Goal: Task Accomplishment & Management: Use online tool/utility

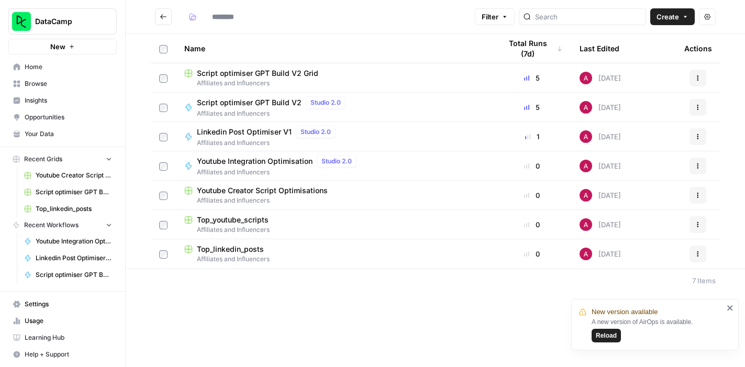
type input "**********"
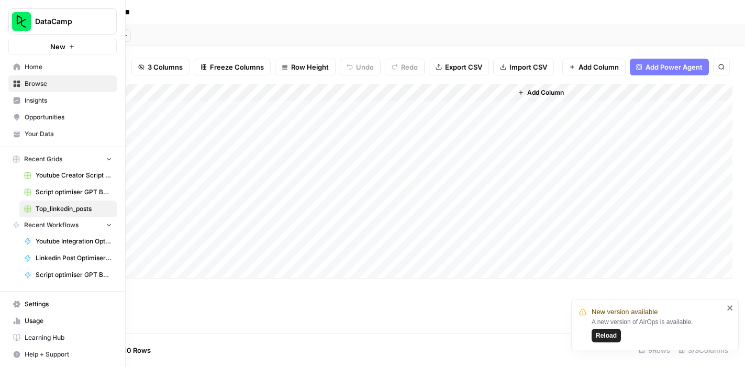
click at [56, 135] on span "Your Data" at bounding box center [68, 133] width 87 height 9
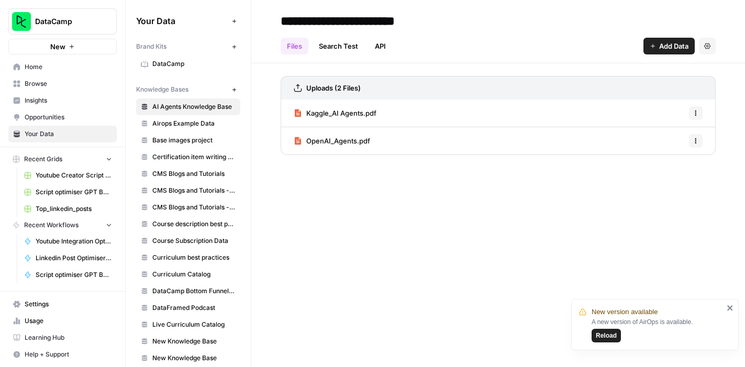
scroll to position [29, 0]
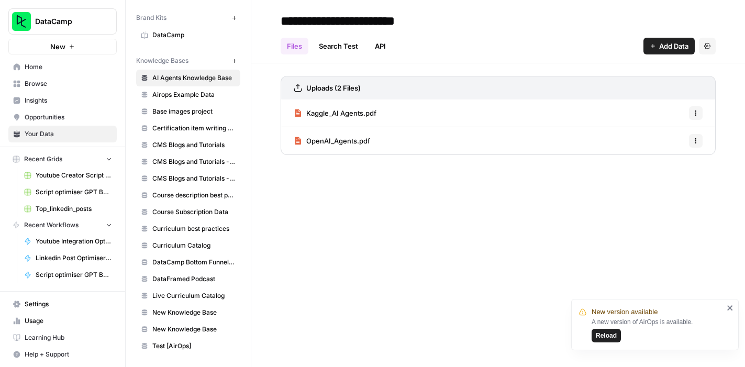
click at [383, 185] on div "**********" at bounding box center [498, 183] width 494 height 367
click at [405, 199] on div "**********" at bounding box center [498, 183] width 494 height 367
click at [733, 308] on icon "close" at bounding box center [729, 308] width 7 height 8
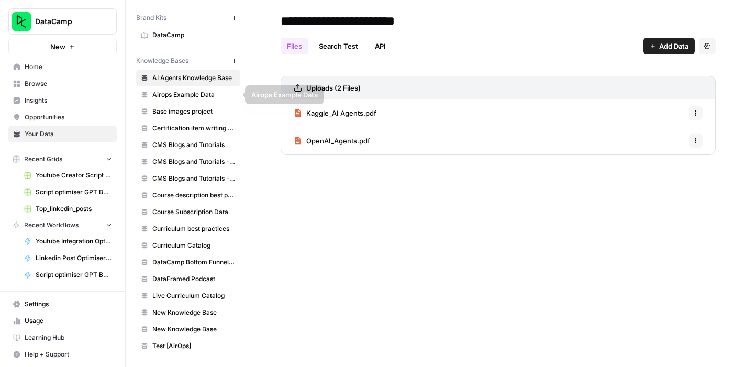
click at [284, 215] on div "**********" at bounding box center [498, 183] width 494 height 367
click at [48, 84] on span "Browse" at bounding box center [68, 83] width 87 height 9
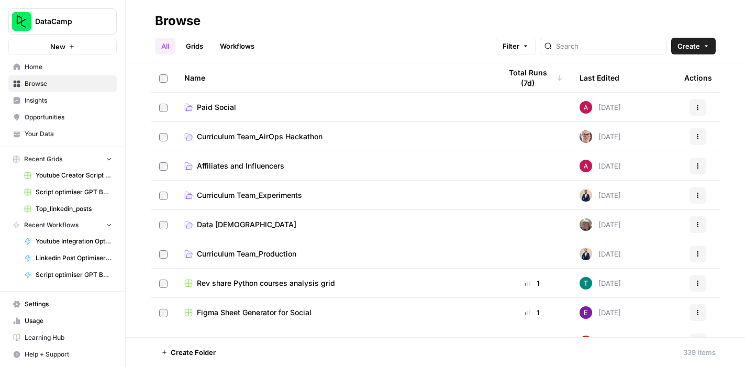
click at [250, 167] on span "Affiliates and Influencers" at bounding box center [240, 166] width 87 height 10
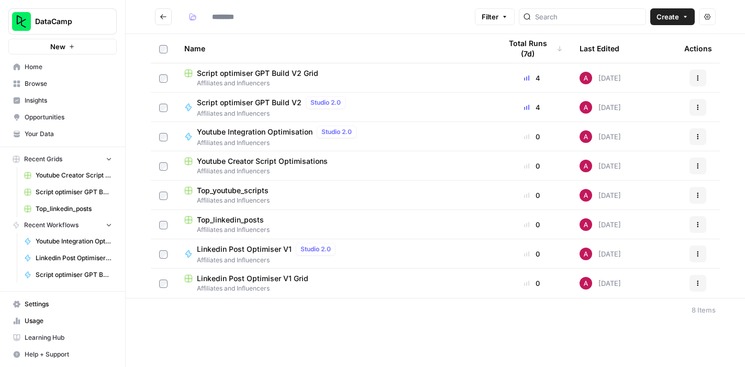
type input "**********"
click at [268, 219] on div "Top_linkedin_posts" at bounding box center [334, 220] width 300 height 10
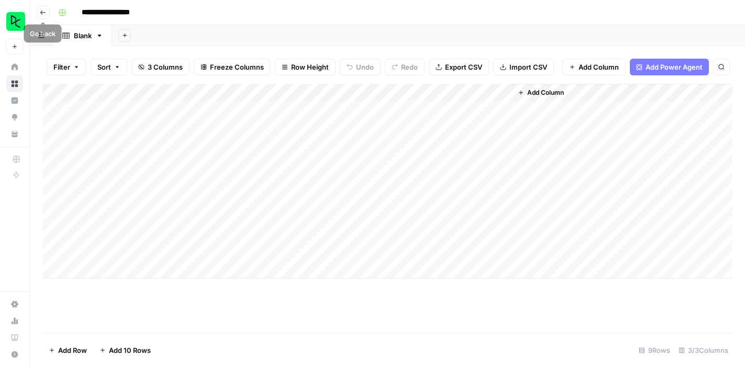
click at [42, 13] on icon "button" at bounding box center [43, 12] width 6 height 6
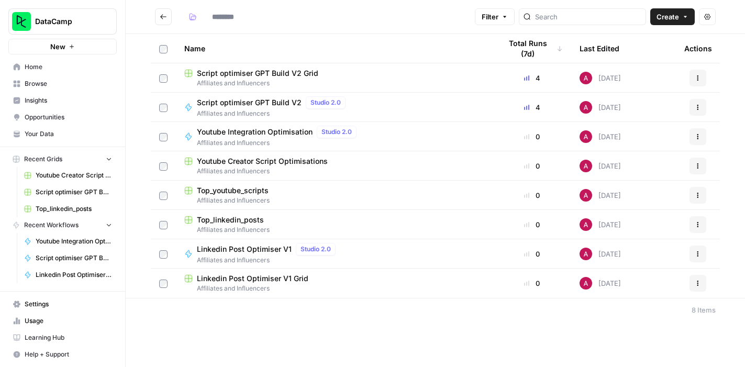
type input "**********"
click at [257, 278] on span "Linkedin Post Optimiser V1 Grid" at bounding box center [252, 278] width 111 height 10
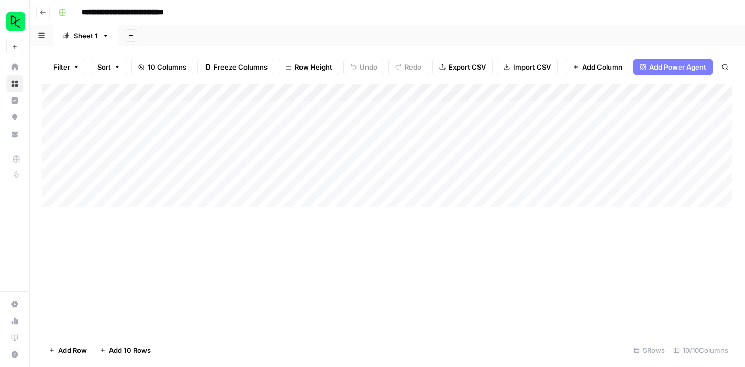
click at [43, 14] on icon "button" at bounding box center [43, 12] width 6 height 6
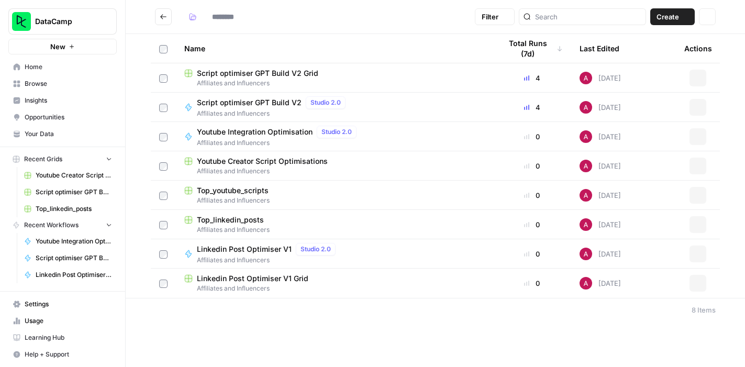
type input "**********"
click at [698, 281] on icon "button" at bounding box center [698, 282] width 2 height 2
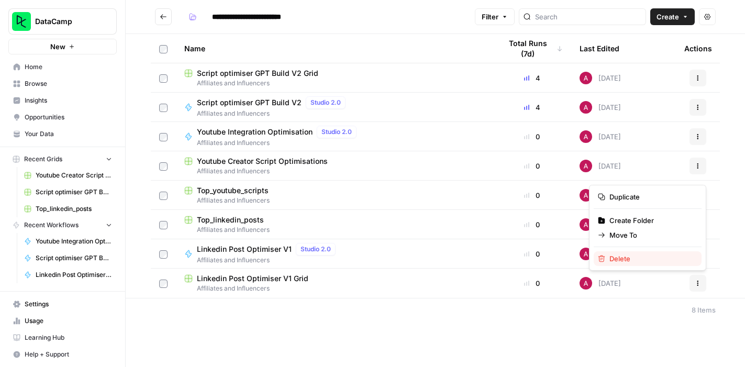
click at [645, 260] on span "Delete" at bounding box center [651, 258] width 84 height 10
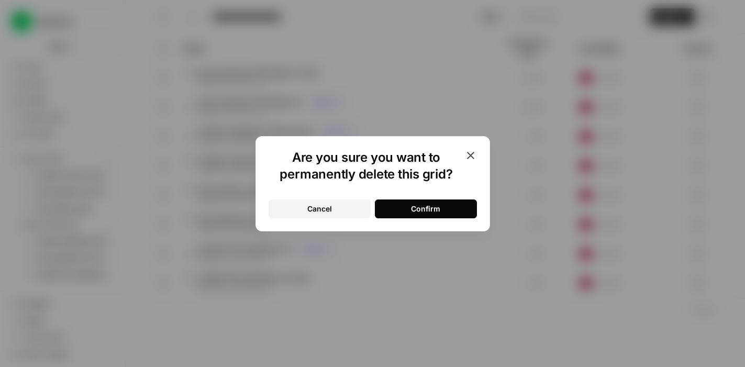
click at [398, 208] on button "Confirm" at bounding box center [426, 208] width 102 height 19
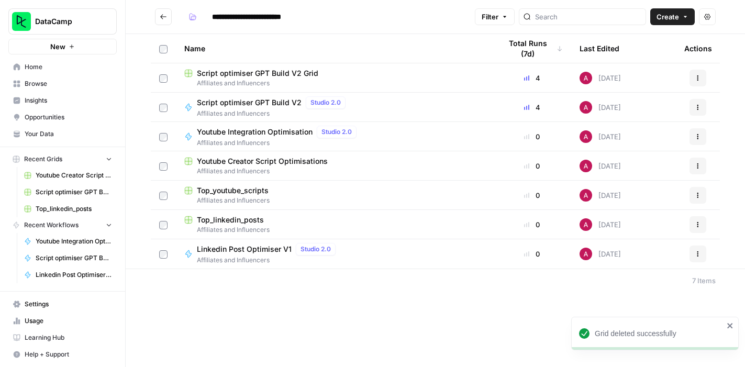
click at [264, 253] on span "Linkedin Post Optimiser V1" at bounding box center [244, 249] width 95 height 10
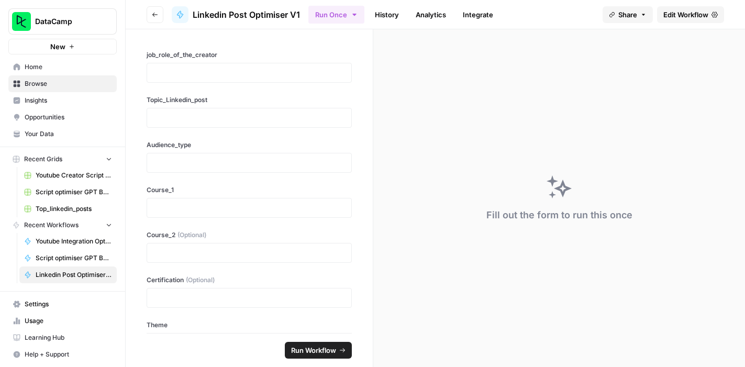
click at [669, 16] on span "Edit Workflow" at bounding box center [685, 14] width 45 height 10
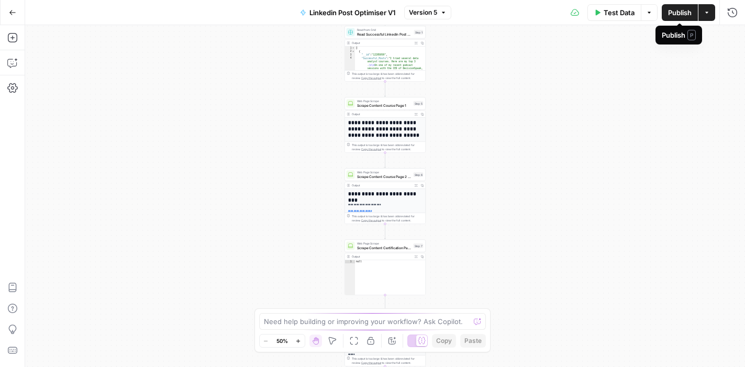
click at [677, 12] on span "Publish" at bounding box center [680, 12] width 24 height 10
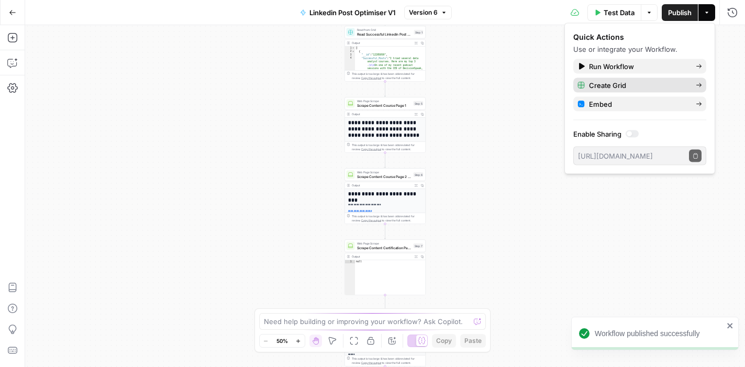
click at [623, 84] on span "Create Grid" at bounding box center [638, 85] width 98 height 10
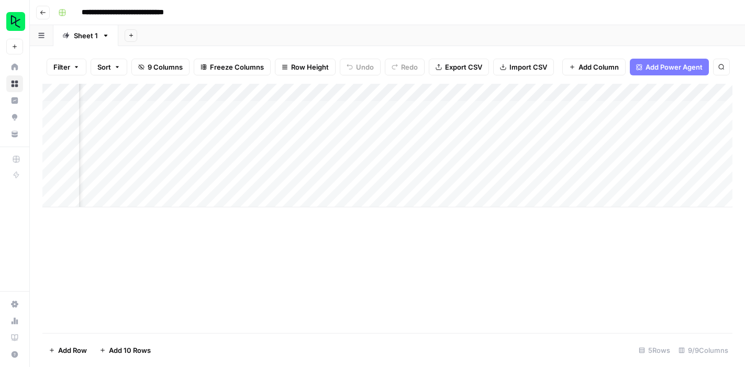
scroll to position [0, 447]
click at [589, 92] on div "Add Column" at bounding box center [387, 146] width 690 height 124
click at [662, 220] on div "Add Column" at bounding box center [387, 208] width 690 height 249
drag, startPoint x: 422, startPoint y: 92, endPoint x: 117, endPoint y: 103, distance: 305.3
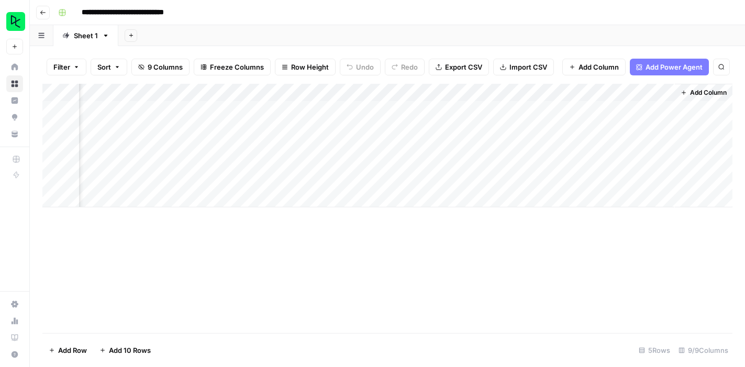
click at [117, 103] on div "Add Column" at bounding box center [387, 146] width 690 height 124
drag, startPoint x: 483, startPoint y: 86, endPoint x: 191, endPoint y: 95, distance: 291.6
click at [191, 95] on div "Add Column" at bounding box center [387, 146] width 690 height 124
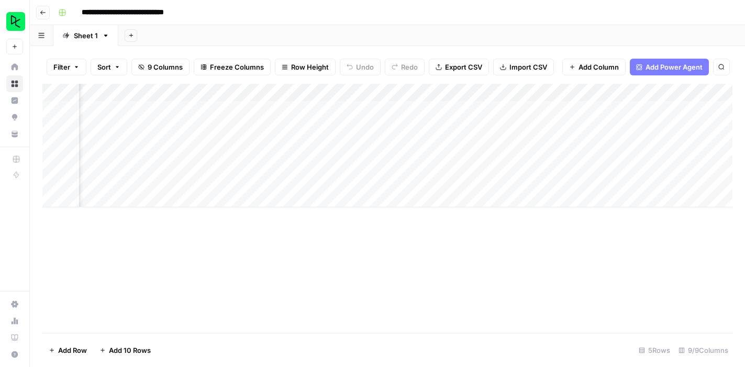
drag, startPoint x: 477, startPoint y: 91, endPoint x: 216, endPoint y: 91, distance: 260.6
click at [216, 91] on div "Add Column" at bounding box center [387, 146] width 690 height 124
drag, startPoint x: 270, startPoint y: 87, endPoint x: 141, endPoint y: 89, distance: 129.3
click at [141, 89] on div "Add Column" at bounding box center [387, 146] width 690 height 124
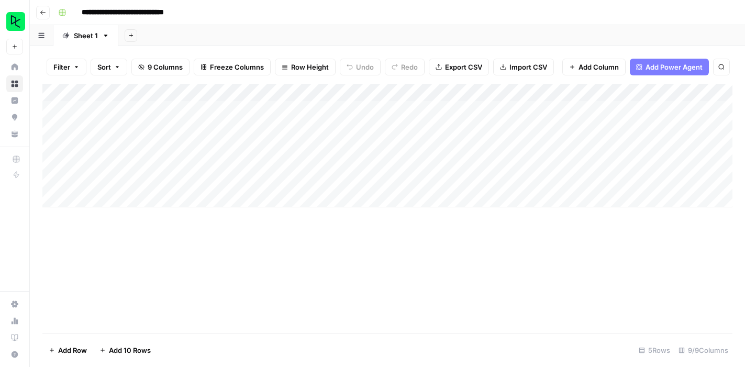
click at [146, 109] on div "Add Column" at bounding box center [387, 146] width 690 height 124
type textarea "**********"
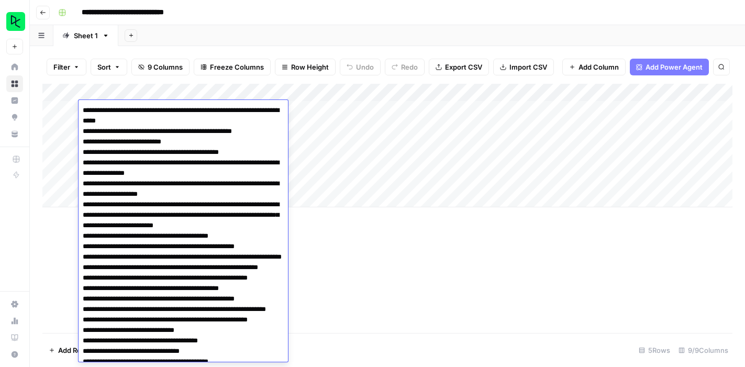
click at [351, 248] on div "Add Column" at bounding box center [387, 208] width 690 height 249
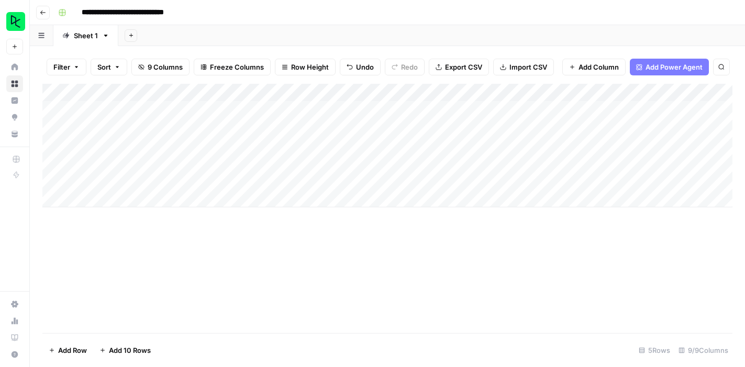
click at [284, 109] on div "Add Column" at bounding box center [387, 146] width 690 height 124
type textarea "**********"
click at [422, 109] on div "Add Column" at bounding box center [387, 146] width 690 height 124
type textarea "**********"
click at [537, 106] on div "Add Column" at bounding box center [387, 146] width 690 height 124
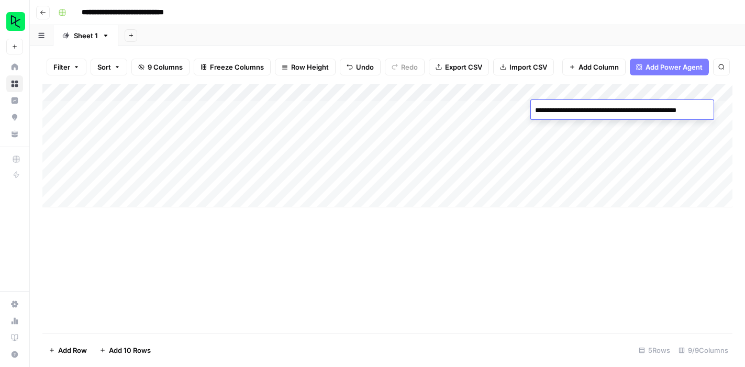
type textarea "**********"
click at [414, 111] on div "Add Column" at bounding box center [387, 146] width 690 height 124
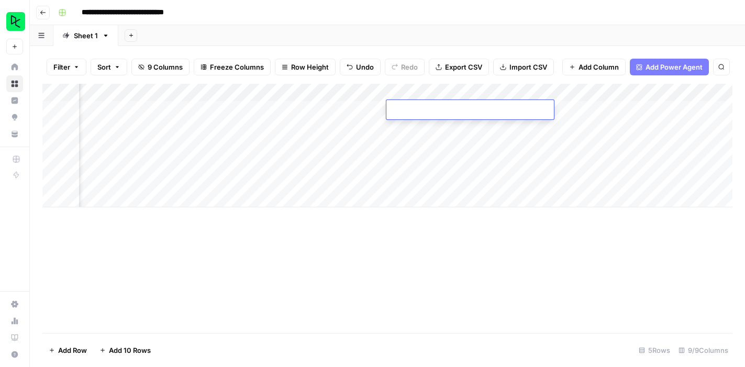
type textarea "**********"
click at [538, 249] on div "Add Column" at bounding box center [387, 208] width 690 height 249
click at [498, 111] on div "Add Column" at bounding box center [387, 146] width 690 height 124
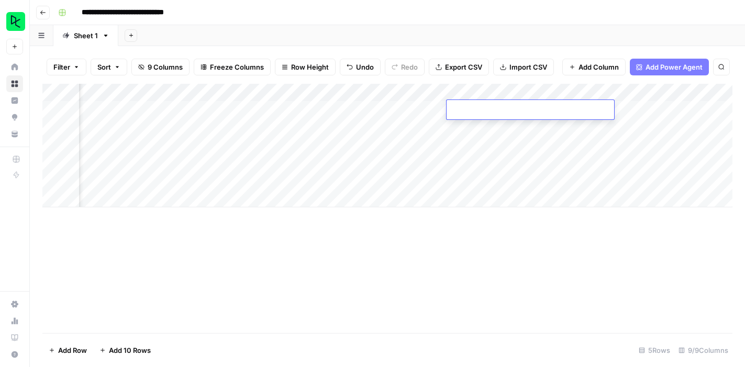
type textarea "**********"
click at [540, 249] on div "Add Column" at bounding box center [387, 208] width 690 height 249
click at [591, 111] on div "Add Column" at bounding box center [387, 146] width 690 height 124
click at [582, 106] on div "Add Column" at bounding box center [387, 146] width 690 height 124
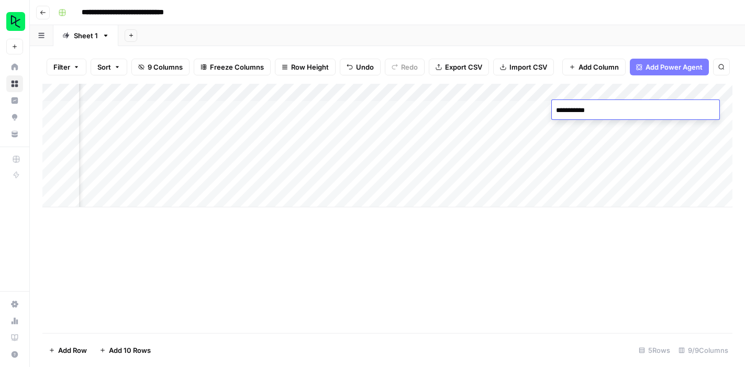
type textarea "**********"
click at [552, 244] on div "Add Column" at bounding box center [387, 208] width 690 height 249
click at [584, 106] on div "Add Column" at bounding box center [387, 146] width 690 height 124
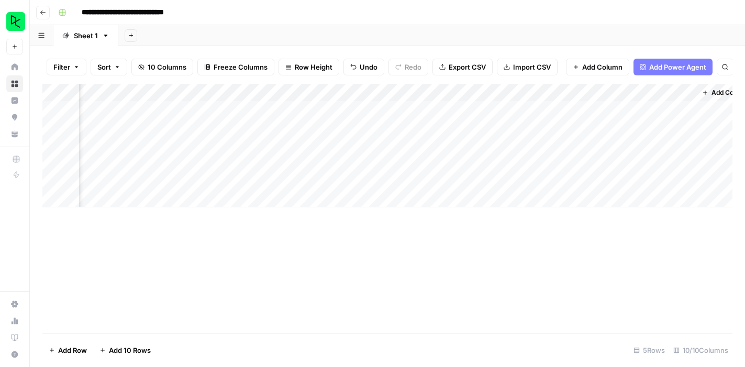
click at [625, 107] on div "Add Column" at bounding box center [387, 146] width 690 height 124
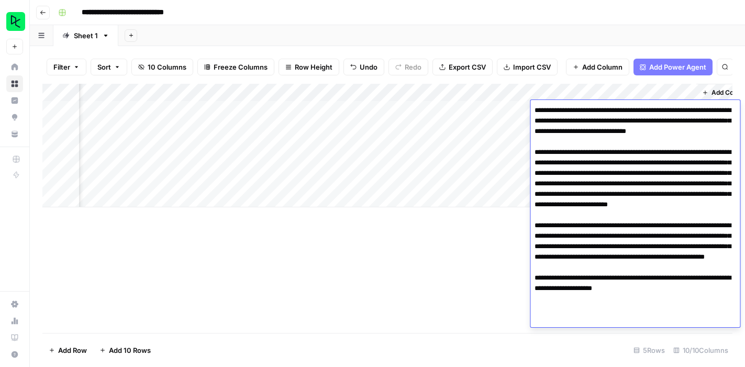
click at [616, 186] on textarea "**********" at bounding box center [634, 215] width 209 height 224
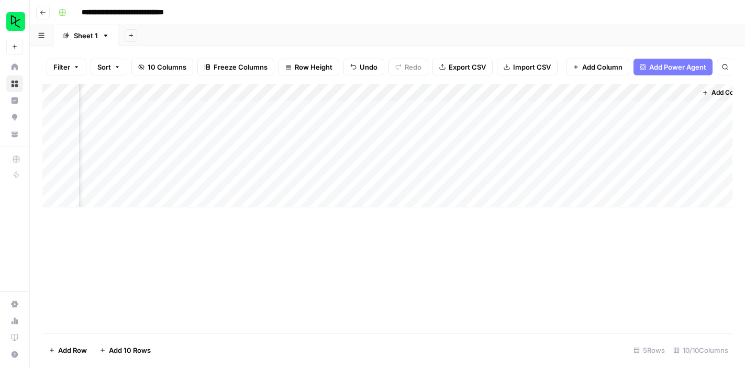
click at [499, 255] on div "Add Column" at bounding box center [387, 208] width 690 height 249
click at [580, 91] on div "Add Column" at bounding box center [387, 146] width 690 height 124
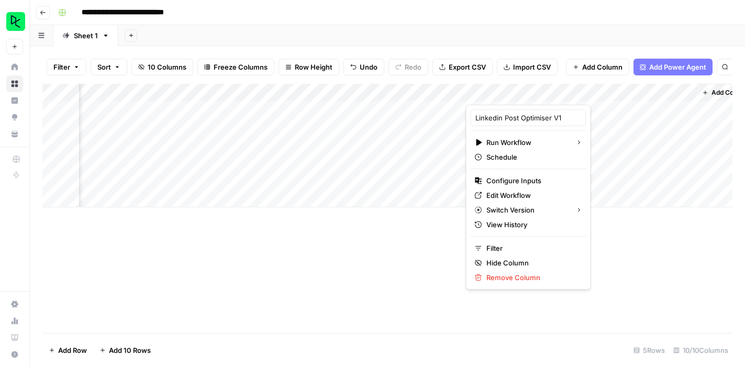
click at [418, 256] on div "Add Column" at bounding box center [387, 208] width 690 height 249
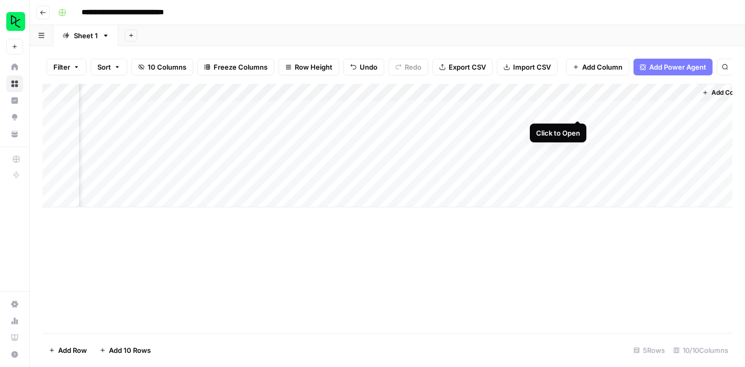
click at [575, 108] on div "Add Column" at bounding box center [387, 146] width 690 height 124
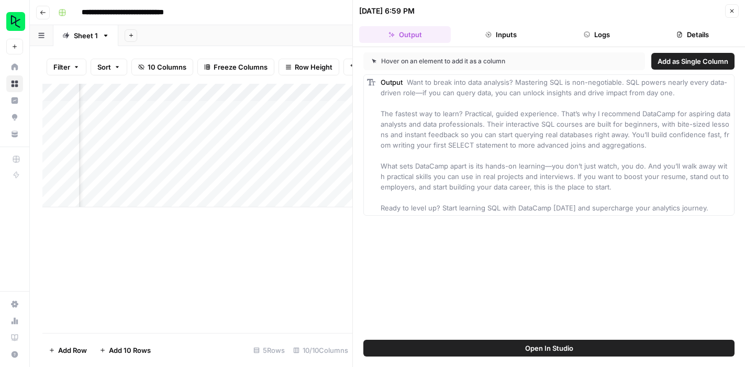
click at [585, 30] on button "Logs" at bounding box center [597, 34] width 92 height 17
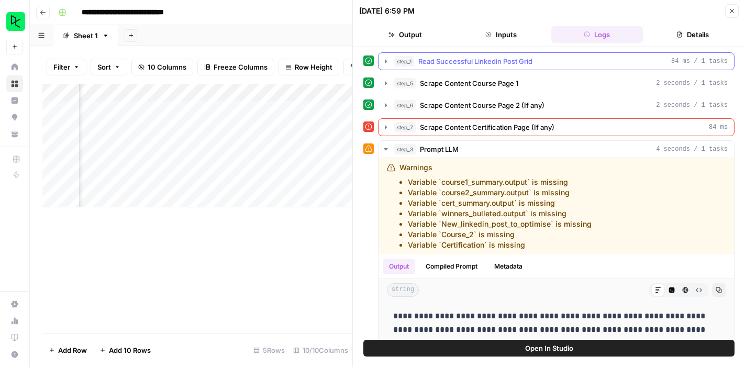
click at [385, 63] on icon "button" at bounding box center [386, 61] width 2 height 4
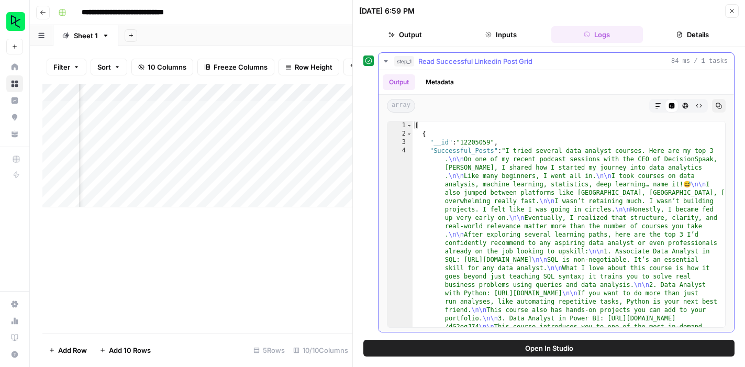
click at [551, 62] on div "step_1 Read Successful Linkedin Post Grid 84 ms / 1 tasks" at bounding box center [560, 61] width 333 height 10
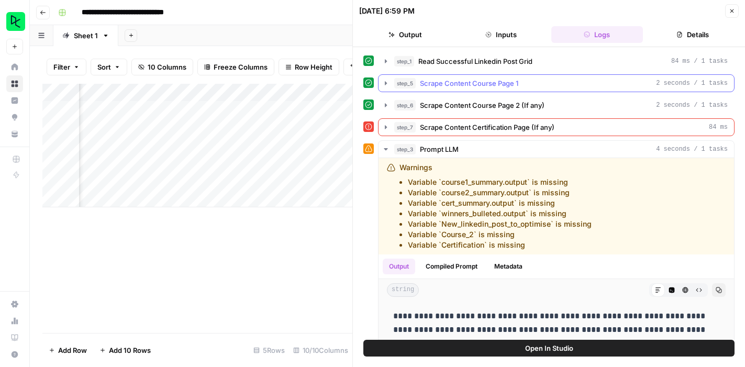
click at [386, 84] on icon "button" at bounding box center [386, 83] width 8 height 8
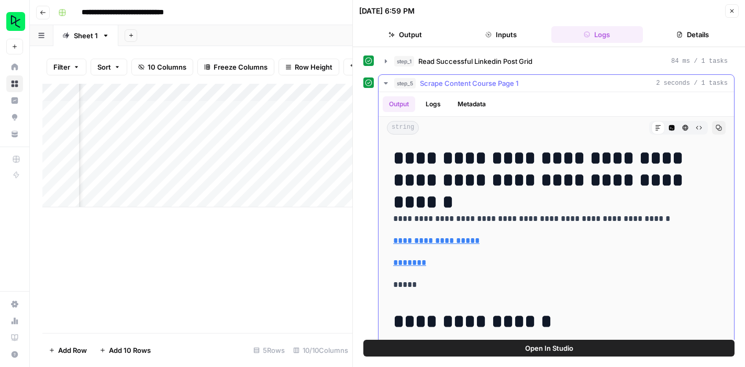
click at [385, 84] on icon "button" at bounding box center [386, 83] width 4 height 2
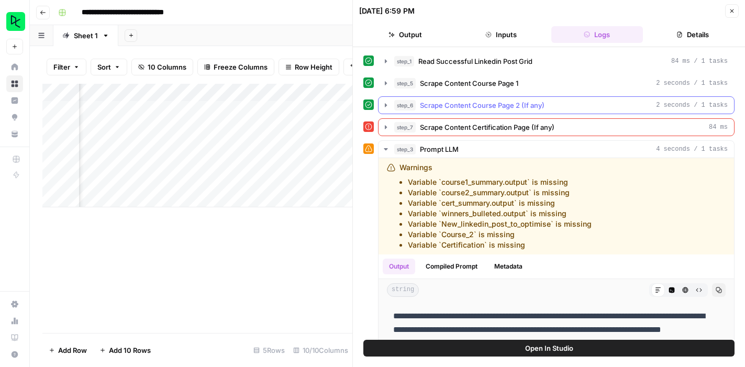
click at [386, 107] on icon "button" at bounding box center [386, 105] width 8 height 8
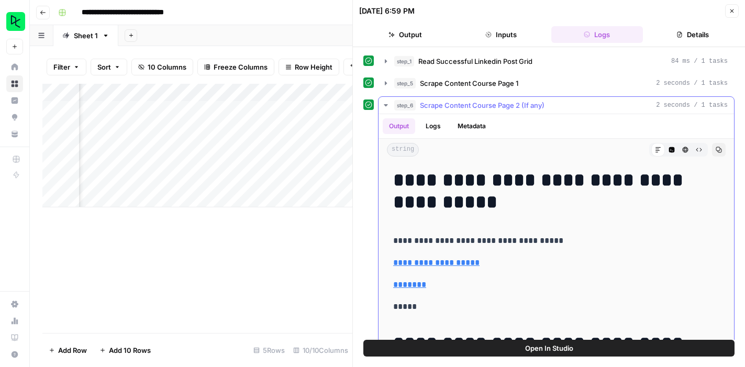
click at [386, 107] on icon "button" at bounding box center [386, 105] width 8 height 8
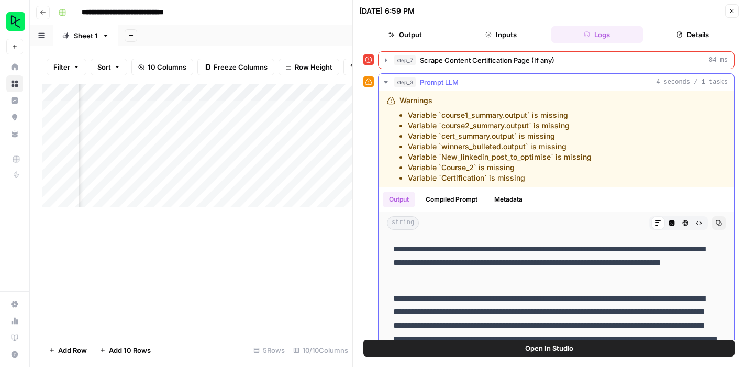
scroll to position [72, 0]
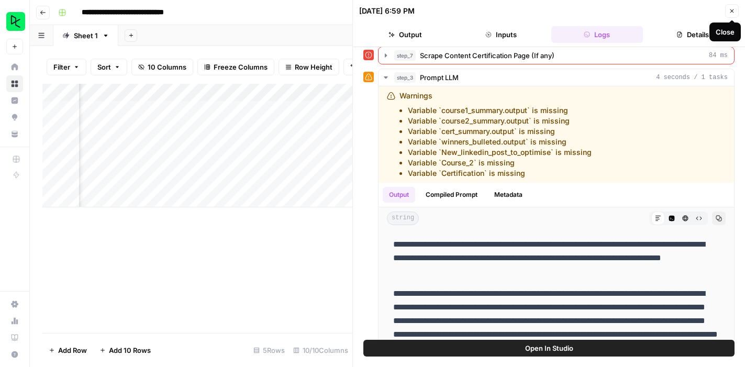
click at [730, 10] on icon "button" at bounding box center [732, 11] width 6 height 6
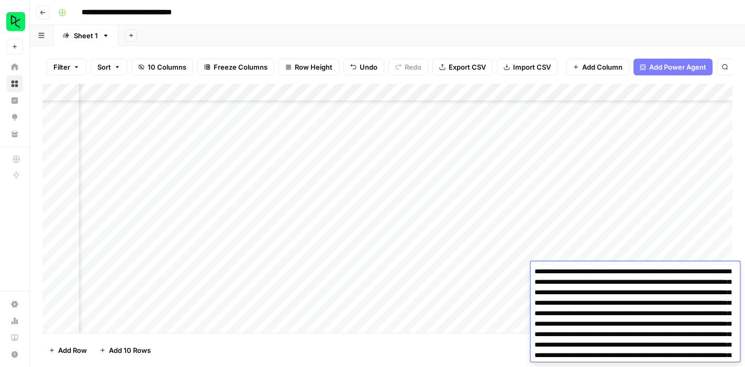
scroll to position [124, 348]
click at [221, 341] on footer "Add Row Add 10 Rows 19 Rows 10/10 Columns" at bounding box center [387, 350] width 690 height 34
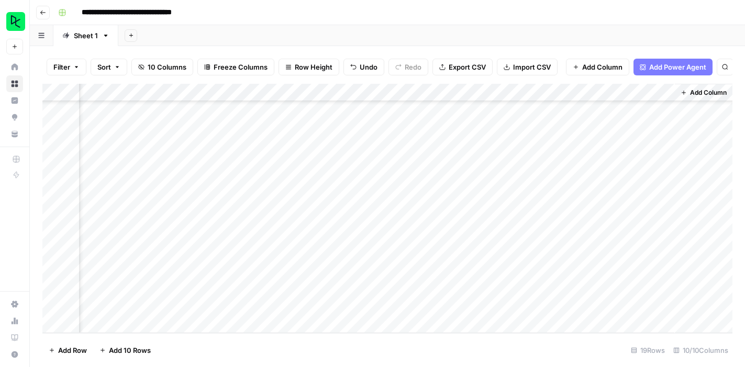
click at [44, 15] on icon "button" at bounding box center [43, 12] width 6 height 6
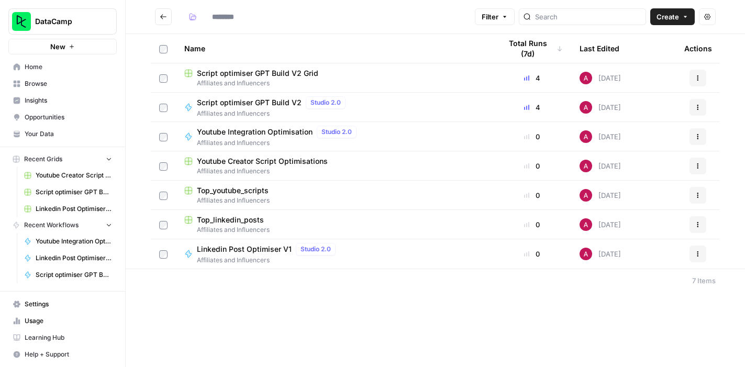
type input "**********"
click at [55, 65] on span "Home" at bounding box center [68, 66] width 87 height 9
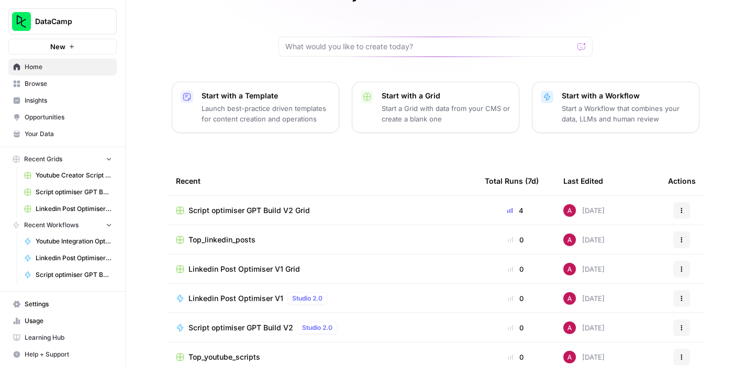
scroll to position [115, 0]
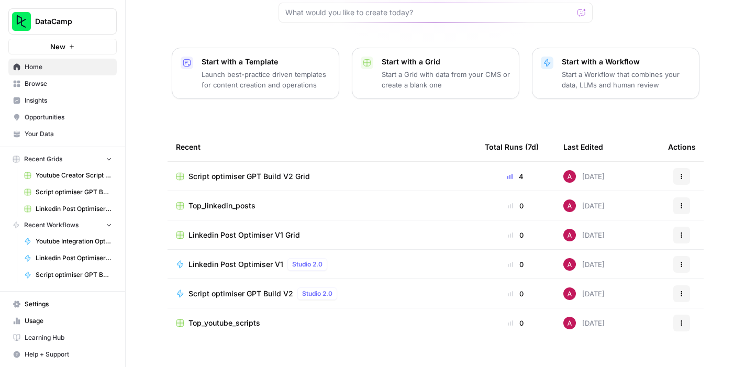
click at [264, 230] on span "Linkedin Post Optimiser V1 Grid" at bounding box center [243, 235] width 111 height 10
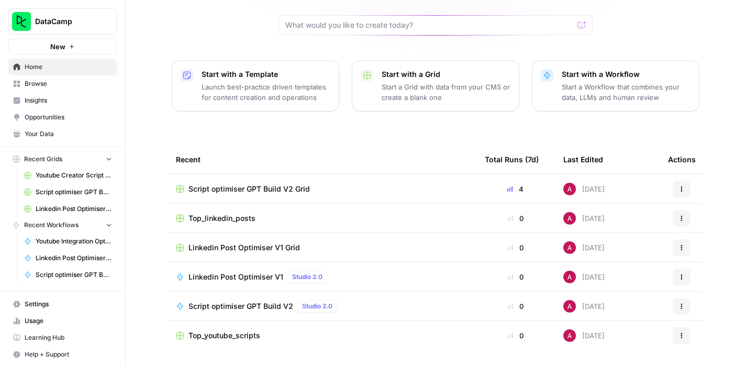
scroll to position [115, 0]
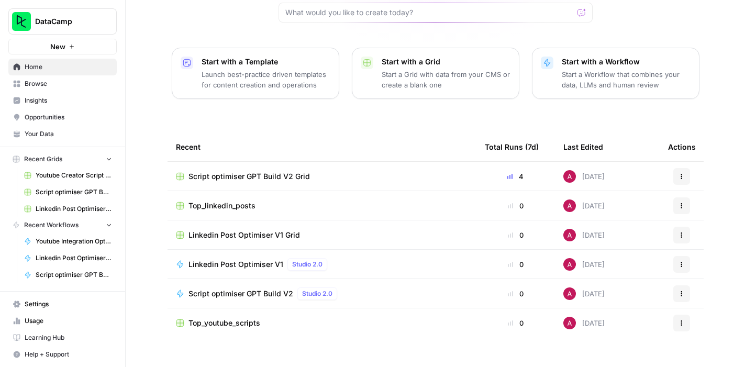
click at [682, 232] on icon "button" at bounding box center [681, 235] width 6 height 6
click at [53, 86] on span "Browse" at bounding box center [68, 83] width 87 height 9
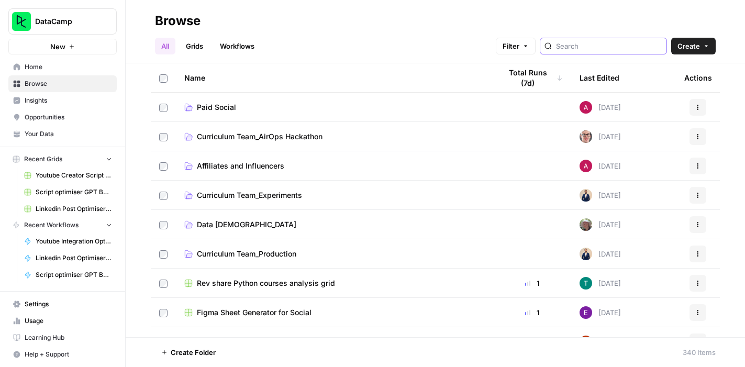
click at [621, 48] on input "search" at bounding box center [609, 46] width 106 height 10
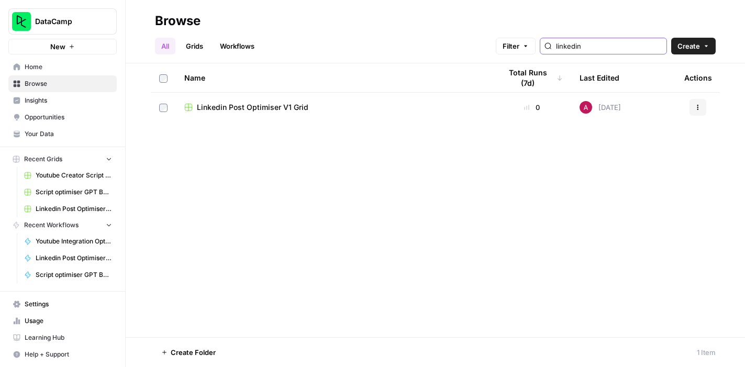
type input "linkedin"
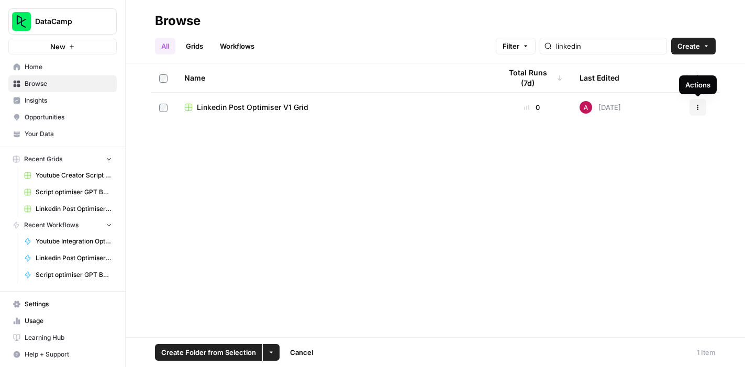
click at [695, 108] on icon "button" at bounding box center [697, 107] width 6 height 6
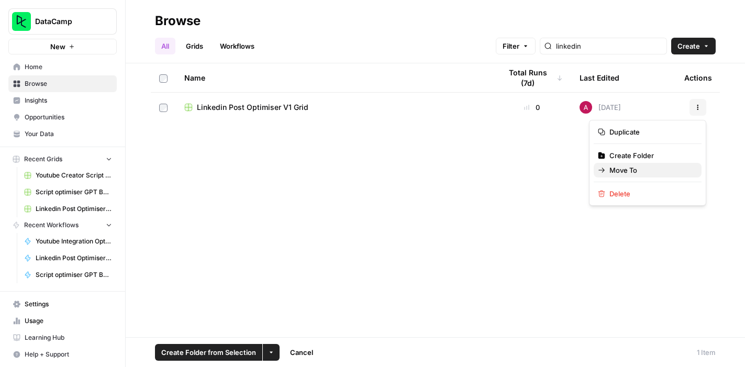
click at [650, 171] on span "Move To" at bounding box center [651, 170] width 84 height 10
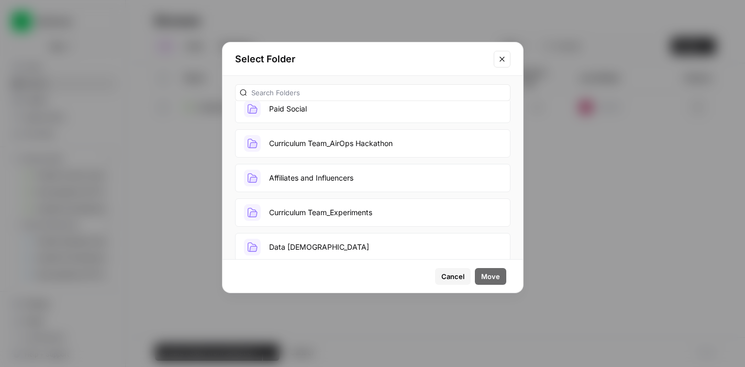
scroll to position [18, 0]
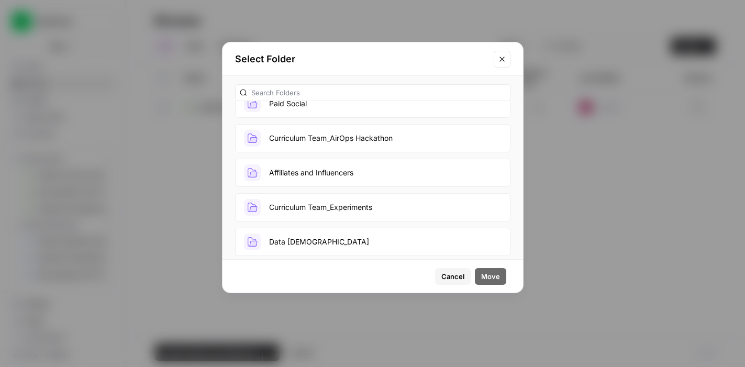
click at [340, 176] on button "Affiliates and Influencers" at bounding box center [372, 173] width 275 height 28
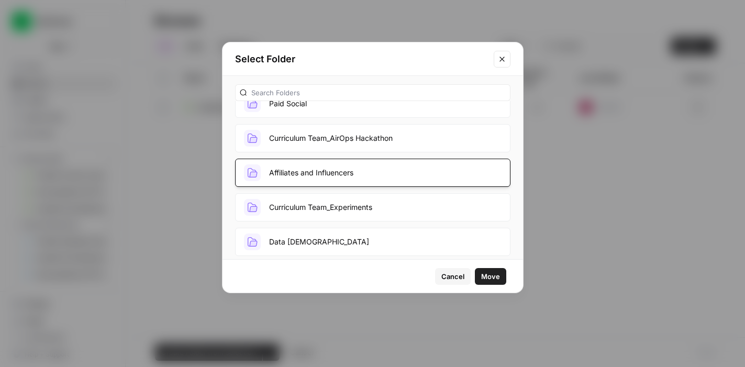
click at [490, 282] on button "Move" at bounding box center [490, 276] width 31 height 17
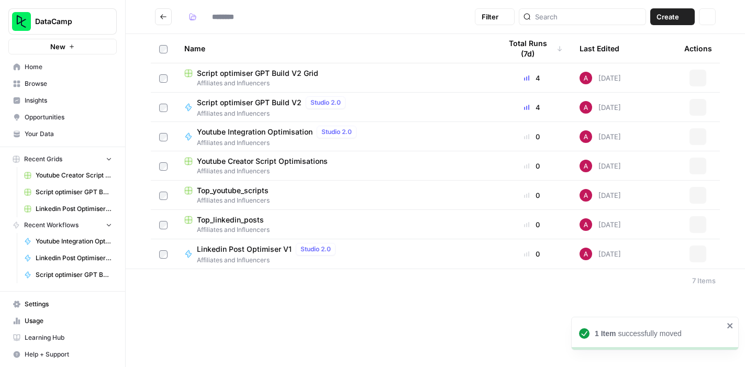
type input "**********"
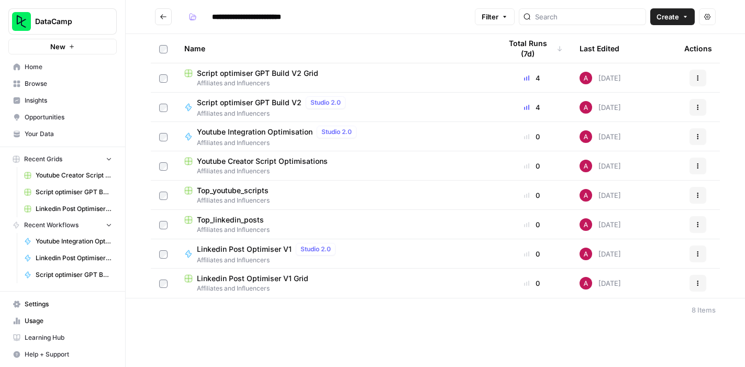
click at [250, 251] on span "Linkedin Post Optimiser V1" at bounding box center [244, 249] width 95 height 10
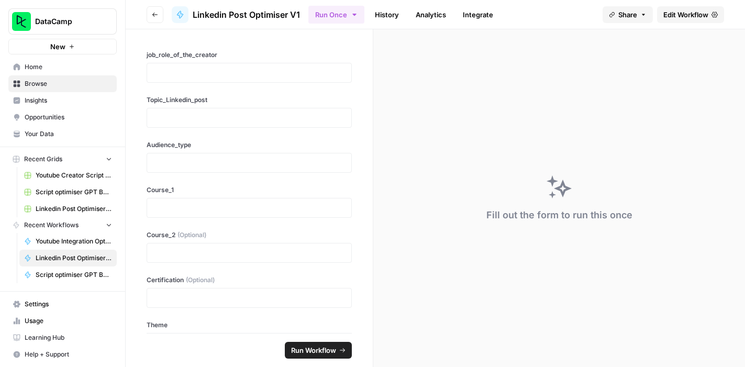
click at [681, 17] on span "Edit Workflow" at bounding box center [685, 14] width 45 height 10
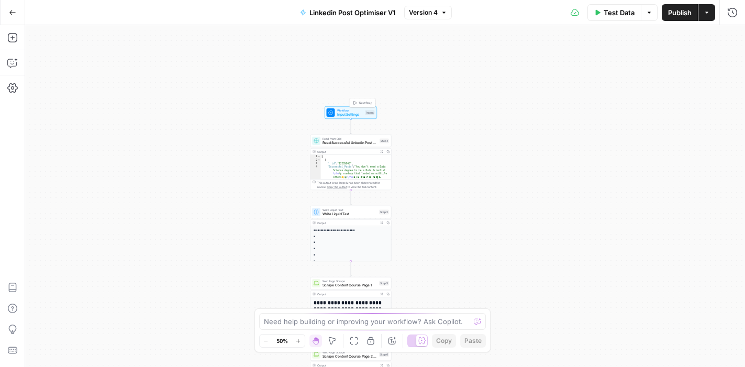
click at [353, 114] on span "Input Settings" at bounding box center [350, 114] width 26 height 5
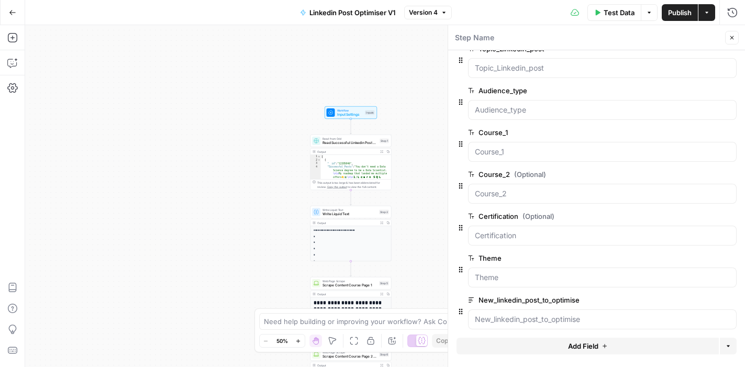
scroll to position [64, 0]
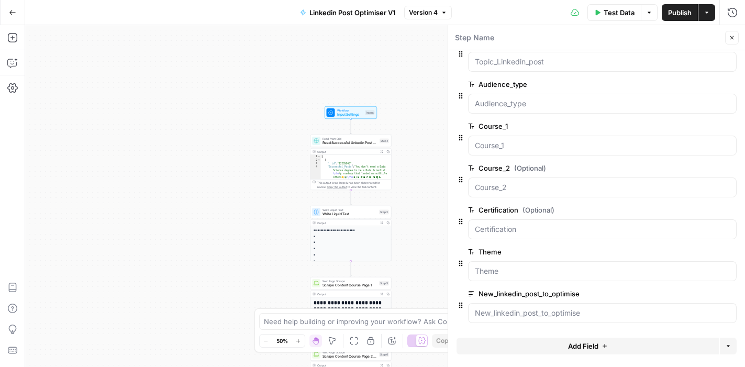
click at [410, 154] on div "Workflow Input Settings Inputs Read from Grid Read Successful Linkedin Post Gri…" at bounding box center [385, 196] width 720 height 342
click at [420, 125] on div "Workflow Input Settings Inputs Read from Grid Read Successful Linkedin Post Gri…" at bounding box center [385, 196] width 720 height 342
click at [732, 39] on icon "button" at bounding box center [732, 38] width 4 height 4
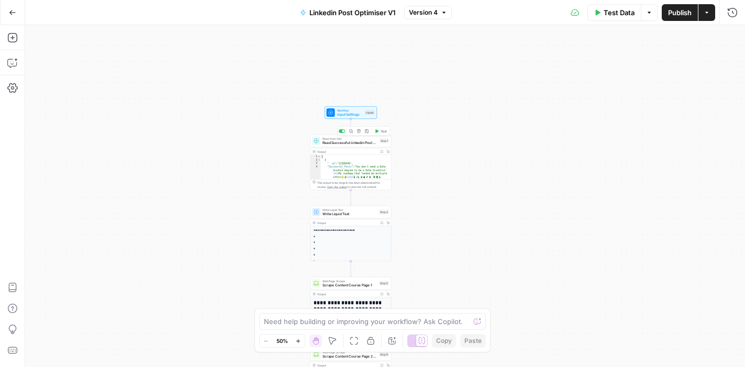
click at [345, 142] on span "Read Successful Linkedin Post Grid" at bounding box center [349, 142] width 55 height 5
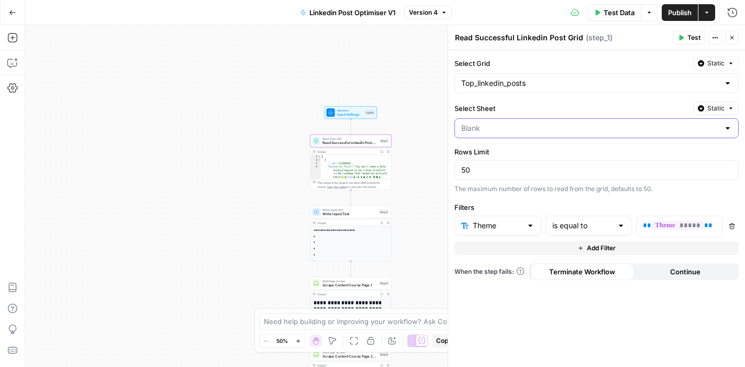
click at [613, 129] on input "Select Sheet" at bounding box center [590, 128] width 258 height 10
type input "Blank"
click at [617, 106] on label "Select Sheet" at bounding box center [571, 108] width 234 height 10
click at [617, 123] on input "Blank" at bounding box center [590, 128] width 258 height 10
type input "Blank"
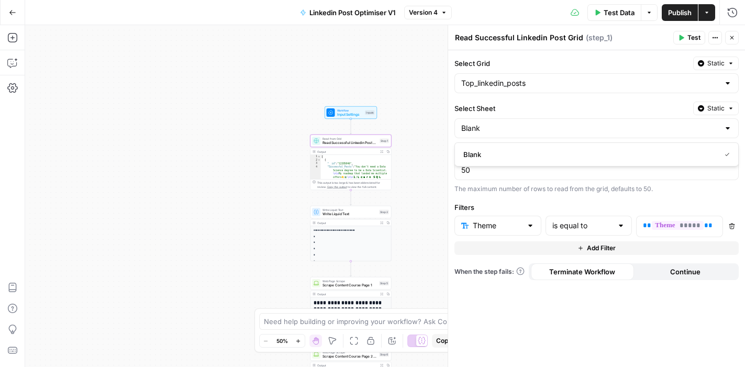
click at [612, 108] on label "Select Sheet" at bounding box center [571, 108] width 234 height 10
click at [612, 123] on input "Blank" at bounding box center [590, 128] width 258 height 10
type input "Blank"
click at [609, 106] on label "Select Sheet" at bounding box center [571, 108] width 234 height 10
click at [609, 123] on input "Blank" at bounding box center [590, 128] width 258 height 10
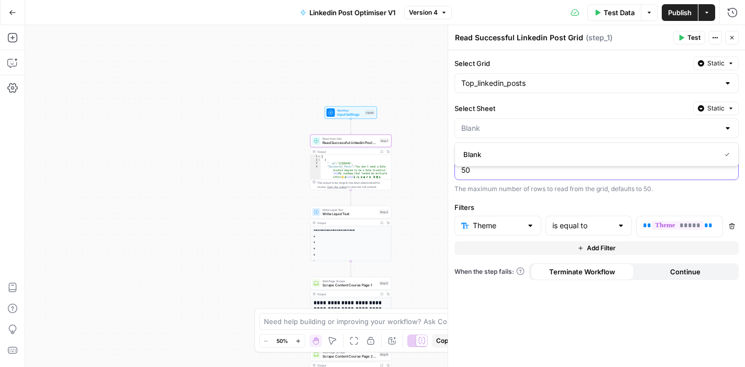
type input "Blank"
click at [523, 171] on input "50" at bounding box center [596, 170] width 271 height 10
click at [687, 223] on span "*****" at bounding box center [677, 225] width 51 height 9
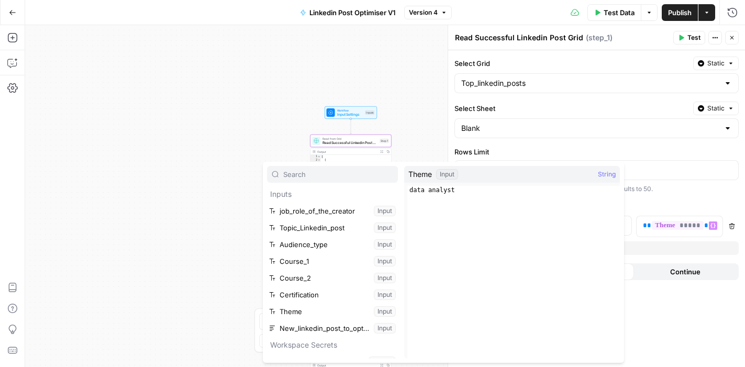
click at [693, 187] on div "The maximum number of rows to read from the grid, defaults to 50." at bounding box center [596, 188] width 284 height 9
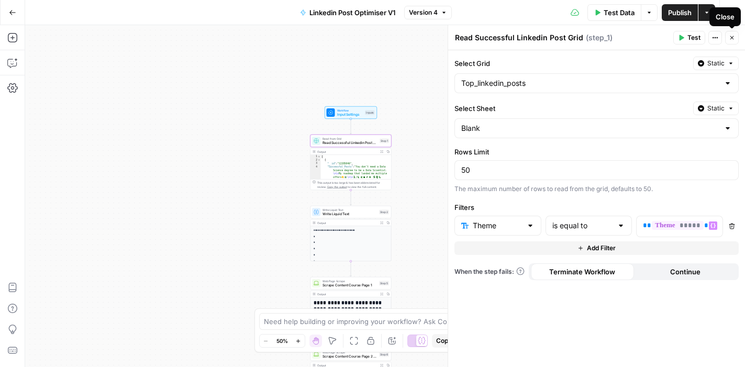
click at [731, 41] on button "Close" at bounding box center [732, 38] width 14 height 14
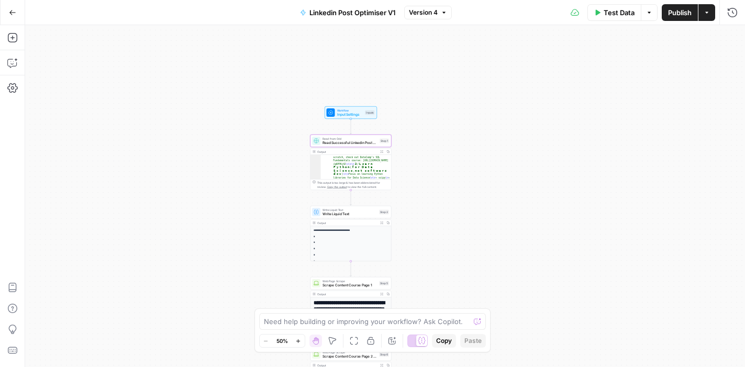
scroll to position [88, 0]
click at [422, 169] on div "Workflow Input Settings Inputs Read from Grid Read Successful Linkedin Post Gri…" at bounding box center [385, 196] width 720 height 342
click at [347, 213] on span "Write Liquid Text" at bounding box center [349, 213] width 54 height 5
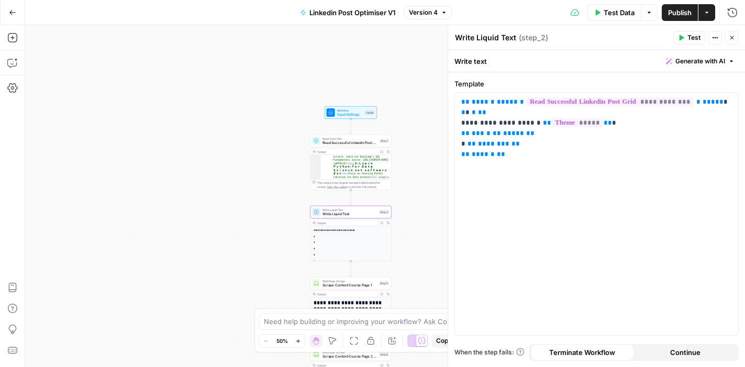
click at [340, 235] on p "*" at bounding box center [350, 236] width 75 height 4
click at [329, 235] on p "*" at bounding box center [350, 236] width 75 height 4
click at [288, 244] on div "Workflow Input Settings Inputs Read from Grid Read Successful Linkedin Post Gri…" at bounding box center [385, 196] width 720 height 342
click at [340, 233] on div "**********" at bounding box center [350, 245] width 81 height 39
click at [324, 242] on p "*" at bounding box center [350, 243] width 75 height 4
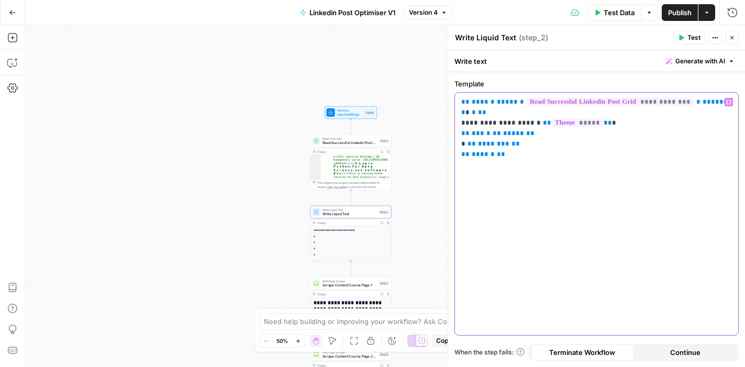
drag, startPoint x: 531, startPoint y: 161, endPoint x: 451, endPoint y: 102, distance: 99.2
click at [451, 102] on div "**********" at bounding box center [595, 196] width 297 height 342
copy p "**********"
click at [341, 238] on p "*" at bounding box center [350, 239] width 75 height 4
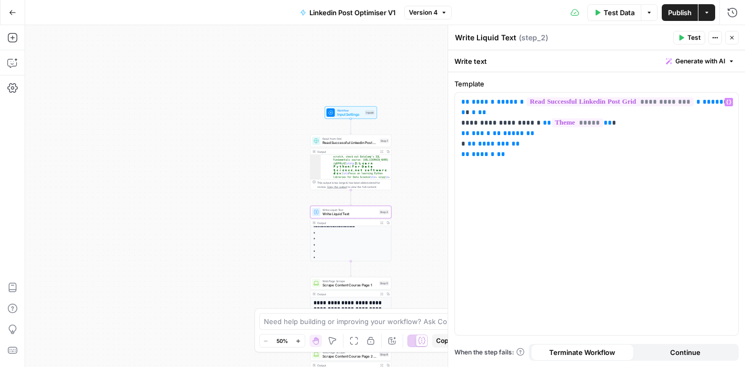
click at [339, 234] on div "**********" at bounding box center [350, 241] width 81 height 39
click at [282, 240] on div "Workflow Input Settings Inputs Read from Grid Read Successful Linkedin Post Gri…" at bounding box center [385, 196] width 720 height 342
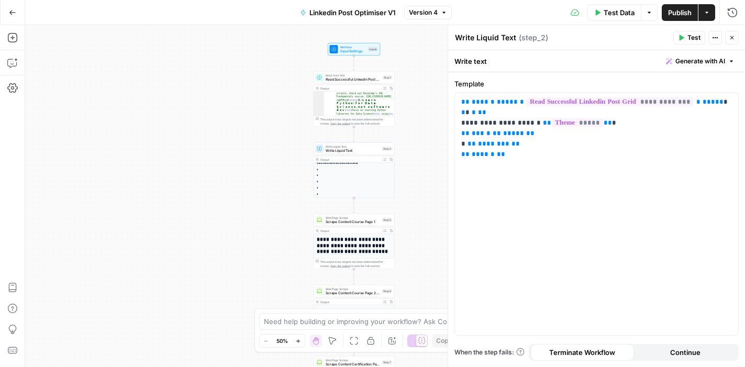
click at [433, 126] on div "Workflow Input Settings Inputs Read from Grid Read Successful Linkedin Post Gri…" at bounding box center [385, 196] width 720 height 342
click at [727, 40] on button "Close" at bounding box center [732, 38] width 14 height 14
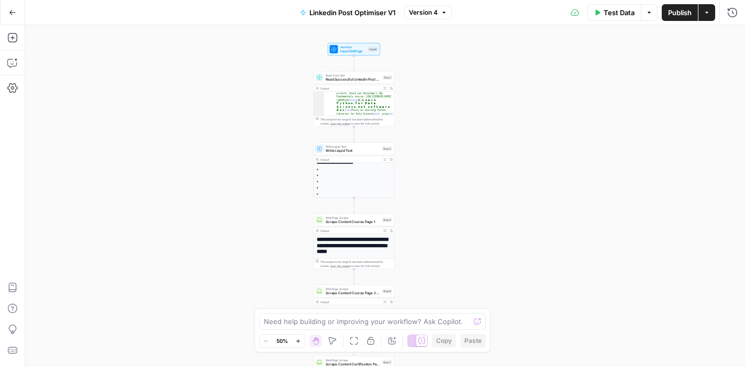
click at [357, 50] on span "Input Settings" at bounding box center [353, 51] width 26 height 5
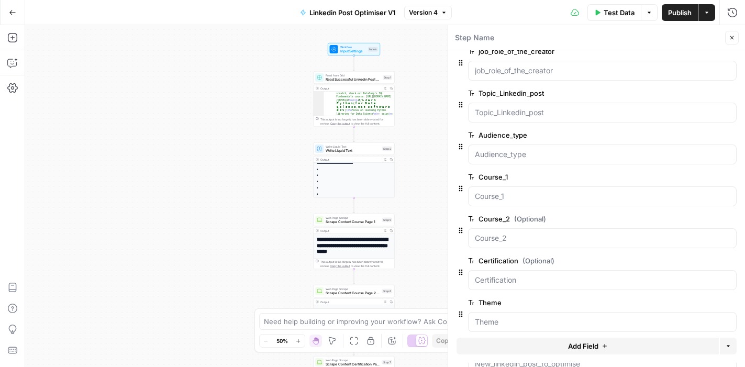
scroll to position [9, 0]
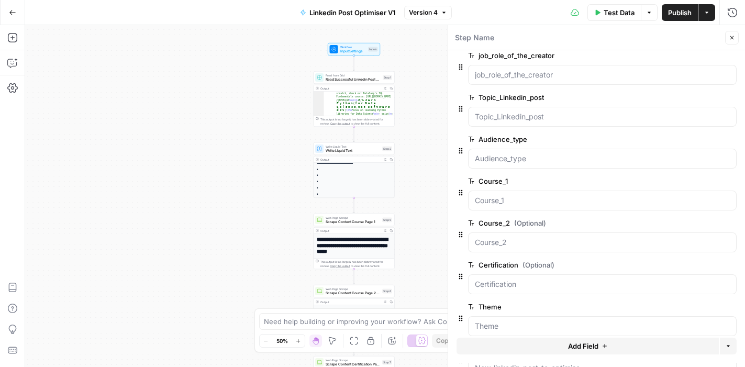
click at [732, 38] on icon "button" at bounding box center [732, 38] width 6 height 6
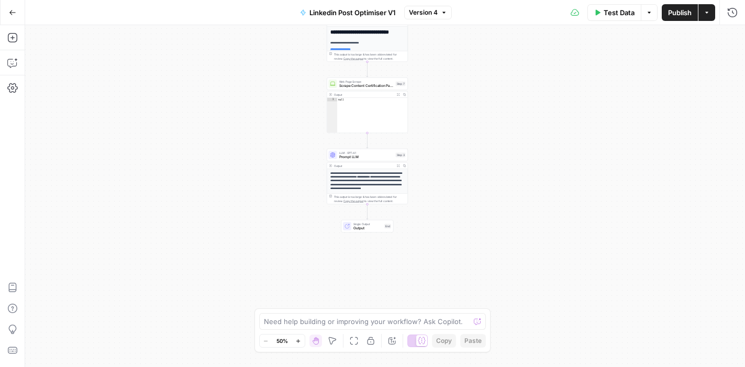
click at [370, 176] on strong "**********" at bounding box center [363, 176] width 13 height 3
click at [362, 156] on span "Prompt LLM" at bounding box center [366, 156] width 54 height 5
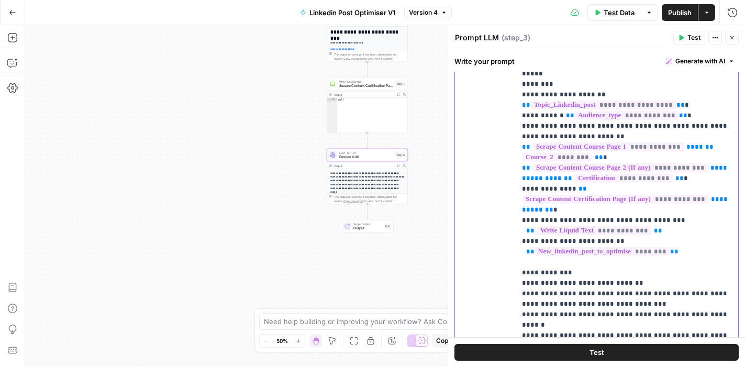
scroll to position [324, 0]
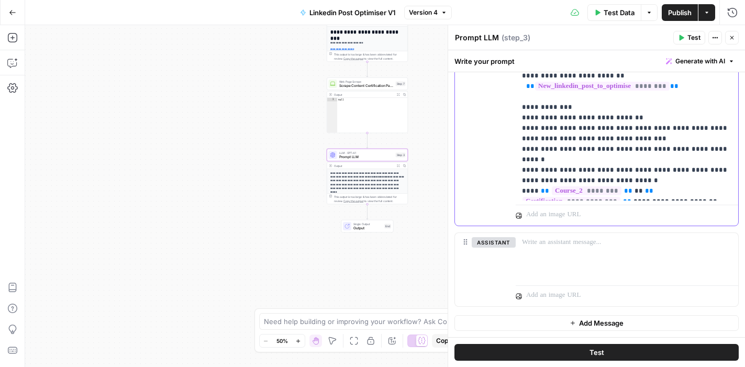
drag, startPoint x: 522, startPoint y: 108, endPoint x: 692, endPoint y: 191, distance: 188.9
click at [692, 191] on p "**********" at bounding box center [627, 34] width 210 height 324
copy p "**********"
click at [733, 37] on icon "button" at bounding box center [732, 38] width 6 height 6
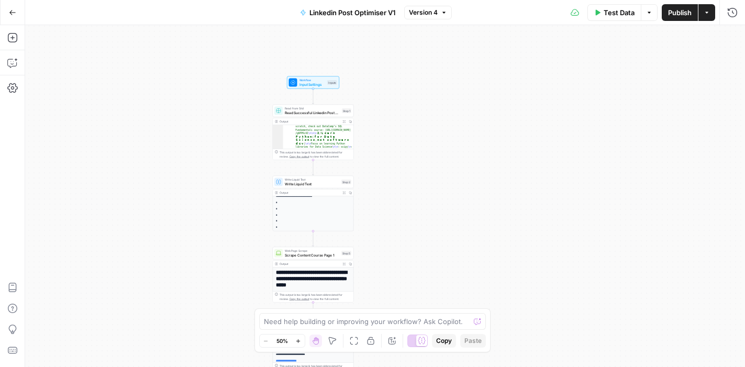
click at [312, 86] on span "Input Settings" at bounding box center [312, 84] width 26 height 5
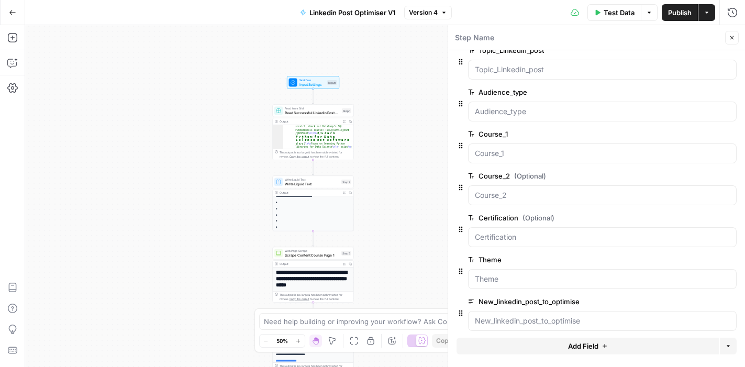
scroll to position [64, 0]
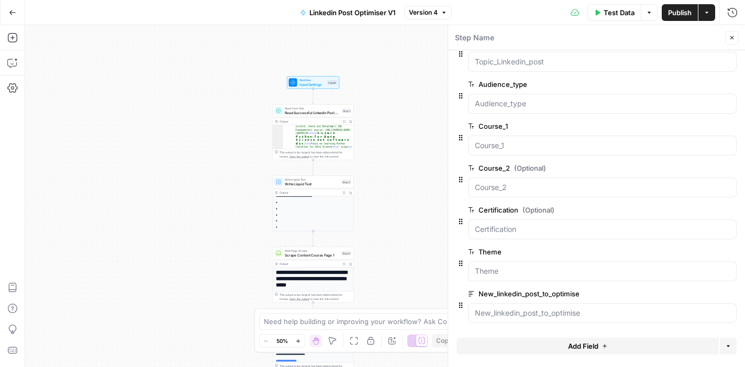
click at [705, 253] on span "edit field" at bounding box center [697, 252] width 23 height 8
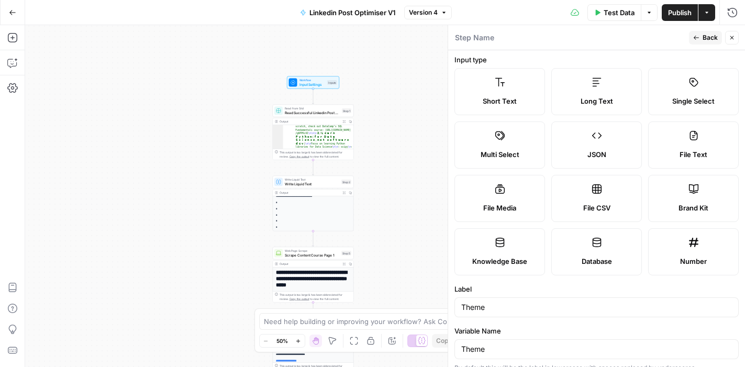
scroll to position [0, 0]
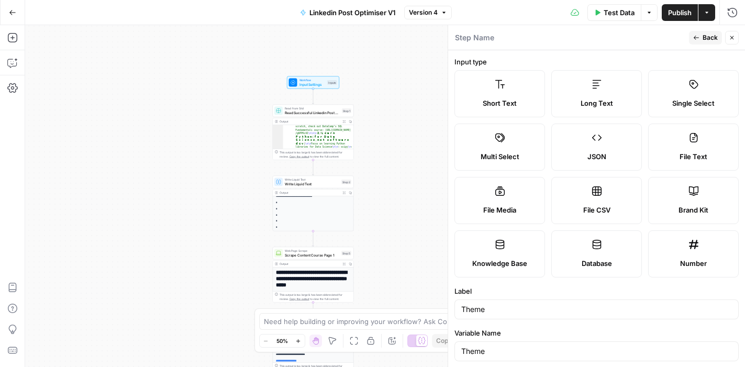
click at [513, 145] on label "Multi Select" at bounding box center [499, 147] width 91 height 47
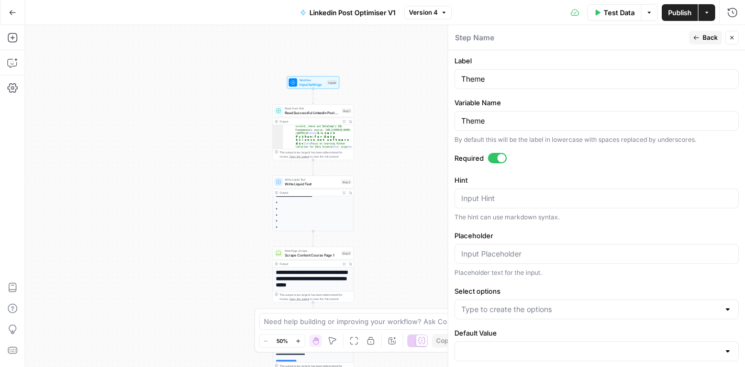
scroll to position [245, 0]
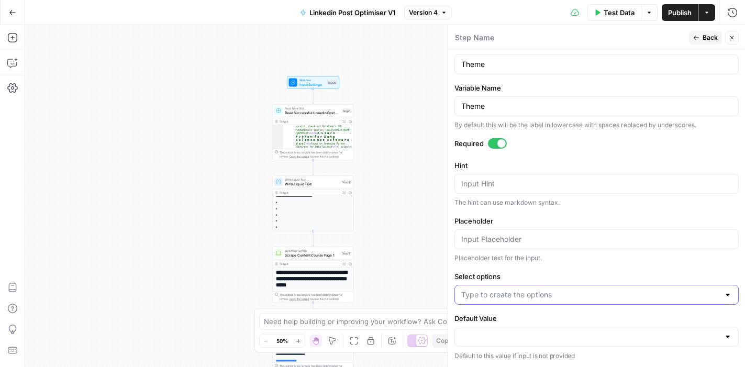
click at [580, 294] on input "Select options" at bounding box center [590, 294] width 258 height 10
click at [577, 259] on div "Placeholder text for the input." at bounding box center [596, 257] width 284 height 9
click at [628, 334] on input "Default Value" at bounding box center [590, 336] width 258 height 10
click at [633, 289] on input "Select options" at bounding box center [590, 294] width 258 height 10
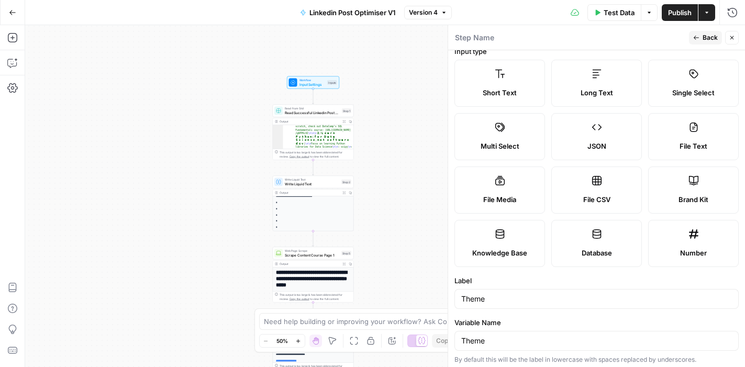
scroll to position [0, 0]
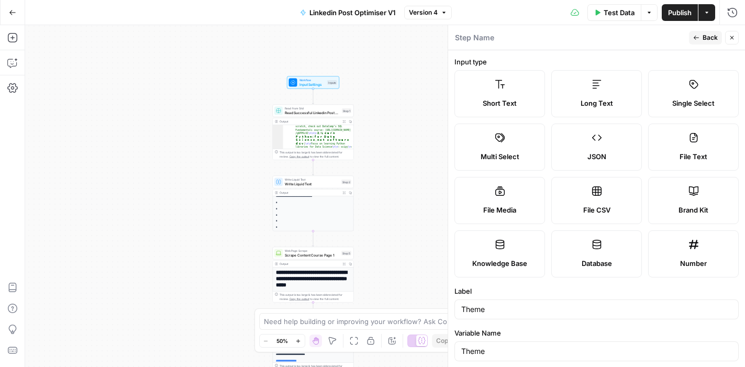
click at [509, 93] on label "Short Text" at bounding box center [499, 93] width 91 height 47
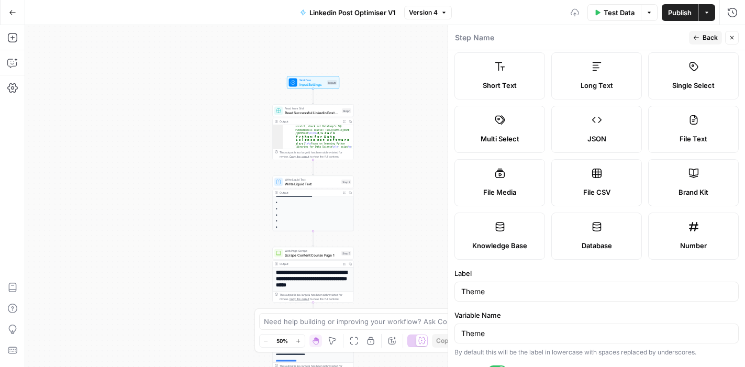
scroll to position [14, 0]
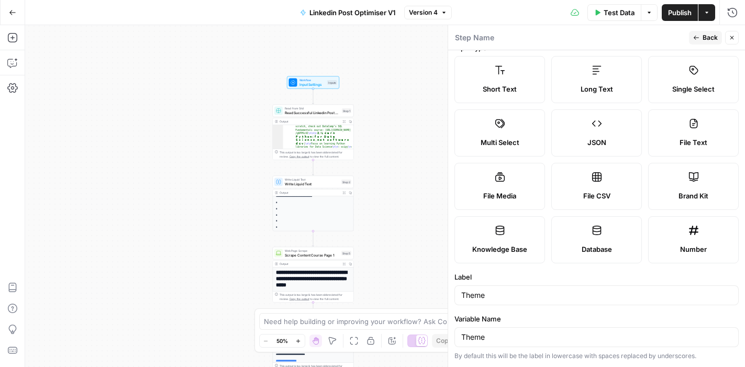
click at [710, 39] on span "Back" at bounding box center [709, 37] width 15 height 9
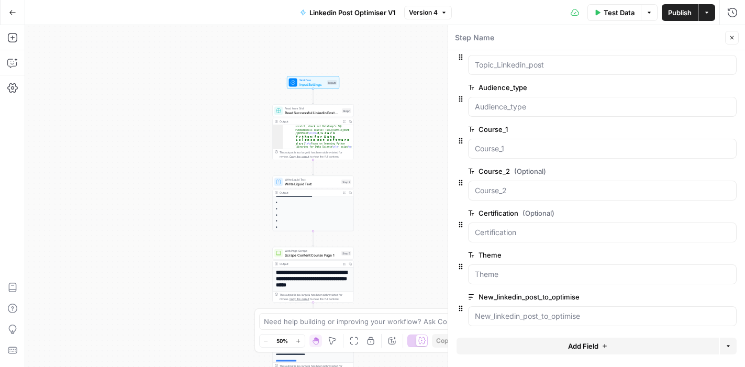
scroll to position [64, 0]
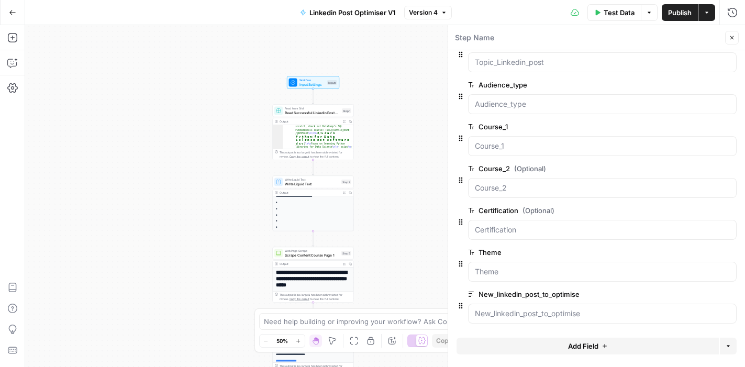
click at [695, 253] on span "edit field" at bounding box center [697, 252] width 23 height 8
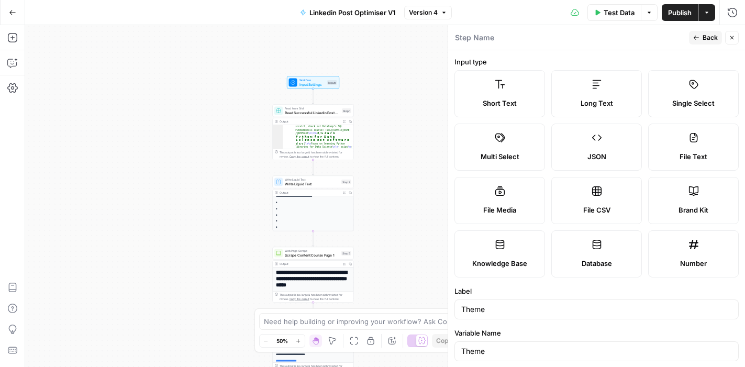
click at [521, 146] on label "Multi Select" at bounding box center [499, 147] width 91 height 47
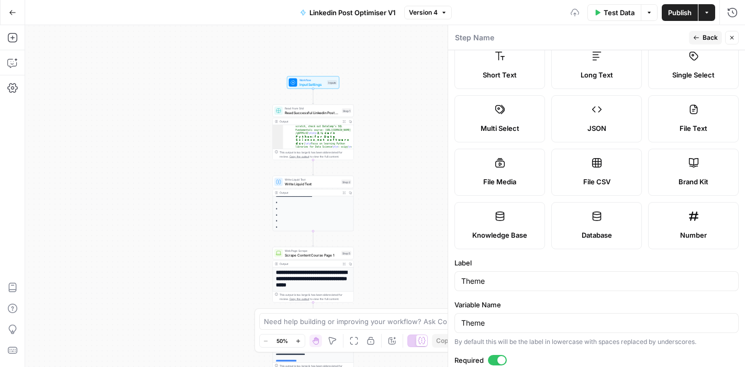
scroll to position [29, 0]
click at [505, 125] on span "Multi Select" at bounding box center [499, 127] width 39 height 10
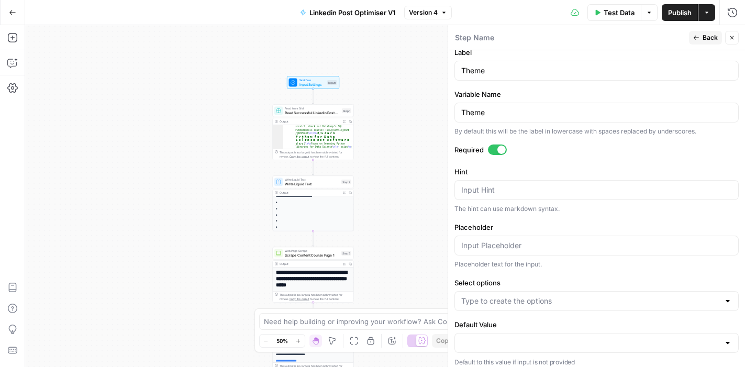
scroll to position [245, 0]
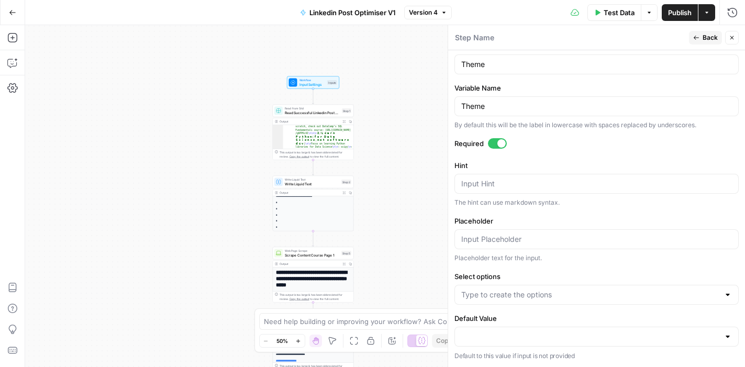
click at [562, 302] on div at bounding box center [596, 295] width 284 height 20
click at [590, 254] on div "Placeholder text for the input." at bounding box center [596, 257] width 284 height 9
click at [621, 337] on input "Default Value" at bounding box center [590, 336] width 258 height 10
click at [623, 277] on label "Select options" at bounding box center [596, 276] width 284 height 10
click at [623, 289] on input "Select options" at bounding box center [590, 294] width 258 height 10
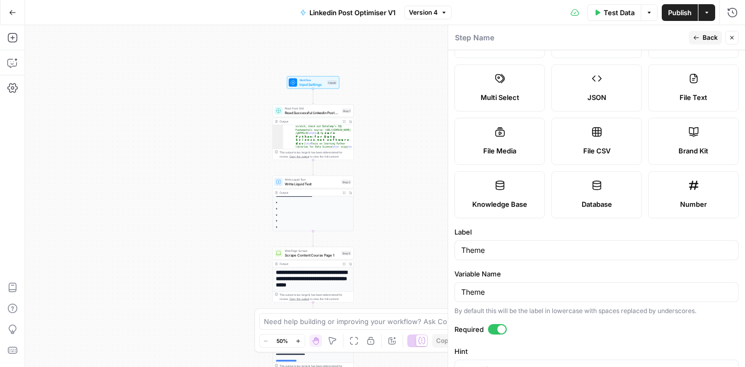
scroll to position [0, 0]
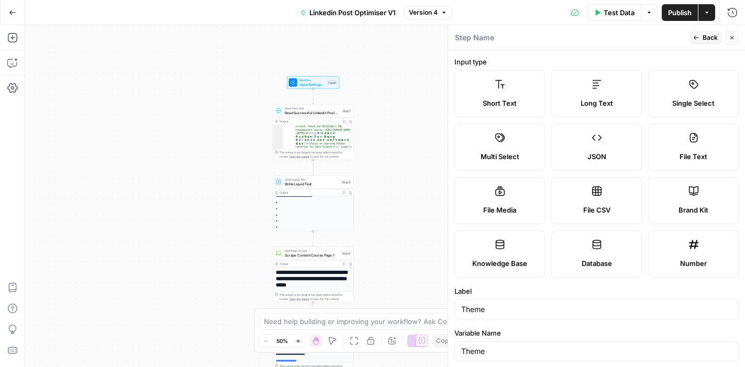
click at [508, 101] on span "Short Text" at bounding box center [500, 103] width 34 height 10
click at [707, 37] on span "Back" at bounding box center [709, 37] width 15 height 9
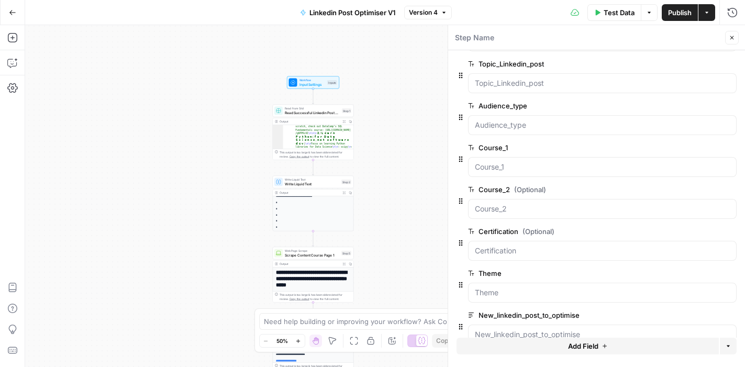
scroll to position [64, 0]
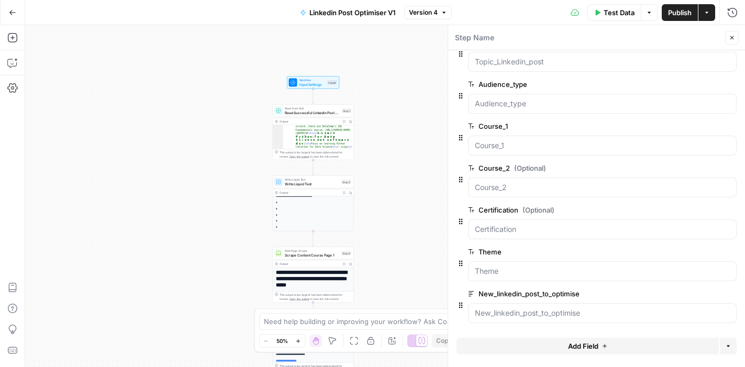
click at [730, 38] on icon "button" at bounding box center [732, 38] width 6 height 6
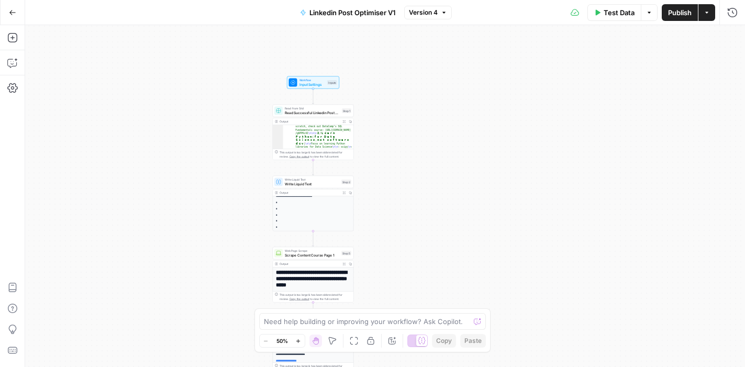
click at [310, 113] on span "Read Successful Linkedin Post Grid" at bounding box center [312, 112] width 55 height 5
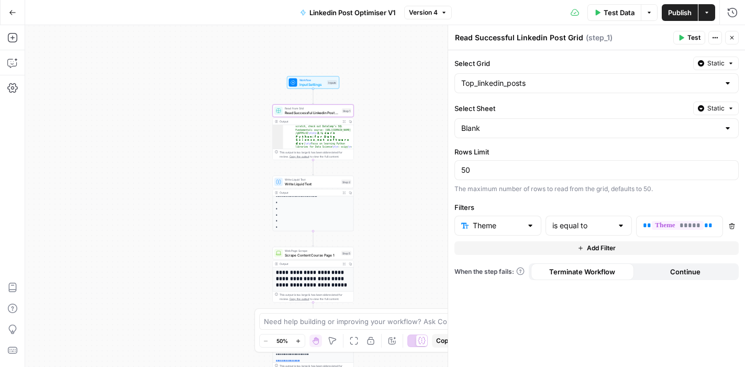
click at [681, 35] on icon "button" at bounding box center [681, 38] width 6 height 6
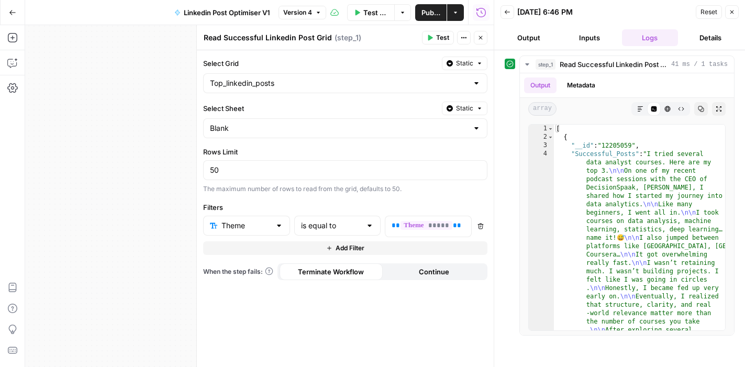
click at [584, 35] on button "Inputs" at bounding box center [589, 37] width 57 height 17
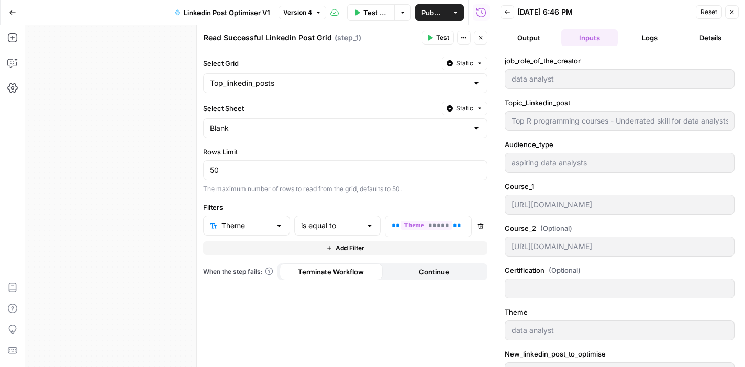
click at [731, 13] on icon "button" at bounding box center [732, 12] width 4 height 4
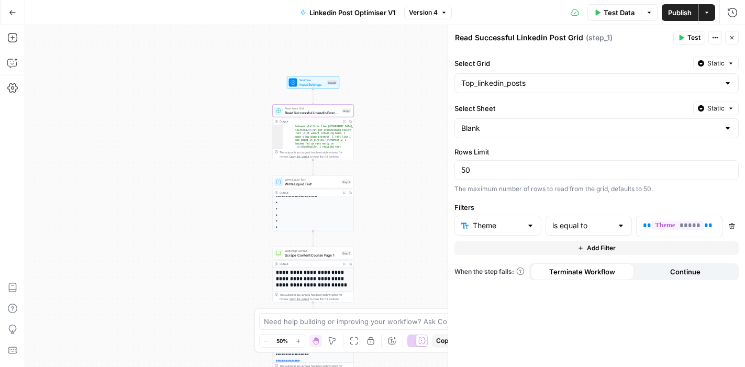
click at [688, 39] on span "Test" at bounding box center [693, 37] width 13 height 9
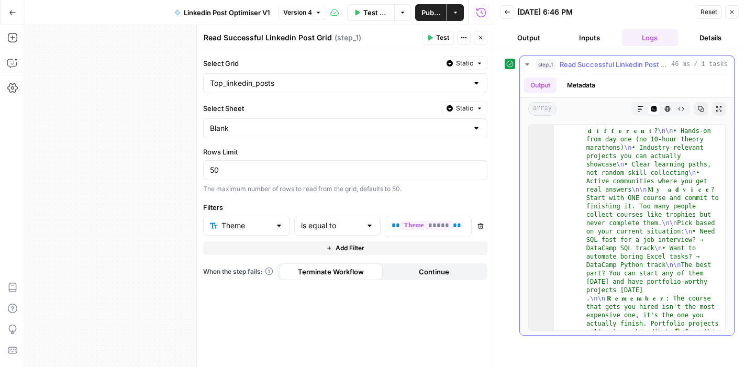
scroll to position [2574, 0]
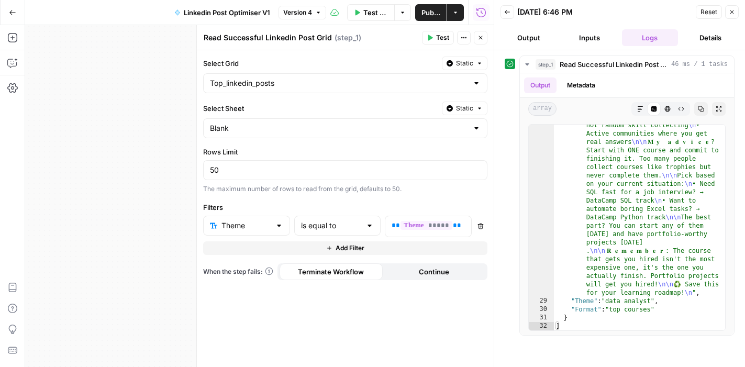
click at [729, 13] on icon "button" at bounding box center [732, 12] width 6 height 6
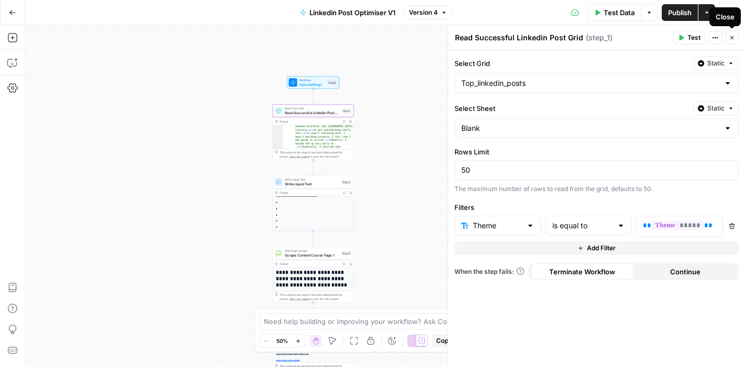
click at [731, 40] on icon "button" at bounding box center [732, 38] width 6 height 6
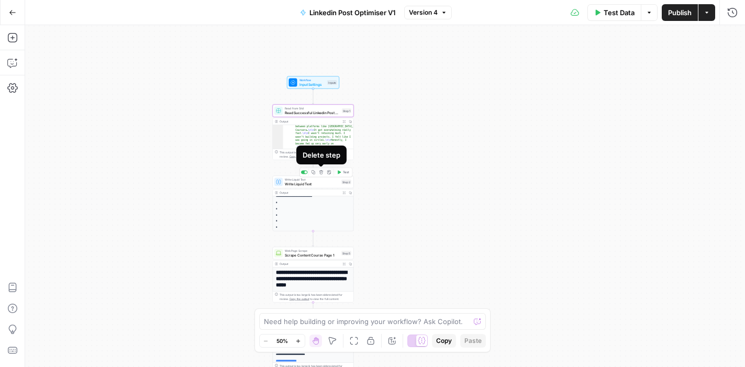
click at [321, 172] on icon "button" at bounding box center [321, 172] width 4 height 4
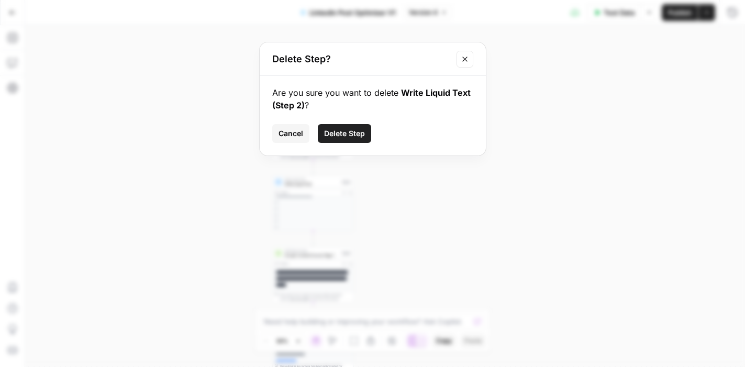
click at [344, 132] on span "Delete Step" at bounding box center [344, 133] width 41 height 10
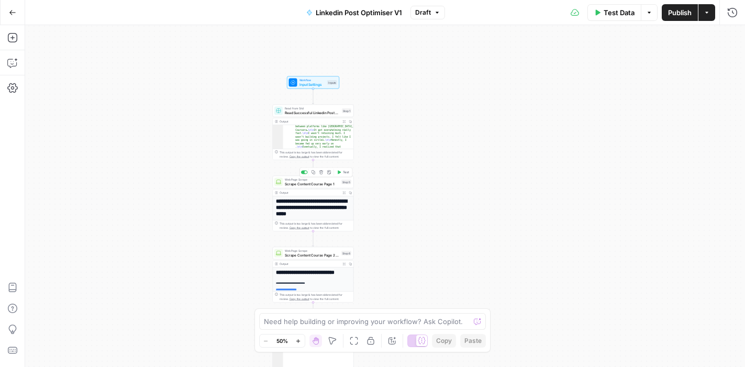
click at [315, 183] on span "Scrape Content Course Page 1" at bounding box center [312, 183] width 54 height 5
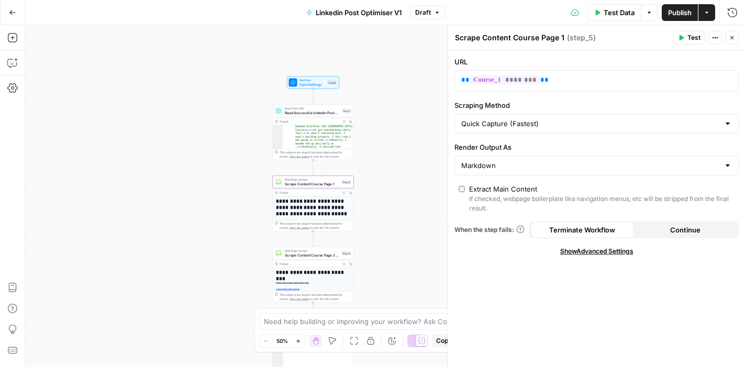
click at [391, 156] on div "Workflow Input Settings Inputs Read from Grid Read Successful Linkedin Post Gri…" at bounding box center [385, 196] width 720 height 342
click at [727, 38] on button "Close" at bounding box center [732, 38] width 14 height 14
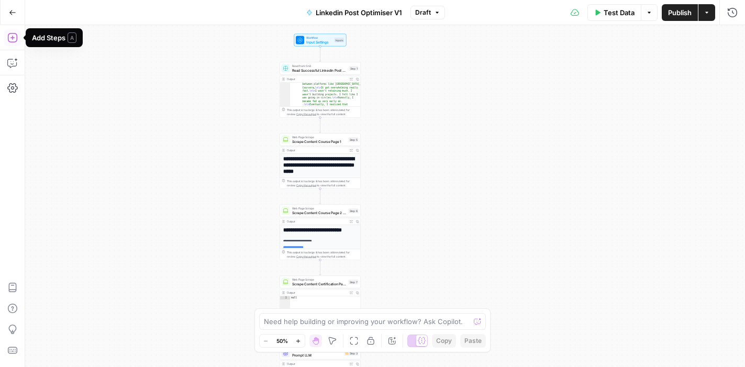
click at [12, 38] on icon "button" at bounding box center [11, 37] width 9 height 9
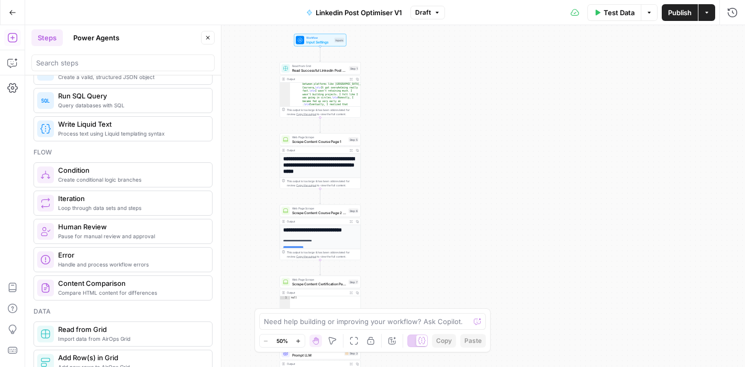
scroll to position [243, 0]
click at [449, 145] on div "Workflow Input Settings Inputs Read from Grid Read Successful Linkedin Post Gri…" at bounding box center [385, 196] width 720 height 342
click at [209, 36] on icon "button" at bounding box center [208, 38] width 6 height 6
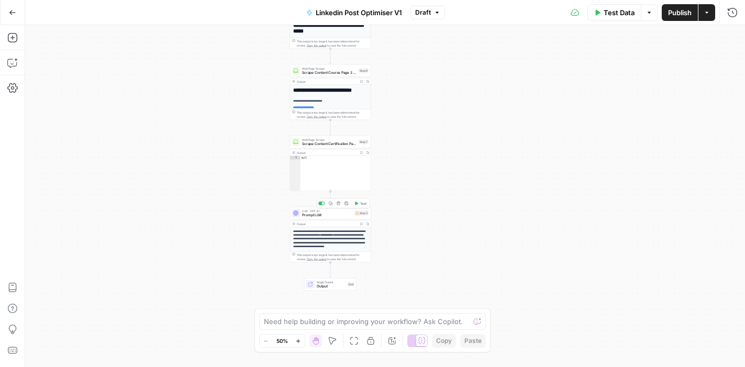
click at [317, 214] on span "Prompt LLM" at bounding box center [327, 214] width 50 height 5
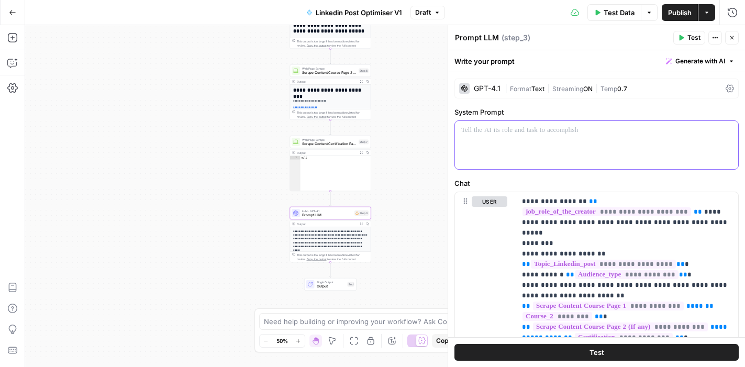
click at [500, 129] on p at bounding box center [596, 130] width 271 height 10
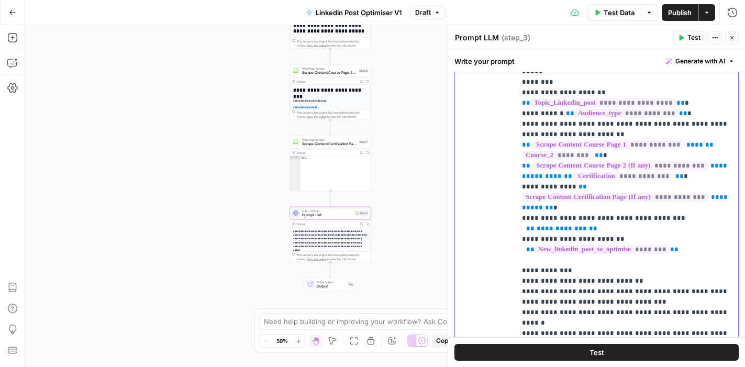
scroll to position [327, 0]
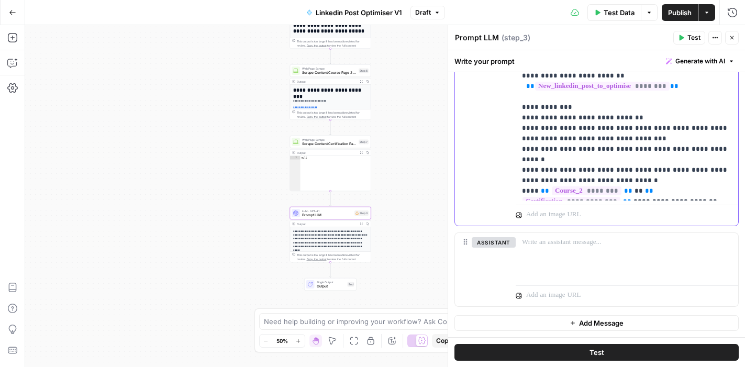
drag, startPoint x: 518, startPoint y: 203, endPoint x: 596, endPoint y: 377, distance: 190.7
click at [596, 366] on html "DataCamp New Home Browse Insights Opportunities Your Data Recent Grids Youtube …" at bounding box center [372, 183] width 745 height 367
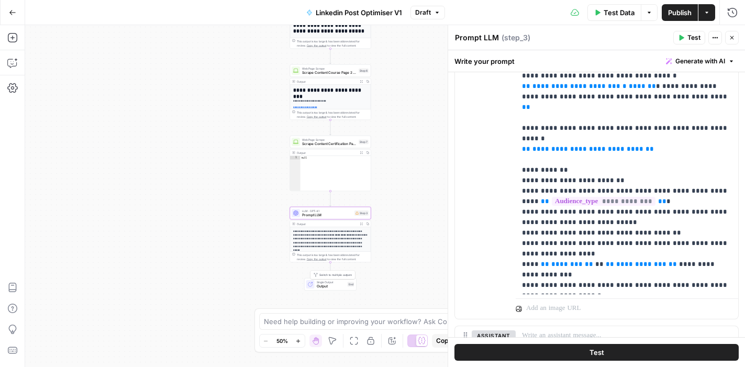
click at [326, 282] on span "Single Output" at bounding box center [331, 282] width 29 height 4
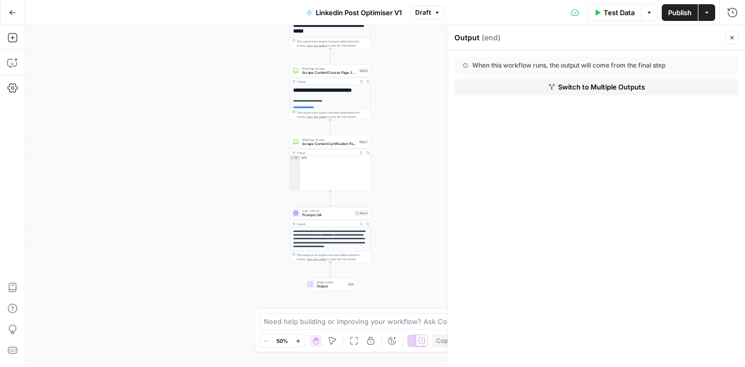
click at [565, 86] on span "Switch to Multiple Outputs" at bounding box center [601, 87] width 87 height 10
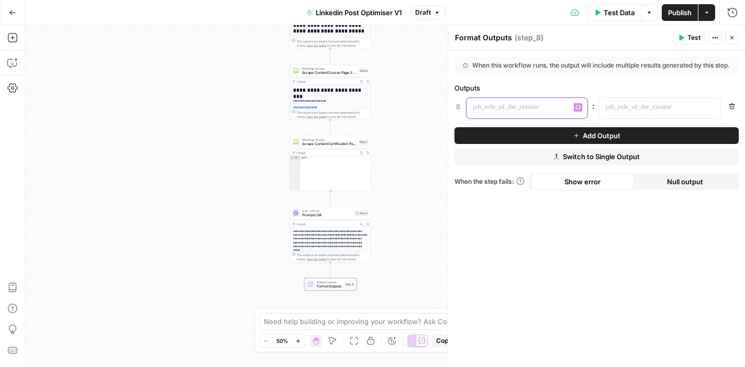
click at [512, 113] on p at bounding box center [519, 107] width 92 height 10
click at [730, 41] on button "Close" at bounding box center [732, 38] width 14 height 14
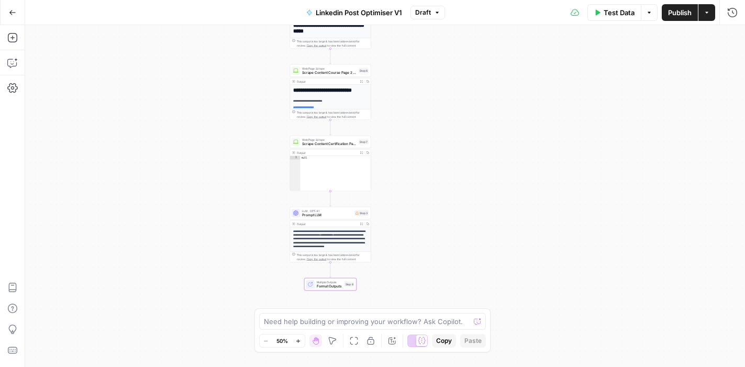
click at [332, 287] on span "Format Outputs" at bounding box center [330, 286] width 26 height 5
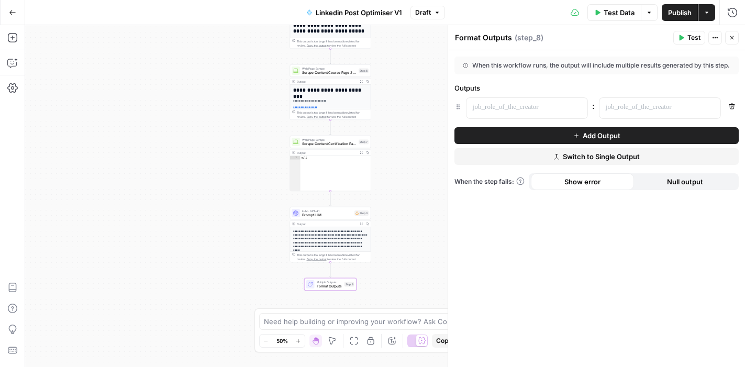
click at [585, 162] on span "Switch to Single Output" at bounding box center [601, 156] width 77 height 10
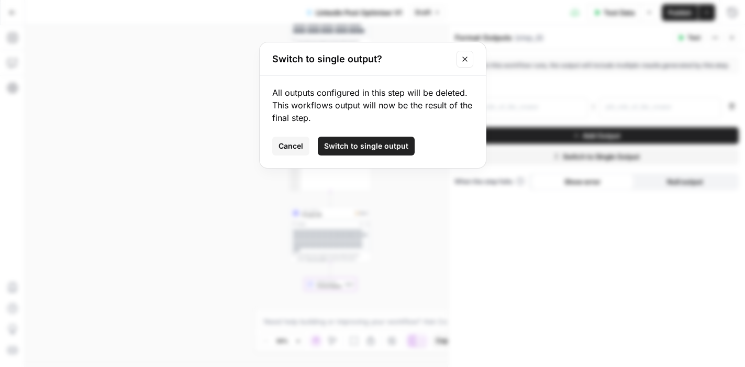
click at [362, 144] on span "Switch to single output" at bounding box center [366, 146] width 84 height 10
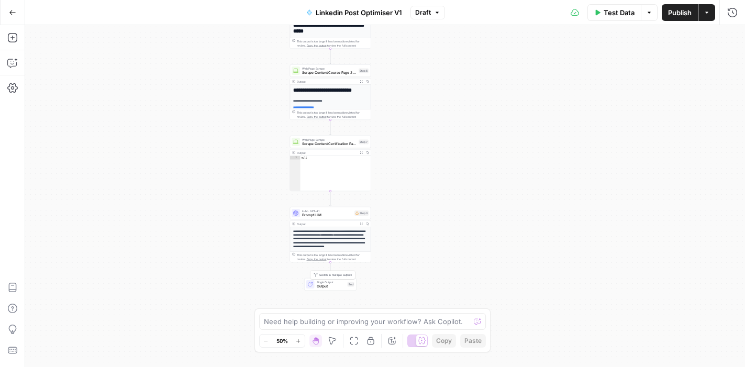
click at [326, 285] on span "Output" at bounding box center [331, 286] width 29 height 5
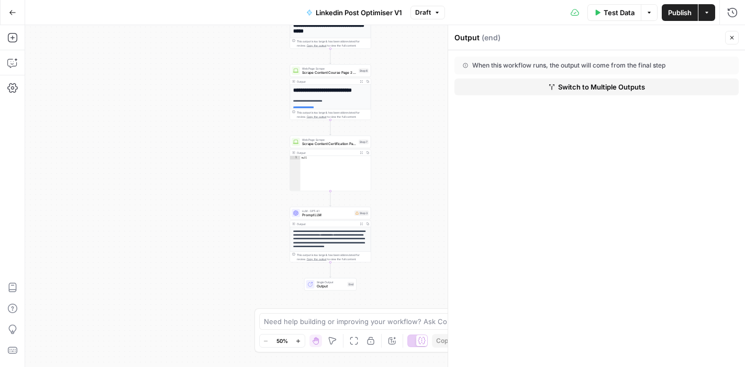
click at [421, 143] on div "Workflow Input Settings Inputs Read from Grid Read Successful Linkedin Post Gri…" at bounding box center [385, 196] width 720 height 342
click at [732, 37] on icon "button" at bounding box center [732, 38] width 4 height 4
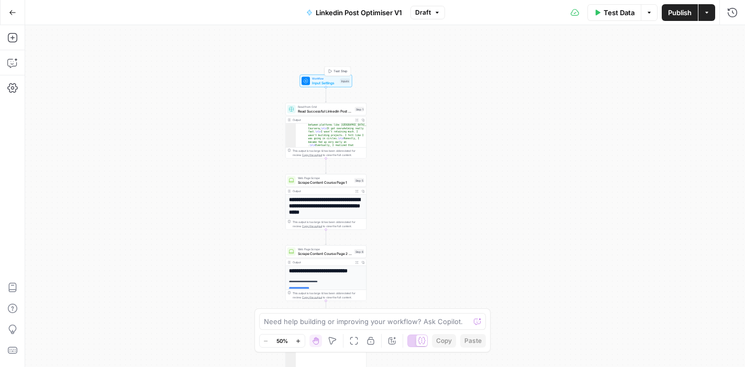
click at [327, 82] on span "Input Settings" at bounding box center [325, 82] width 26 height 5
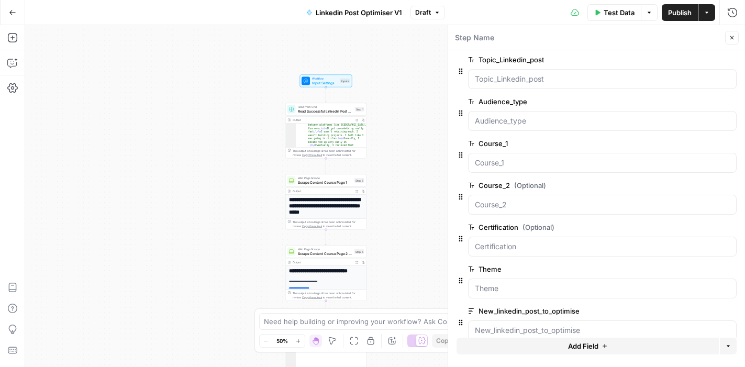
scroll to position [64, 0]
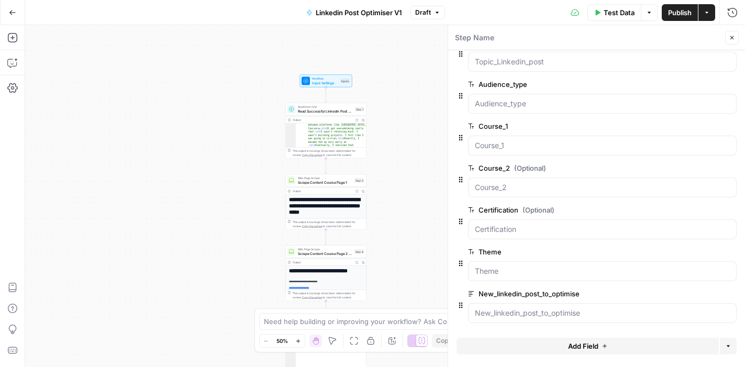
click at [696, 252] on span "edit field" at bounding box center [697, 252] width 23 height 8
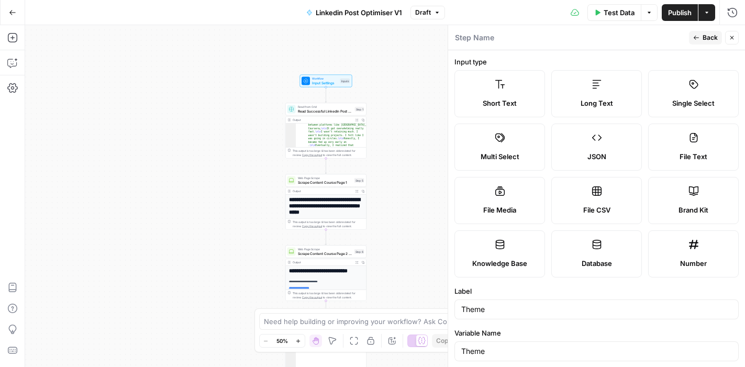
click at [508, 154] on span "Multi Select" at bounding box center [499, 156] width 39 height 10
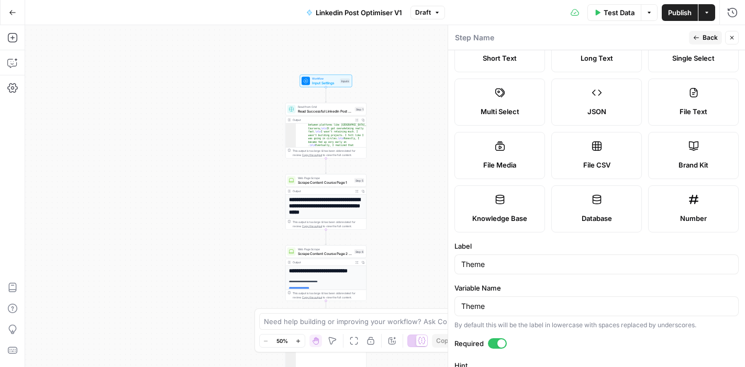
scroll to position [46, 0]
click at [594, 107] on span "JSON" at bounding box center [596, 111] width 19 height 10
click at [532, 109] on div "Multi Select" at bounding box center [499, 111] width 73 height 10
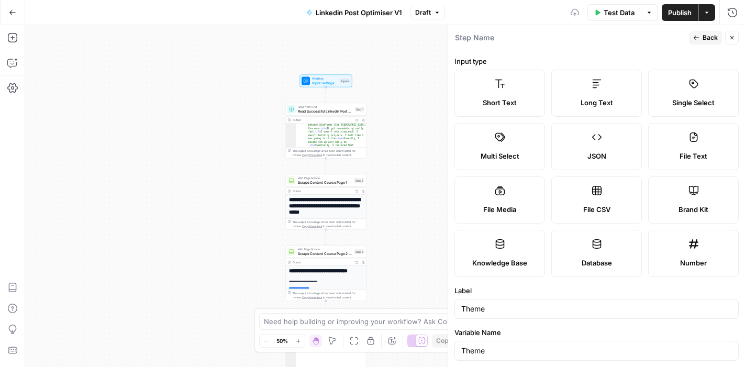
scroll to position [0, 0]
click at [510, 98] on span "Short Text" at bounding box center [500, 103] width 34 height 10
click at [681, 90] on label "Single Select" at bounding box center [693, 93] width 91 height 47
click at [507, 105] on span "Short Text" at bounding box center [500, 103] width 34 height 10
click at [706, 39] on span "Back" at bounding box center [709, 37] width 15 height 9
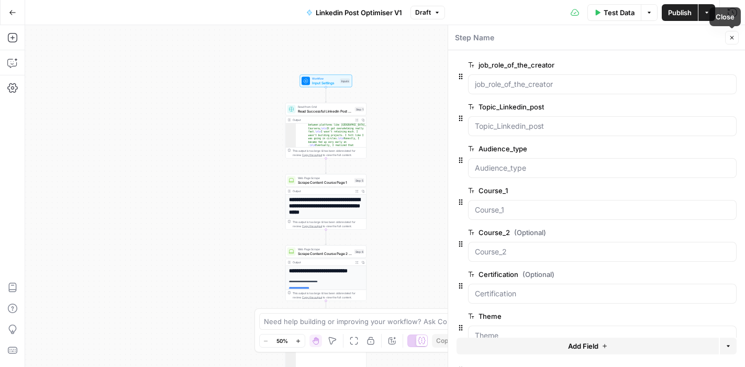
click at [730, 37] on icon "button" at bounding box center [732, 38] width 6 height 6
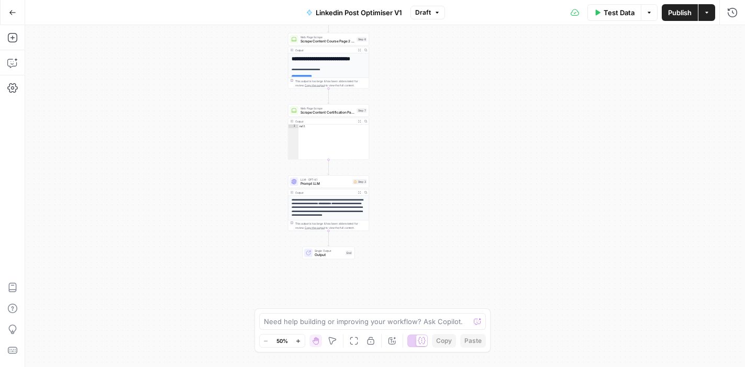
click at [472, 231] on div "Workflow Input Settings Inputs Read from Grid Read Successful Linkedin Post Gri…" at bounding box center [385, 196] width 720 height 342
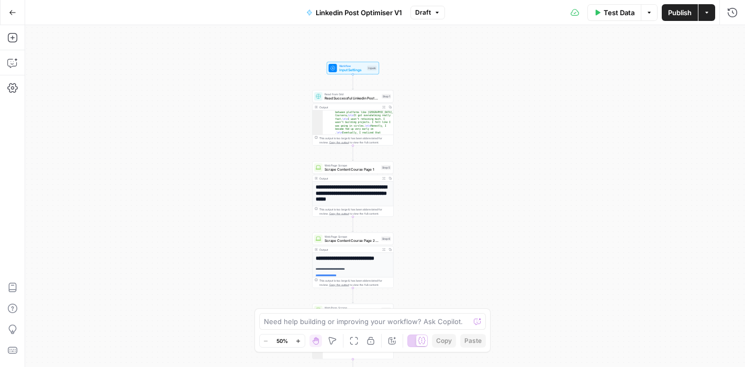
click at [677, 14] on span "Publish" at bounding box center [680, 12] width 24 height 10
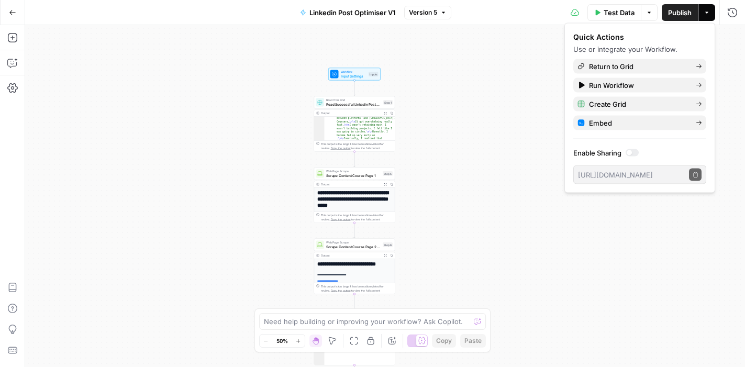
click at [10, 13] on icon "button" at bounding box center [12, 12] width 6 height 5
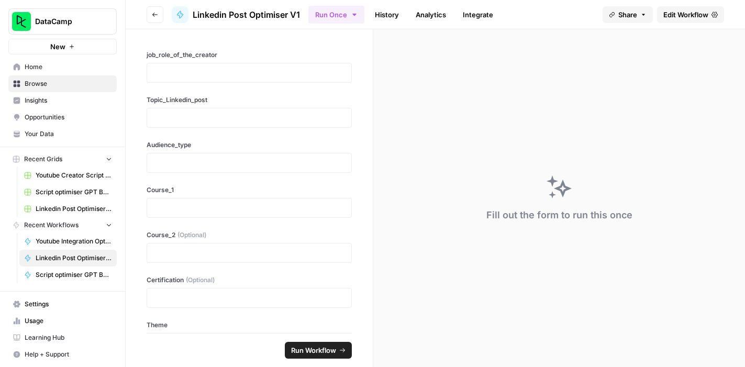
click at [47, 69] on span "Home" at bounding box center [68, 66] width 87 height 9
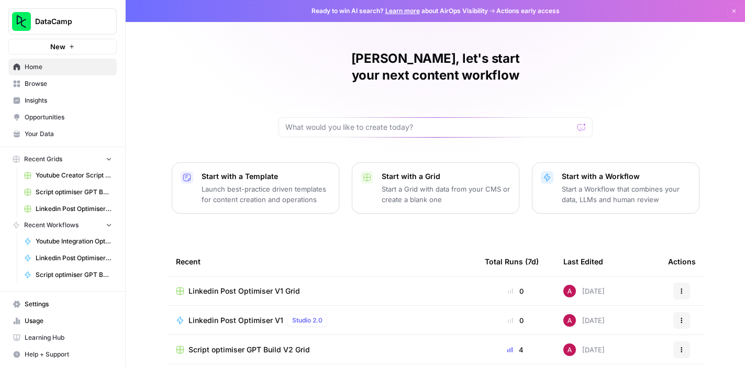
click at [53, 83] on span "Browse" at bounding box center [68, 83] width 87 height 9
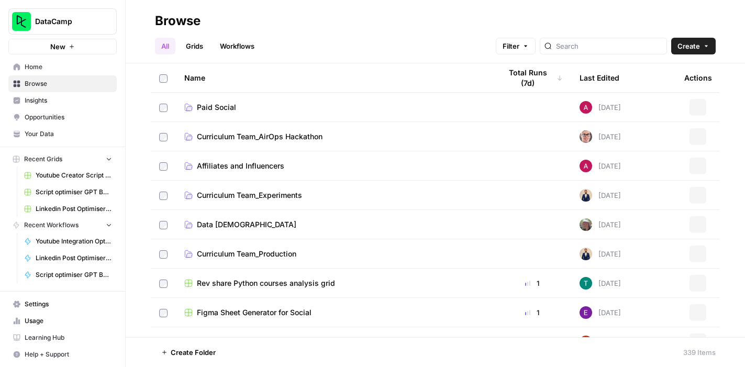
click at [246, 167] on span "Affiliates and Influencers" at bounding box center [240, 166] width 87 height 10
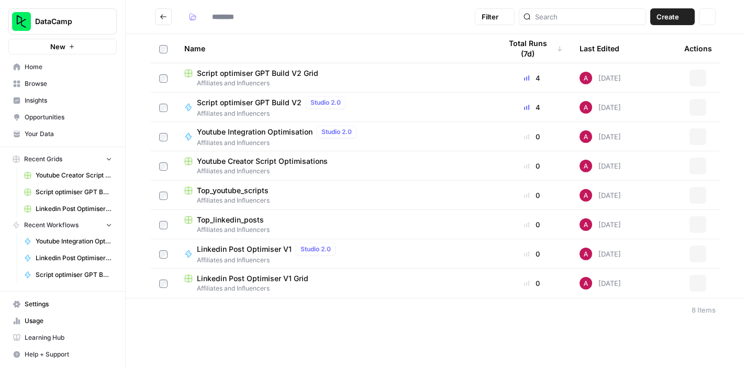
click at [246, 167] on span "Affiliates and Influencers" at bounding box center [334, 170] width 300 height 9
click at [252, 223] on span "Top_linkedin_posts" at bounding box center [230, 220] width 67 height 10
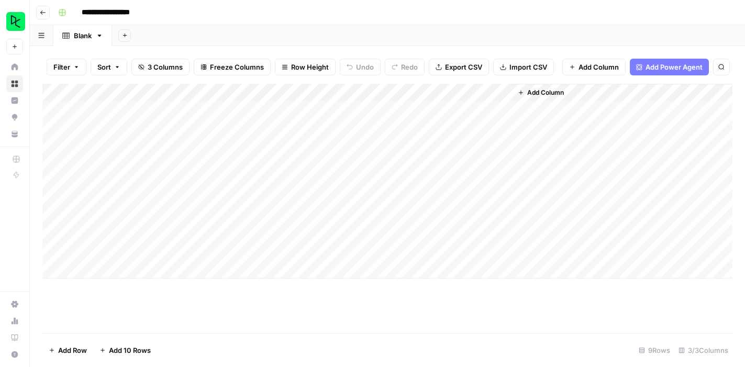
click at [44, 13] on icon "button" at bounding box center [43, 12] width 6 height 6
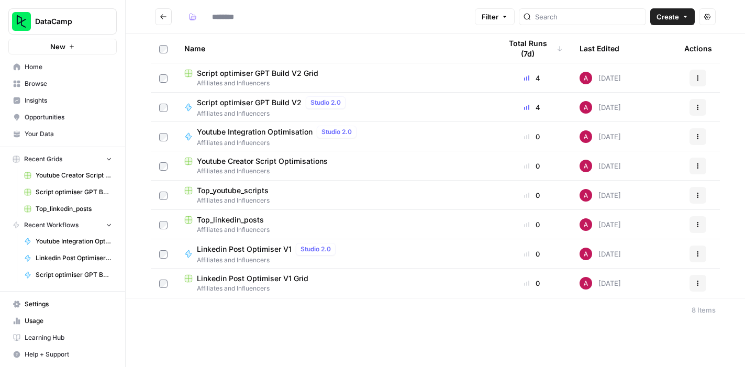
type input "**********"
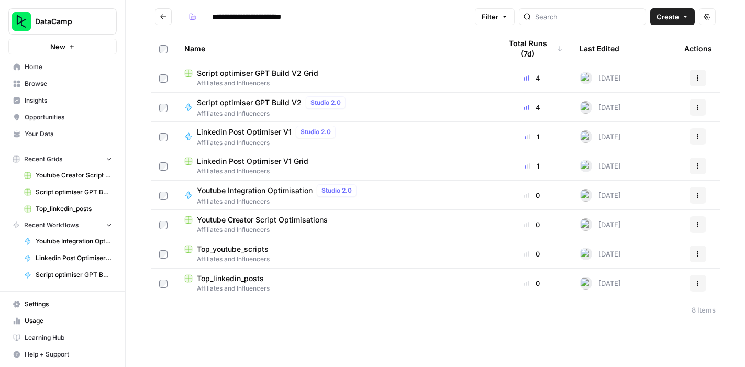
click at [244, 131] on span "Linkedin Post Optimiser V1" at bounding box center [244, 132] width 95 height 10
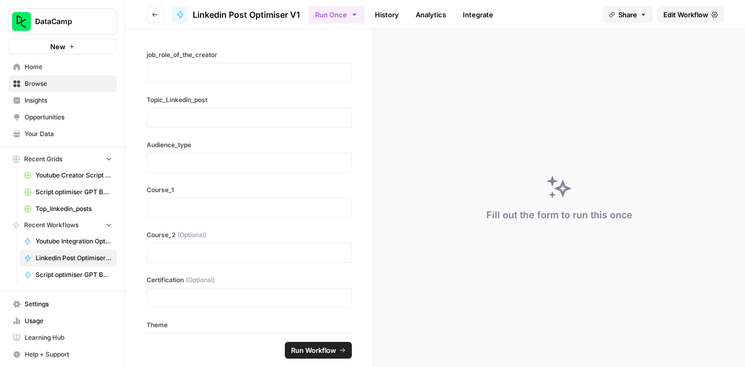
click at [674, 13] on span "Edit Workflow" at bounding box center [685, 14] width 45 height 10
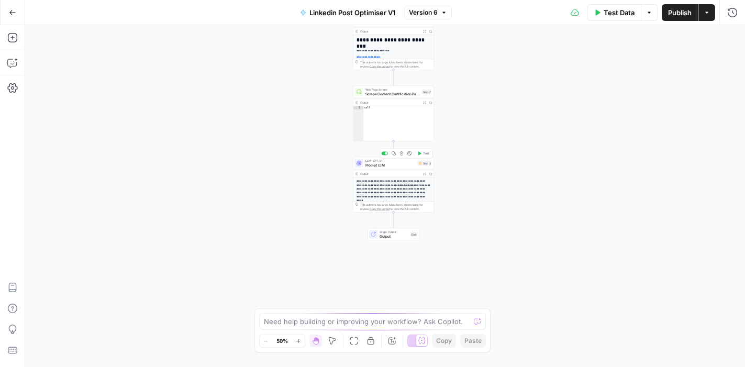
click at [384, 166] on span "Prompt LLM" at bounding box center [390, 164] width 50 height 5
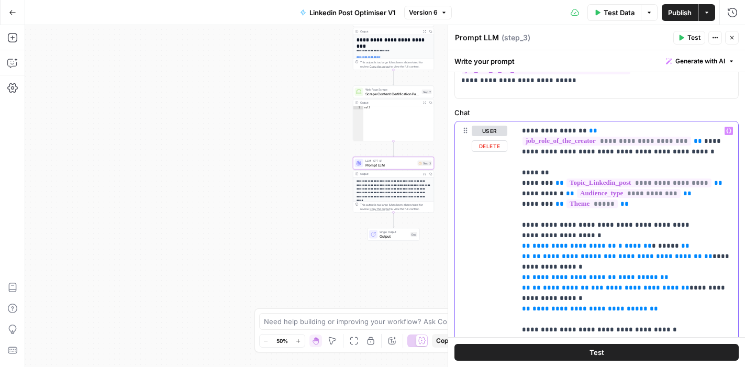
drag, startPoint x: 640, startPoint y: 204, endPoint x: 520, endPoint y: 207, distance: 120.4
click at [520, 207] on div "**********" at bounding box center [627, 334] width 222 height 427
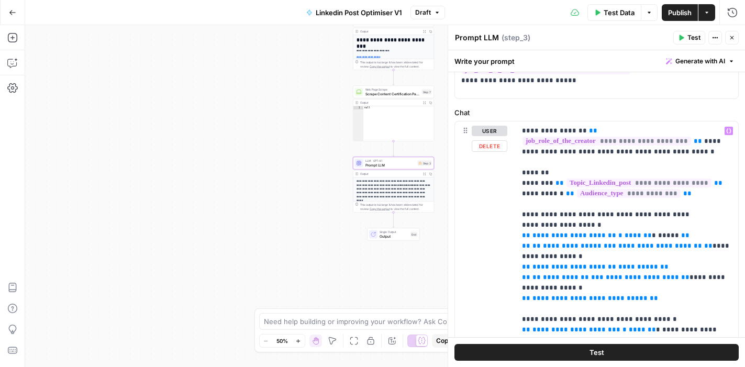
drag, startPoint x: 515, startPoint y: 236, endPoint x: 637, endPoint y: 238, distance: 122.5
click at [637, 238] on div "**********" at bounding box center [596, 342] width 283 height 442
drag, startPoint x: 517, startPoint y: 238, endPoint x: 708, endPoint y: 243, distance: 190.6
click at [708, 243] on div "**********" at bounding box center [627, 329] width 222 height 417
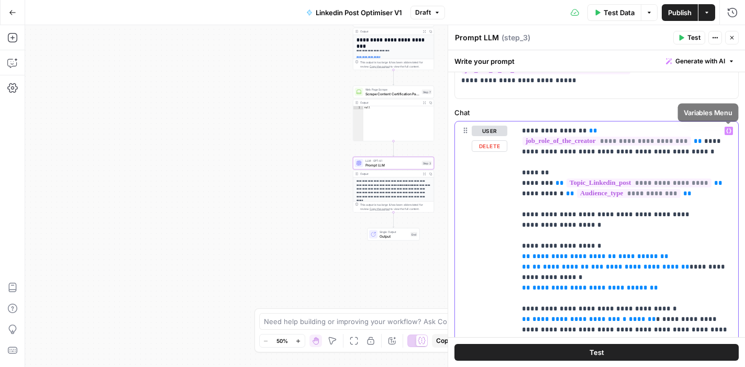
click at [729, 133] on icon "button" at bounding box center [728, 130] width 5 height 5
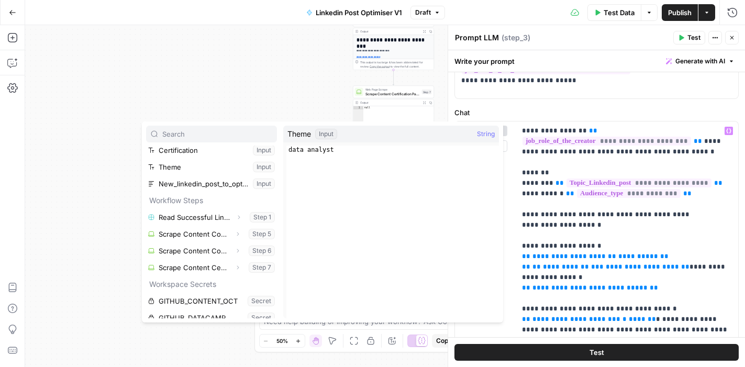
scroll to position [111, 0]
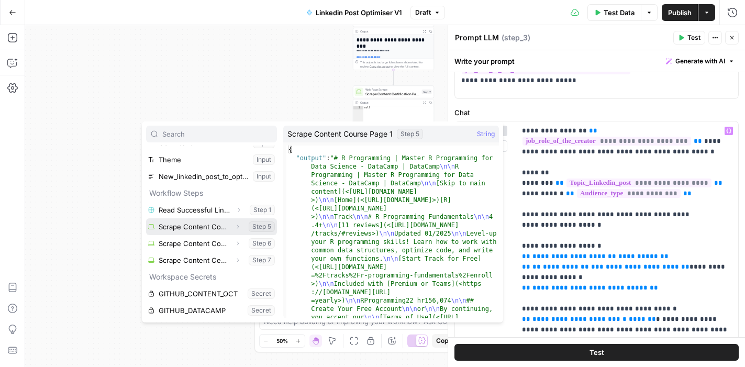
click at [208, 228] on button "Select variable Scrape Content Course Page 1" at bounding box center [211, 226] width 131 height 17
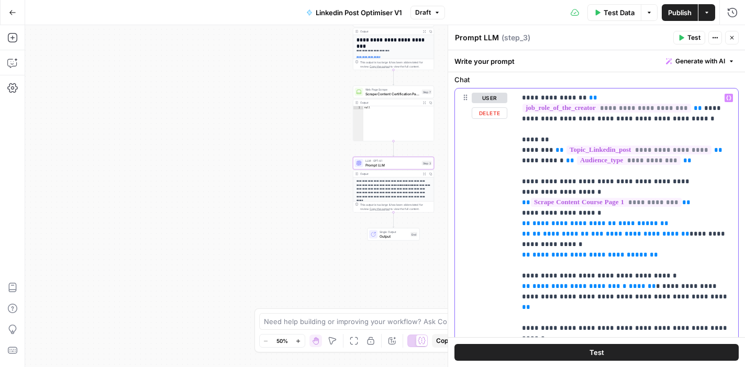
scroll to position [105, 0]
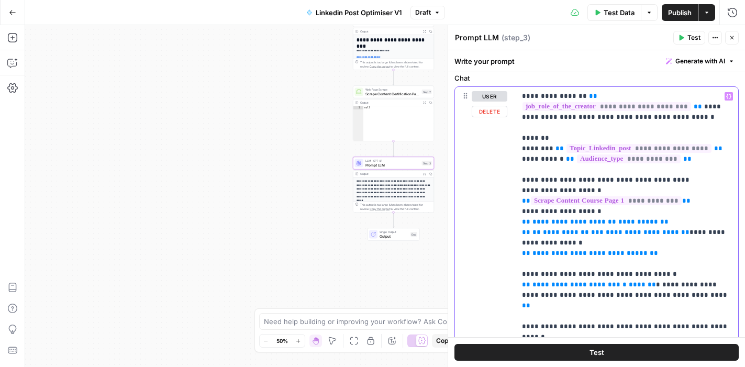
drag, startPoint x: 516, startPoint y: 222, endPoint x: 680, endPoint y: 233, distance: 164.1
click at [680, 233] on div "**********" at bounding box center [627, 290] width 222 height 406
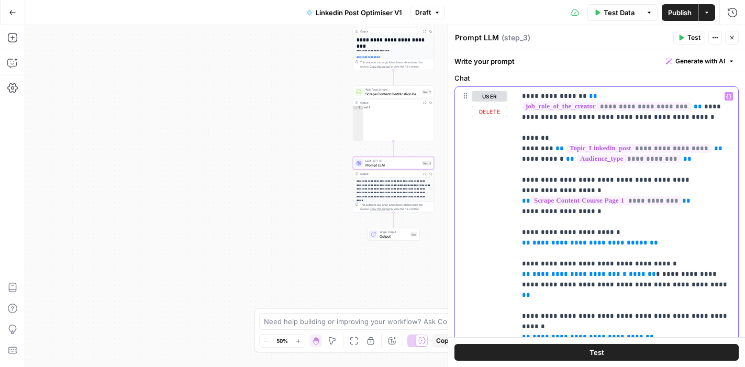
click at [590, 211] on p "**********" at bounding box center [627, 284] width 210 height 387
click at [554, 223] on p "**********" at bounding box center [627, 284] width 210 height 387
click at [729, 98] on icon "button" at bounding box center [728, 96] width 5 height 5
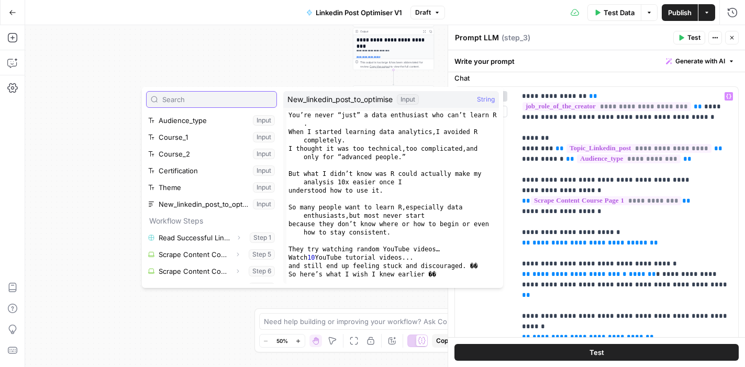
scroll to position [108, 0]
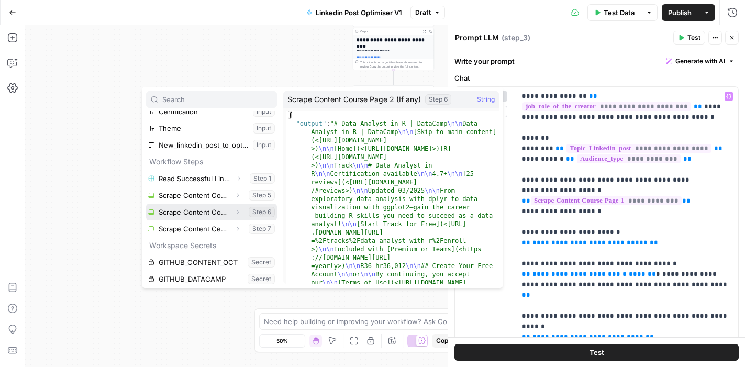
click at [194, 211] on button "Select variable Scrape Content Course Page 2 (If any)" at bounding box center [211, 212] width 131 height 17
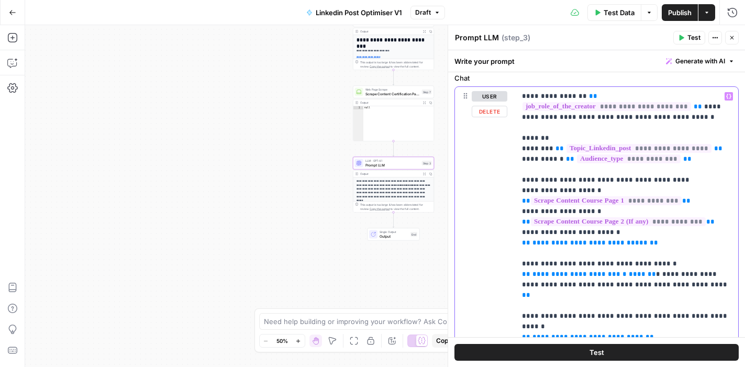
drag, startPoint x: 660, startPoint y: 243, endPoint x: 521, endPoint y: 244, distance: 139.7
click at [521, 244] on div "**********" at bounding box center [627, 285] width 222 height 396
click at [730, 99] on icon "button" at bounding box center [728, 96] width 5 height 5
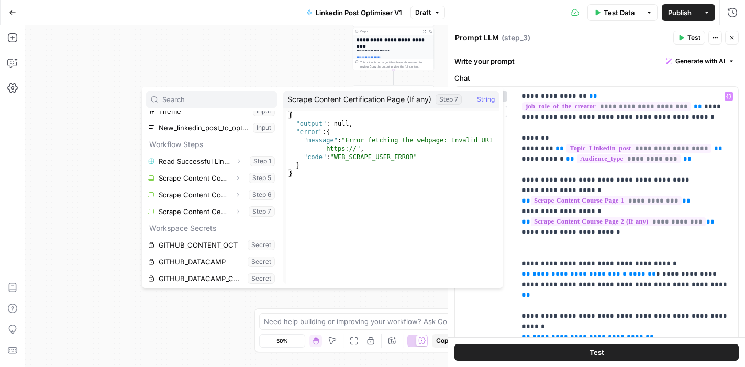
scroll to position [128, 0]
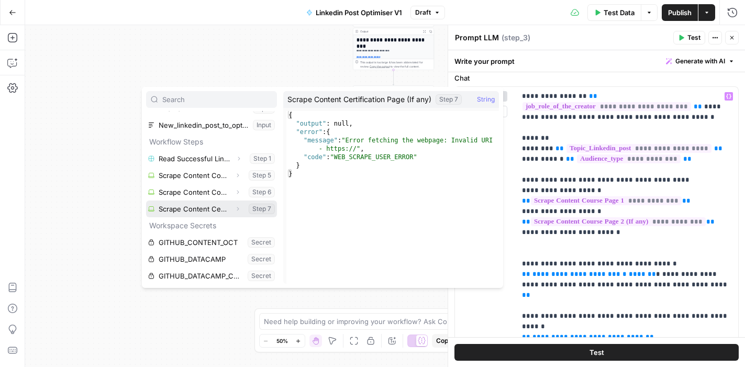
click at [204, 210] on button "Select variable Scrape Content Certification Page (If any)" at bounding box center [211, 208] width 131 height 17
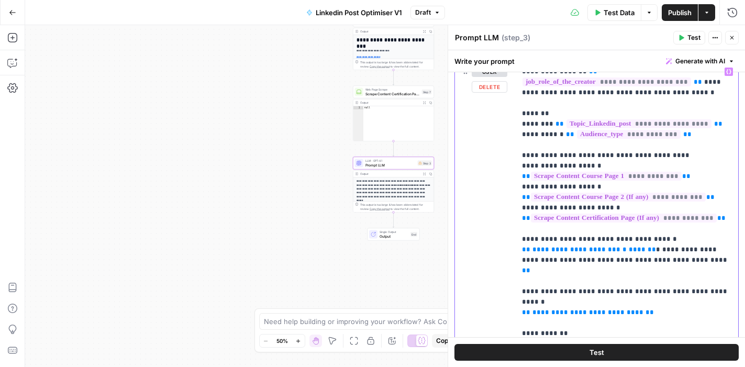
scroll to position [131, 0]
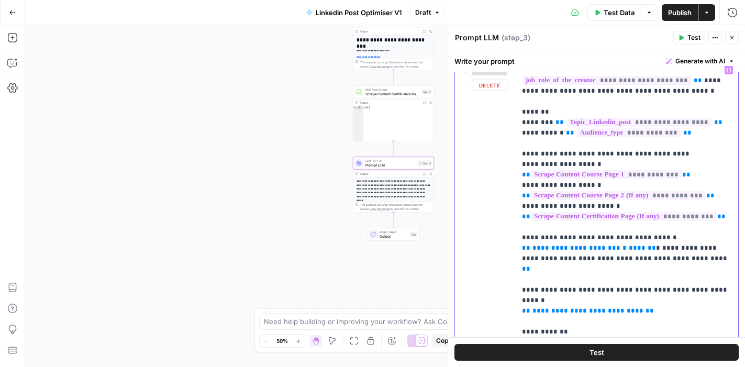
click at [601, 206] on p "**********" at bounding box center [627, 258] width 210 height 387
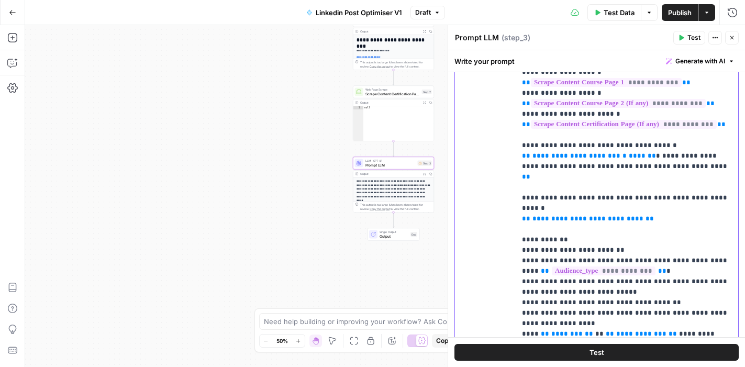
scroll to position [226, 0]
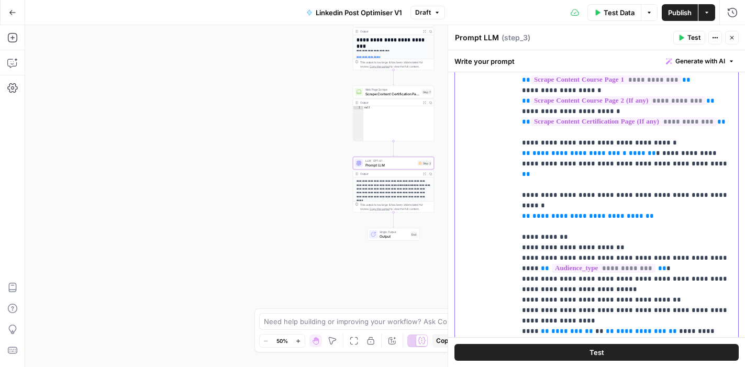
drag, startPoint x: 708, startPoint y: 166, endPoint x: 515, endPoint y: 158, distance: 192.8
click at [515, 158] on div "**********" at bounding box center [596, 176] width 283 height 421
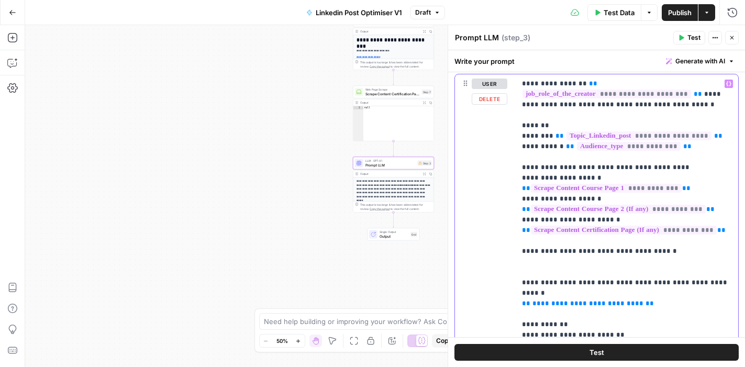
scroll to position [114, 0]
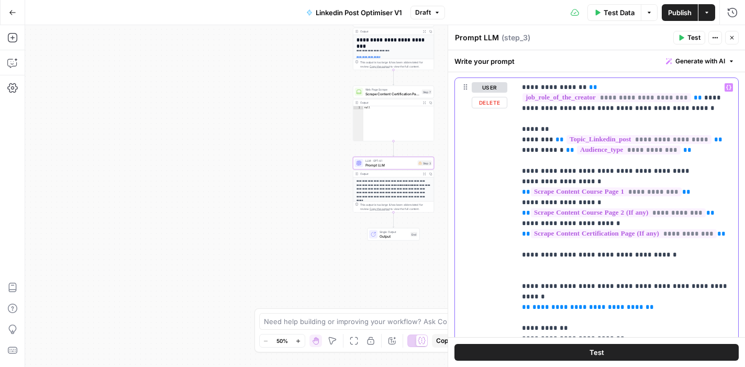
click at [728, 89] on icon "button" at bounding box center [728, 87] width 5 height 5
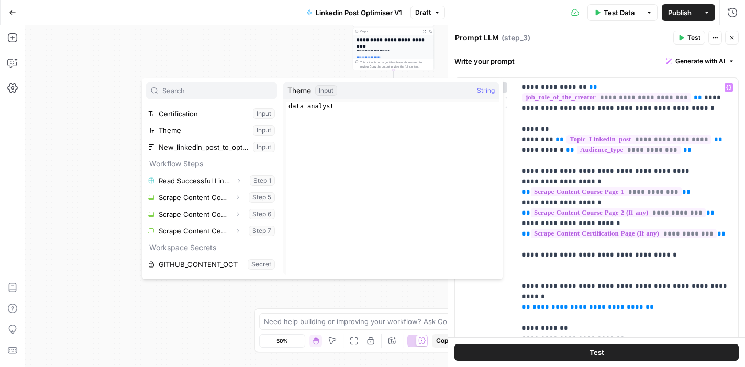
scroll to position [99, 0]
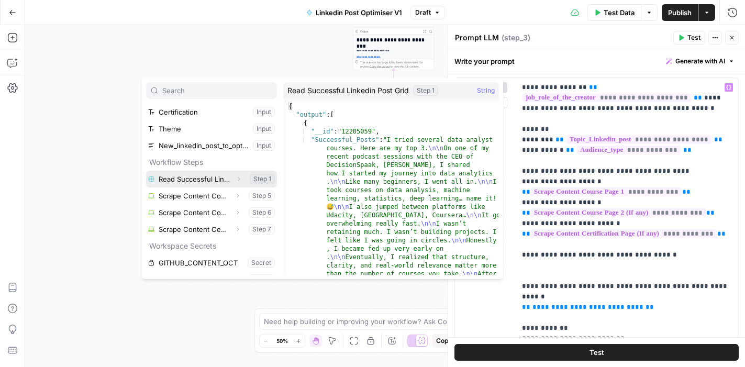
click at [203, 177] on button "Select variable Read Successful Linkedin Post Grid" at bounding box center [211, 179] width 131 height 17
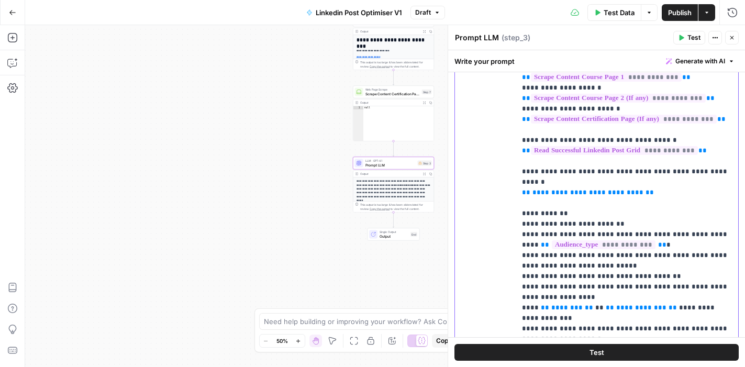
scroll to position [233, 0]
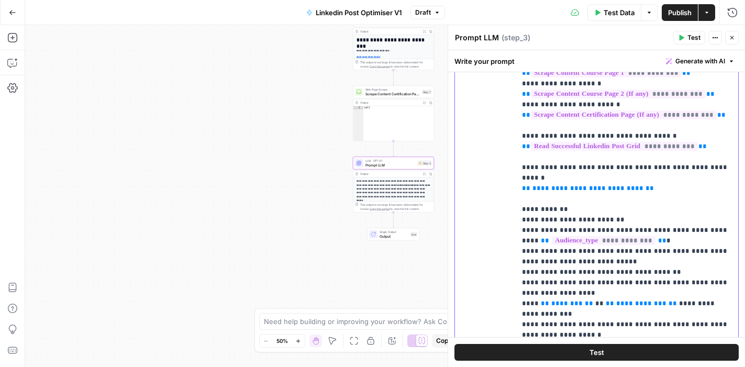
drag, startPoint x: 657, startPoint y: 177, endPoint x: 509, endPoint y: 177, distance: 148.1
click at [509, 177] on div "**********" at bounding box center [596, 164] width 283 height 410
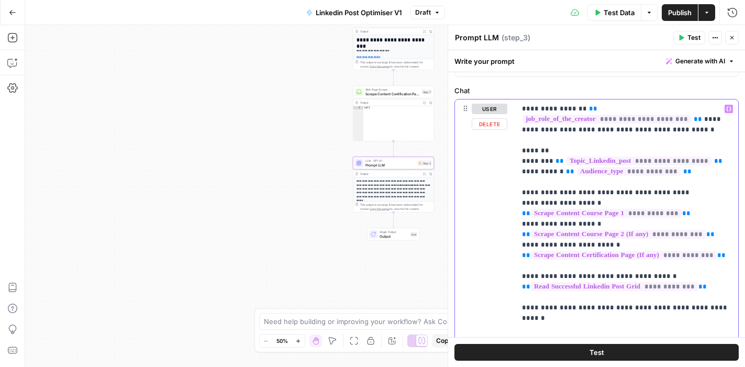
scroll to position [93, 0]
click at [729, 110] on icon "button" at bounding box center [728, 108] width 5 height 5
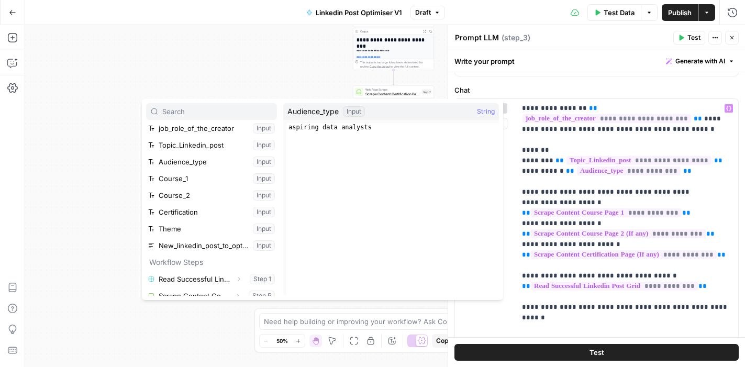
scroll to position [23, 0]
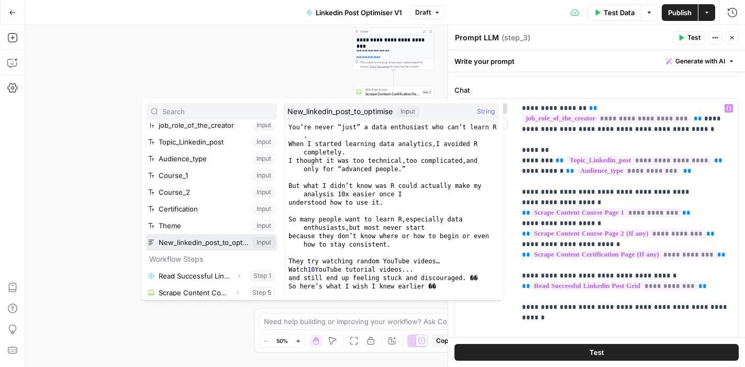
click at [212, 240] on button "Select variable New_linkedin_post_to_optimise" at bounding box center [211, 242] width 131 height 17
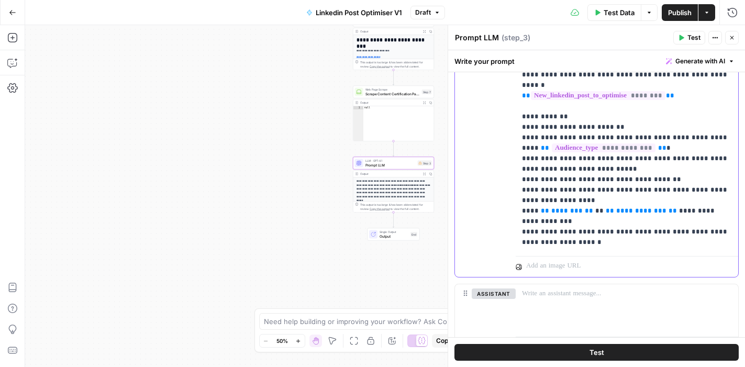
scroll to position [326, 0]
click at [630, 138] on p "**********" at bounding box center [627, 58] width 210 height 377
click at [637, 136] on p "**********" at bounding box center [627, 58] width 210 height 377
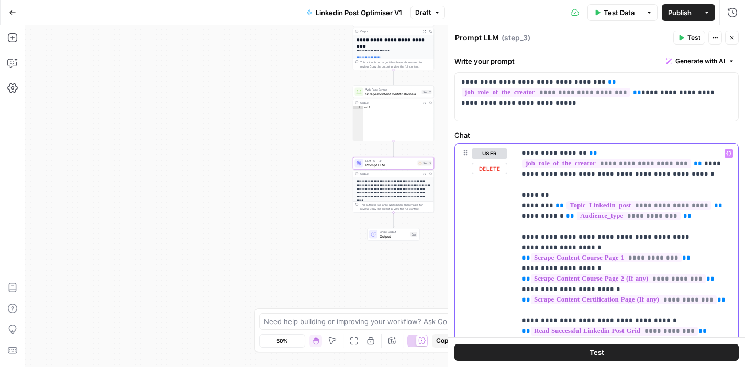
scroll to position [15, 0]
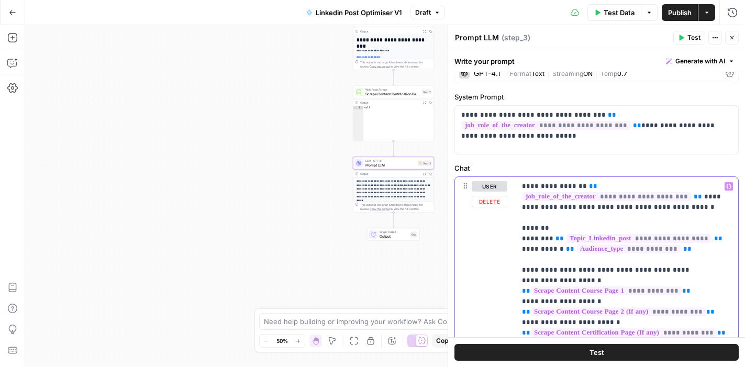
click at [727, 188] on icon "button" at bounding box center [728, 186] width 5 height 5
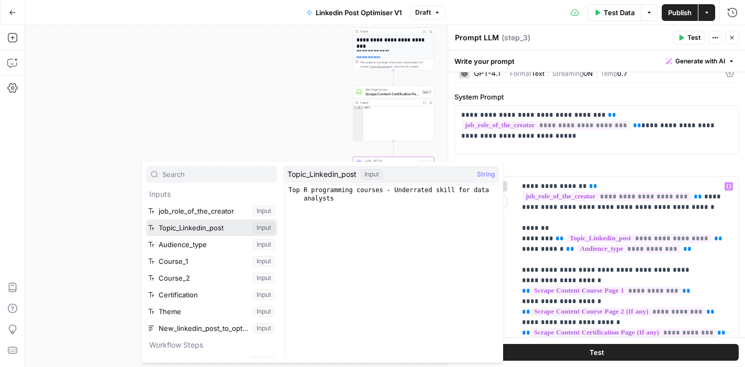
click at [191, 228] on button "Select variable Topic_Linkedin_post" at bounding box center [211, 227] width 131 height 17
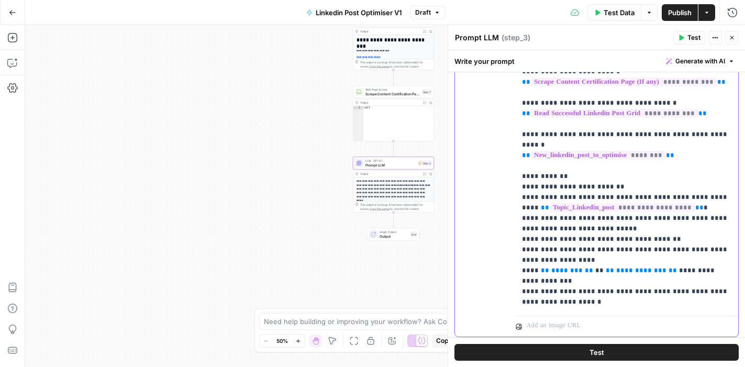
scroll to position [267, 0]
click at [714, 187] on p "**********" at bounding box center [627, 117] width 210 height 377
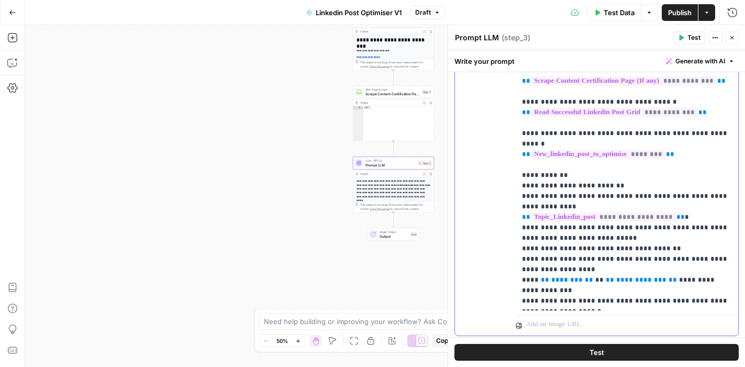
click at [698, 194] on p "**********" at bounding box center [627, 117] width 210 height 377
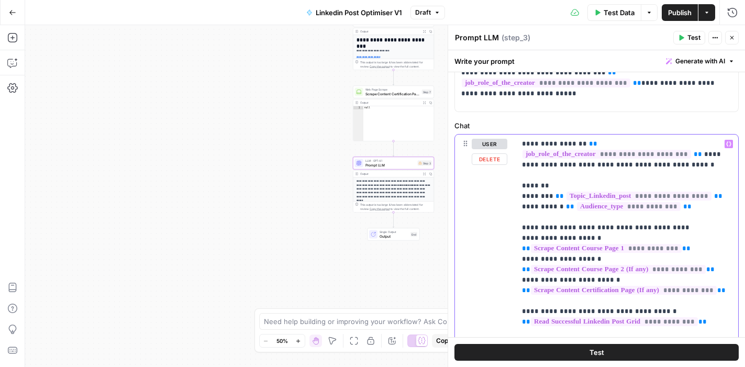
scroll to position [51, 0]
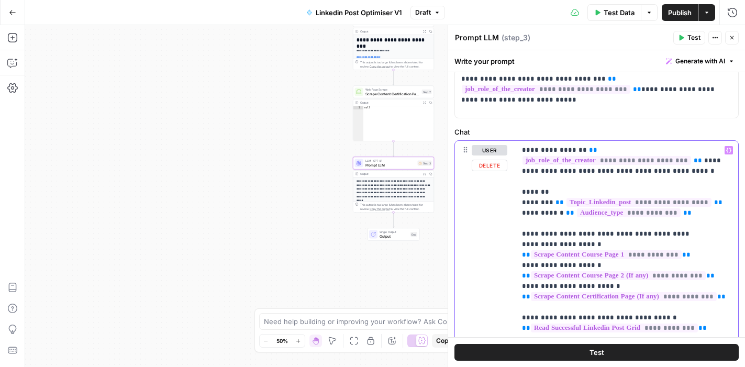
click at [729, 151] on icon "button" at bounding box center [728, 150] width 5 height 5
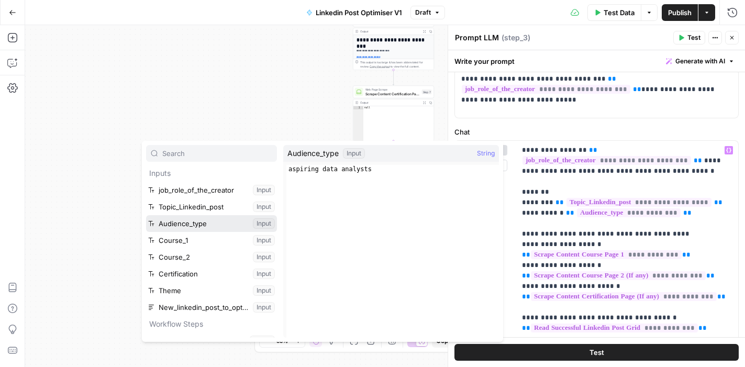
click at [207, 222] on button "Select variable Audience_type" at bounding box center [211, 223] width 131 height 17
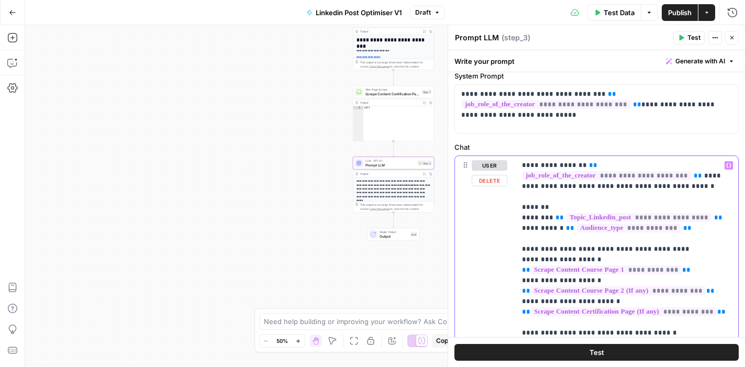
scroll to position [0, 0]
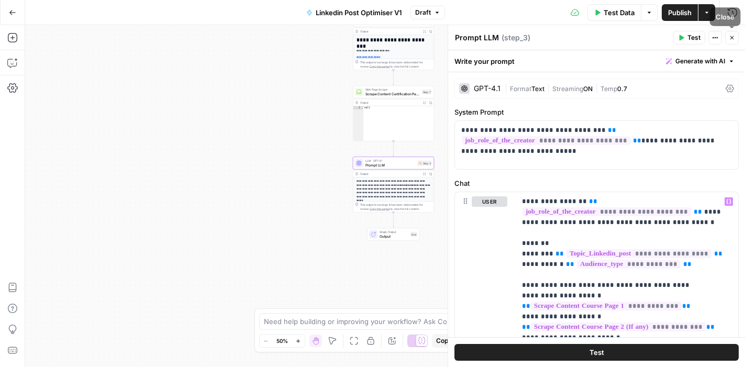
click at [733, 38] on icon "button" at bounding box center [732, 38] width 6 height 6
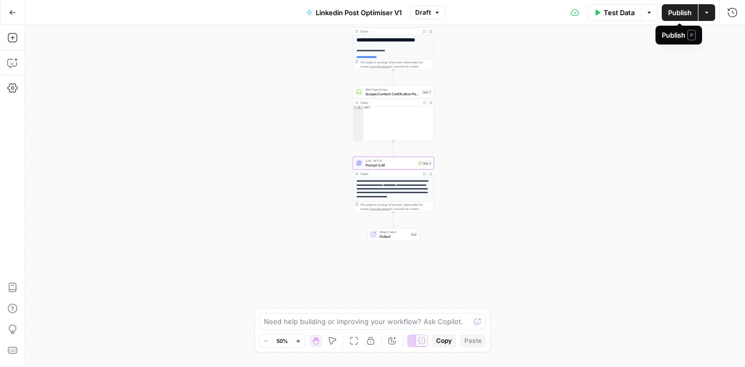
click at [677, 14] on span "Publish" at bounding box center [680, 12] width 24 height 10
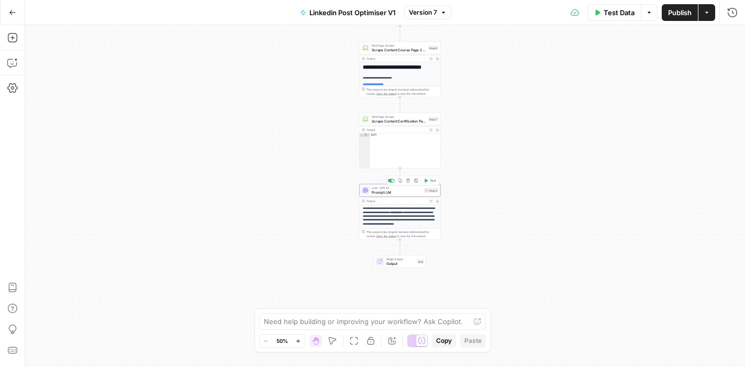
click at [394, 192] on span "Prompt LLM" at bounding box center [397, 191] width 50 height 5
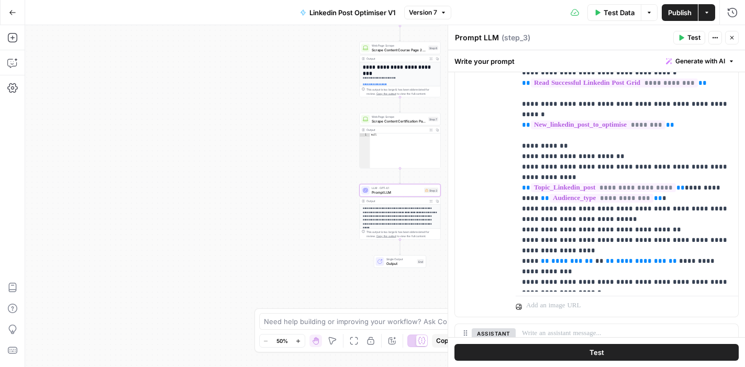
scroll to position [297, 0]
click at [579, 240] on p "**********" at bounding box center [627, 93] width 210 height 387
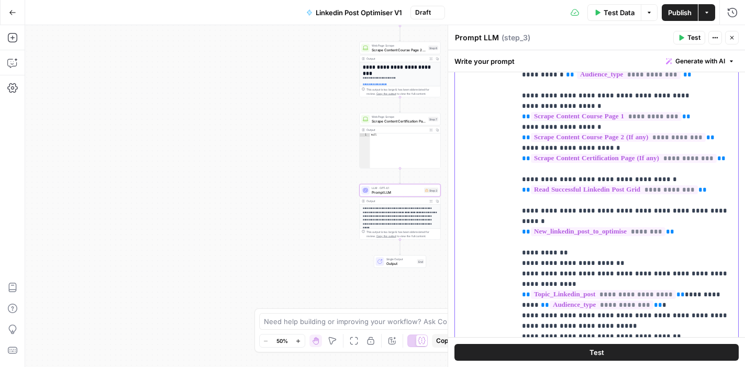
scroll to position [0, 0]
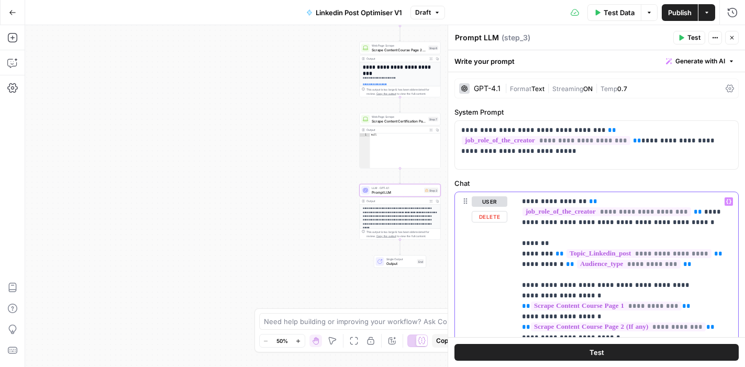
click at [729, 204] on icon "button" at bounding box center [728, 201] width 5 height 5
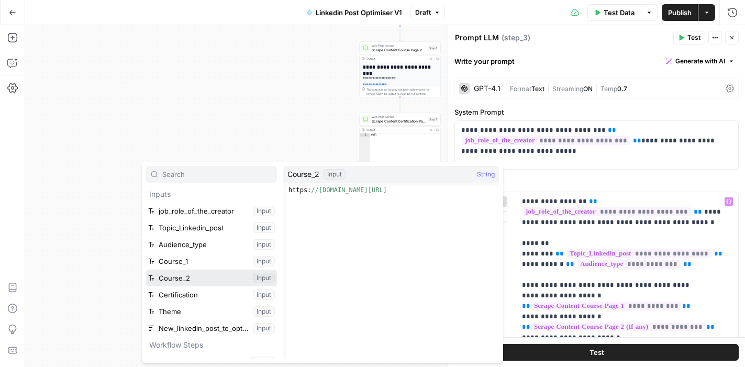
click at [201, 276] on button "Select variable Course_2" at bounding box center [211, 278] width 131 height 17
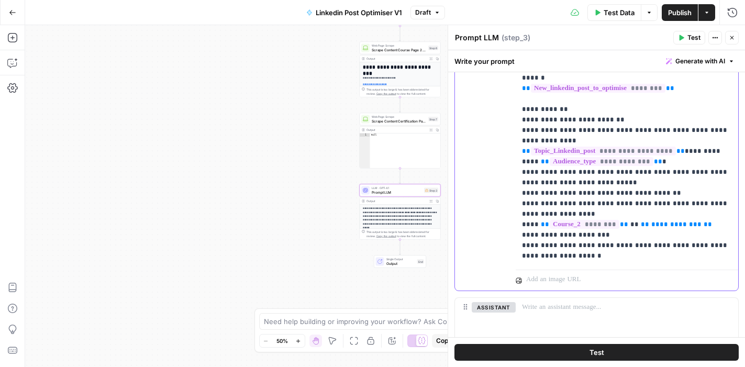
scroll to position [335, 0]
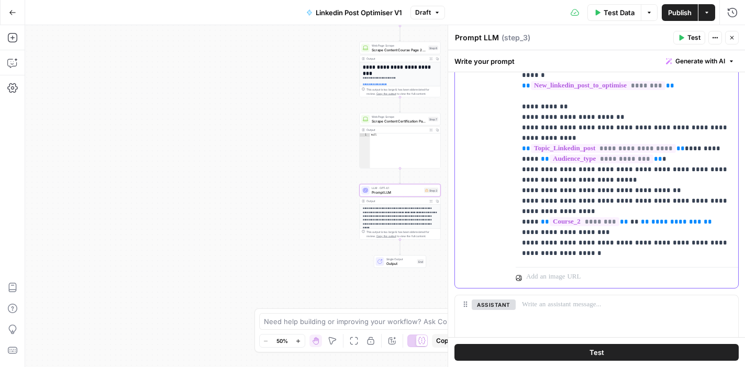
click at [685, 201] on p "**********" at bounding box center [627, 60] width 210 height 398
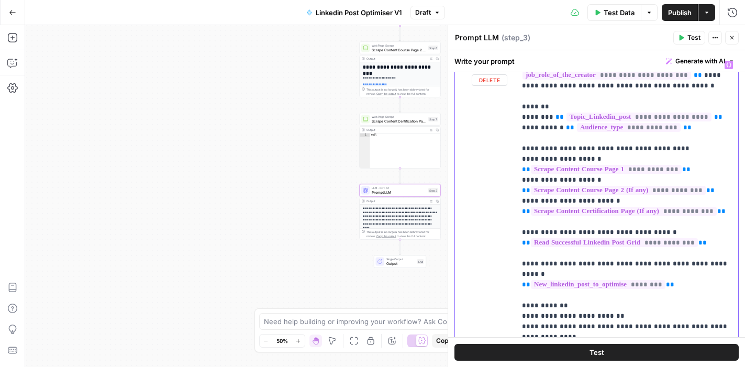
scroll to position [0, 0]
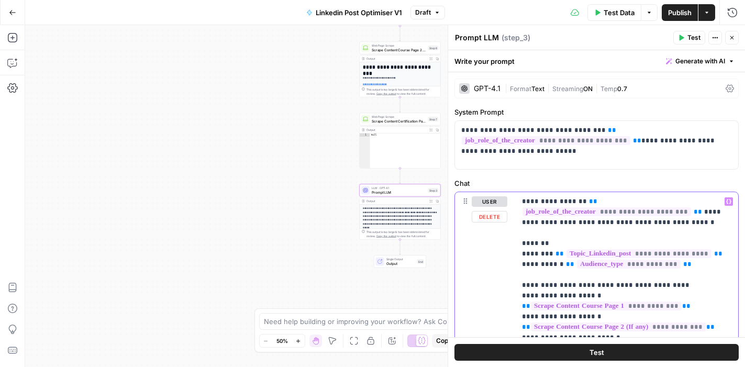
click at [729, 204] on icon "button" at bounding box center [728, 201] width 5 height 5
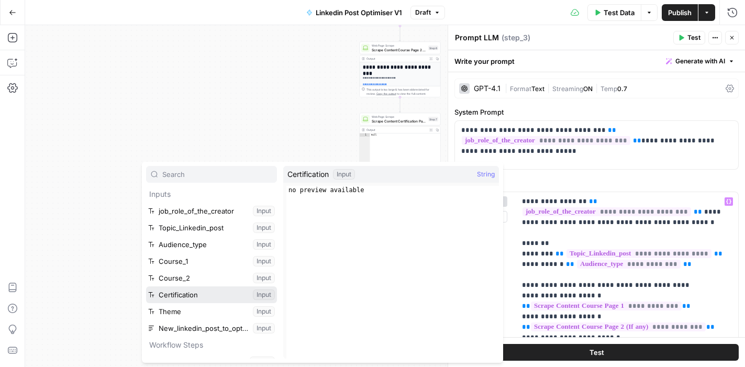
click at [204, 292] on button "Select variable Certification" at bounding box center [211, 294] width 131 height 17
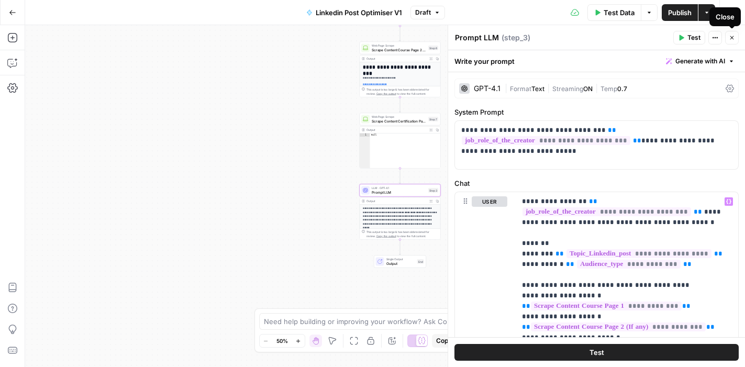
click at [730, 37] on icon "button" at bounding box center [732, 38] width 6 height 6
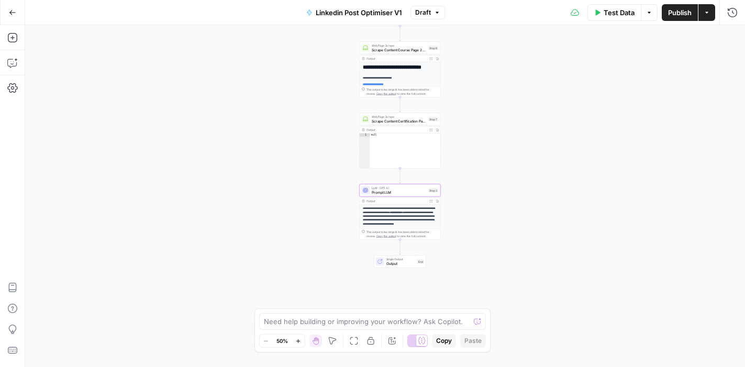
click at [682, 21] on div "Test Data Options Publish Actions Run History" at bounding box center [595, 12] width 300 height 25
click at [680, 16] on span "Publish" at bounding box center [680, 12] width 24 height 10
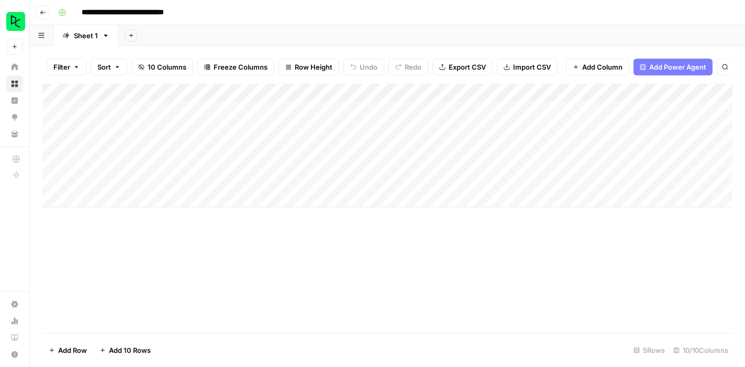
click at [131, 109] on div "Add Column" at bounding box center [387, 146] width 690 height 124
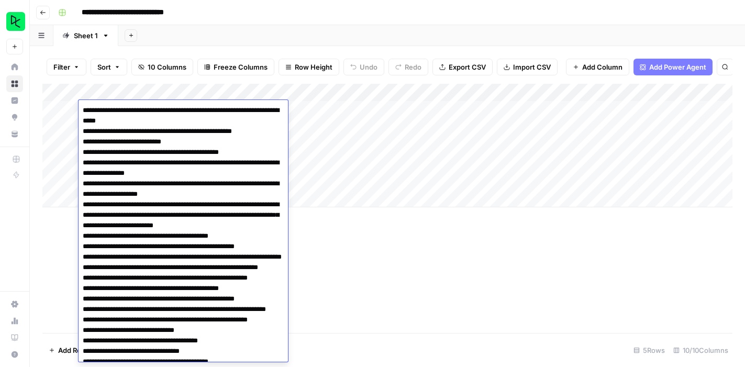
scroll to position [217, 0]
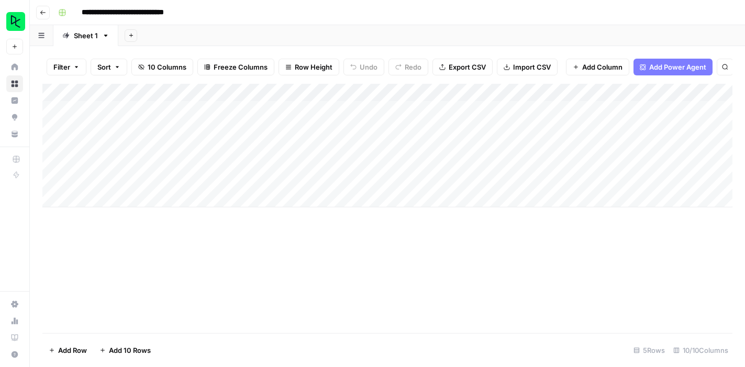
click at [342, 131] on div "Add Column" at bounding box center [387, 146] width 690 height 124
click at [138, 124] on div "Add Column" at bounding box center [387, 146] width 690 height 124
type textarea "**********"
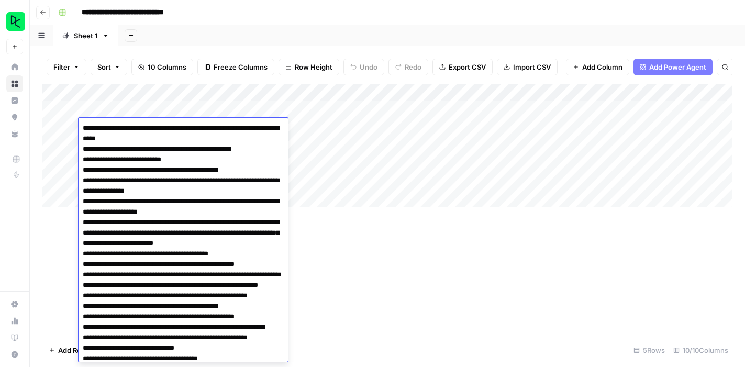
scroll to position [231, 0]
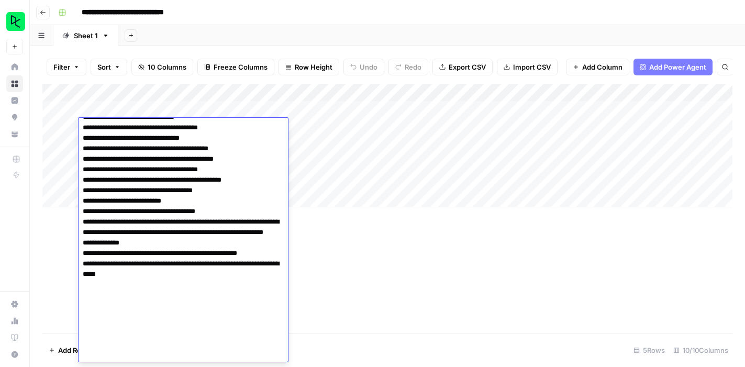
click at [363, 211] on div "Add Column" at bounding box center [387, 208] width 690 height 249
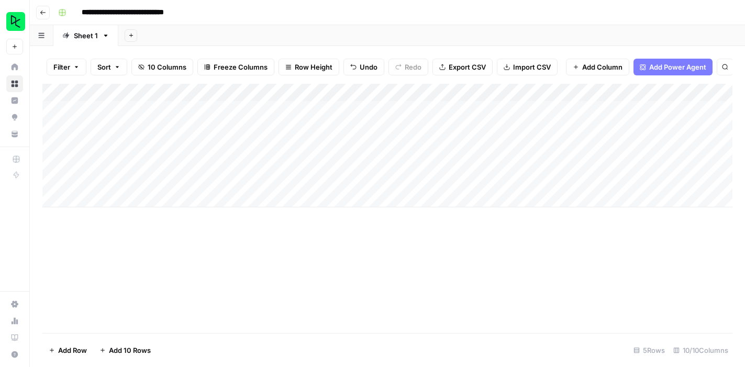
click at [285, 111] on div "Add Column" at bounding box center [387, 146] width 690 height 124
click at [285, 111] on textarea "**********" at bounding box center [312, 110] width 167 height 15
click at [271, 129] on div "Add Column" at bounding box center [387, 146] width 690 height 124
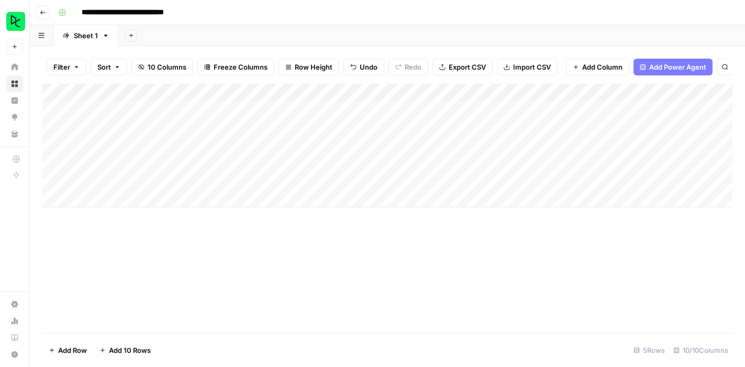
click at [271, 129] on div "Add Column" at bounding box center [387, 146] width 690 height 124
type textarea "**********"
click at [324, 195] on div "Add Column" at bounding box center [387, 146] width 690 height 124
click at [424, 109] on div "Add Column" at bounding box center [387, 154] width 690 height 141
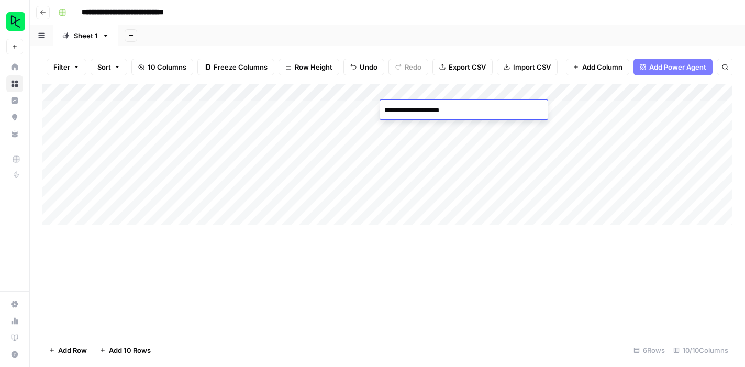
click at [424, 109] on textarea "**********" at bounding box center [463, 110] width 167 height 15
click at [427, 129] on div "Add Column" at bounding box center [387, 154] width 690 height 141
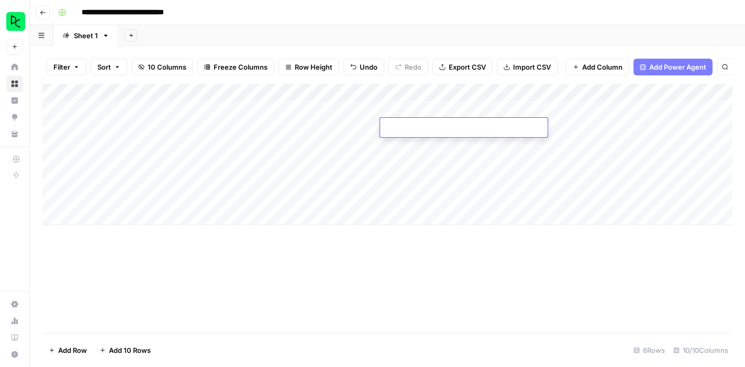
type textarea "**********"
click at [492, 158] on div "Add Column" at bounding box center [387, 154] width 690 height 141
click at [339, 126] on div "Add Column" at bounding box center [387, 154] width 690 height 141
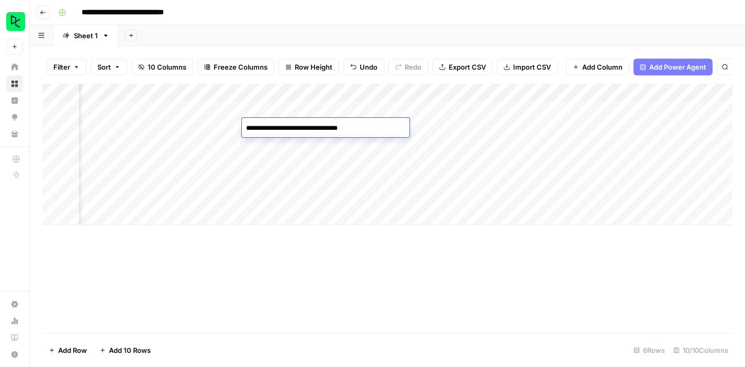
type textarea "**********"
click at [430, 111] on div "Add Column" at bounding box center [387, 154] width 690 height 141
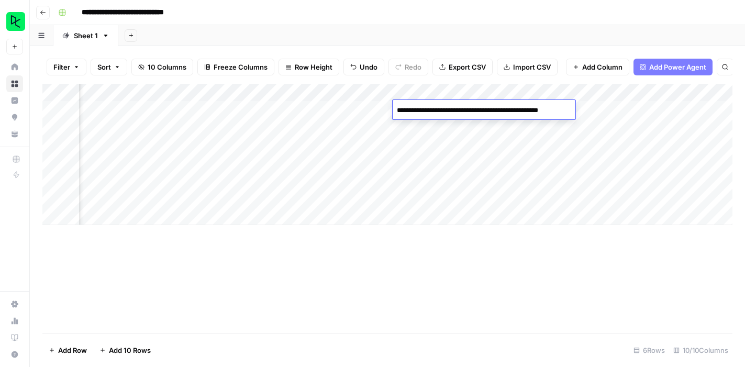
click at [430, 111] on textarea "**********" at bounding box center [484, 110] width 182 height 15
click at [440, 128] on div "Add Column" at bounding box center [387, 154] width 690 height 141
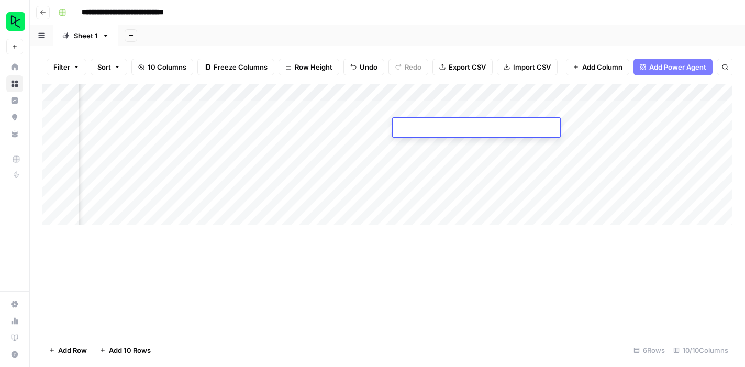
type textarea "**********"
click at [454, 152] on div "Add Column" at bounding box center [387, 154] width 690 height 141
click at [472, 111] on div "Add Column" at bounding box center [387, 154] width 690 height 141
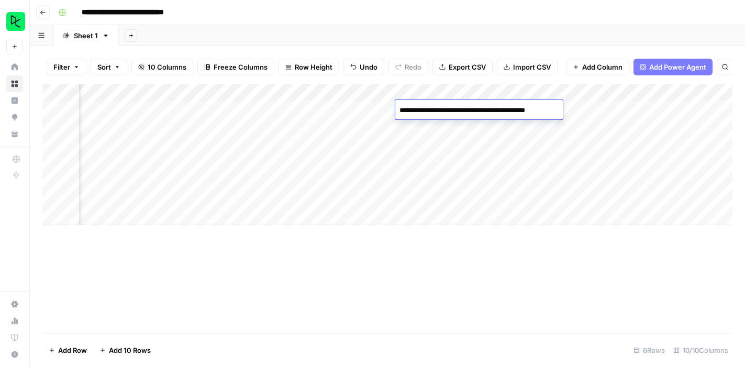
click at [472, 111] on textarea "**********" at bounding box center [484, 110] width 178 height 15
click at [467, 130] on div "Add Column" at bounding box center [387, 154] width 690 height 141
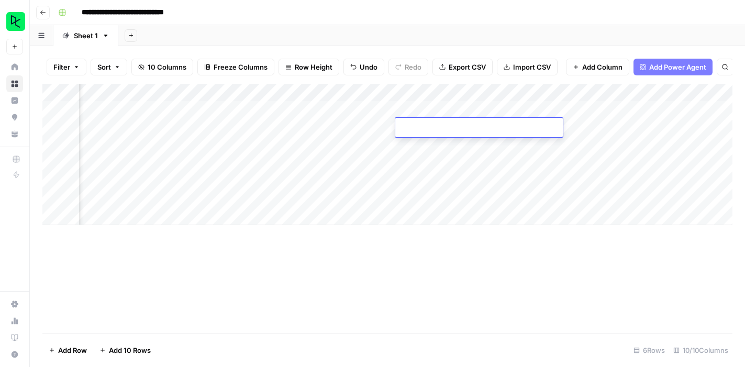
type textarea "**********"
click at [498, 187] on div "Add Column" at bounding box center [387, 154] width 690 height 141
click at [595, 109] on div "Add Column" at bounding box center [387, 154] width 690 height 141
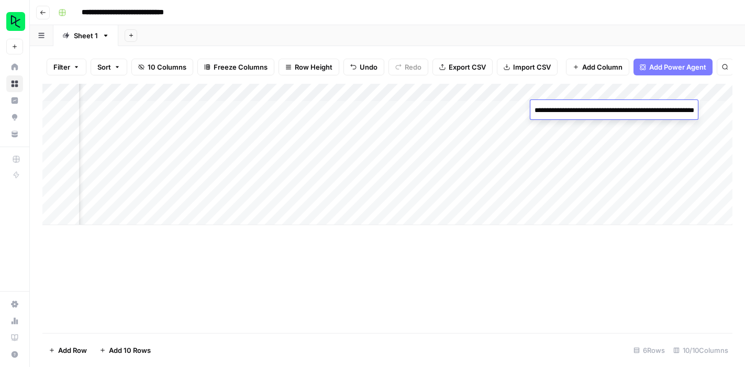
click at [593, 109] on textarea "**********" at bounding box center [634, 115] width 209 height 25
click at [591, 149] on div "Add Column" at bounding box center [387, 154] width 690 height 141
click at [590, 127] on div "Add Column" at bounding box center [387, 154] width 690 height 141
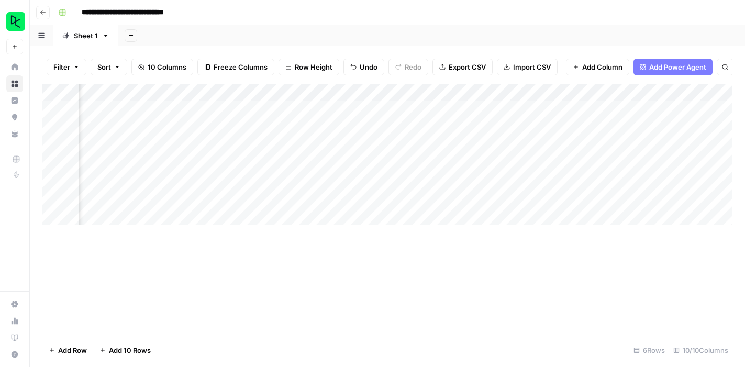
click at [590, 127] on div "Add Column" at bounding box center [387, 154] width 690 height 141
type textarea "**********"
click at [554, 209] on div "Add Column" at bounding box center [387, 154] width 690 height 141
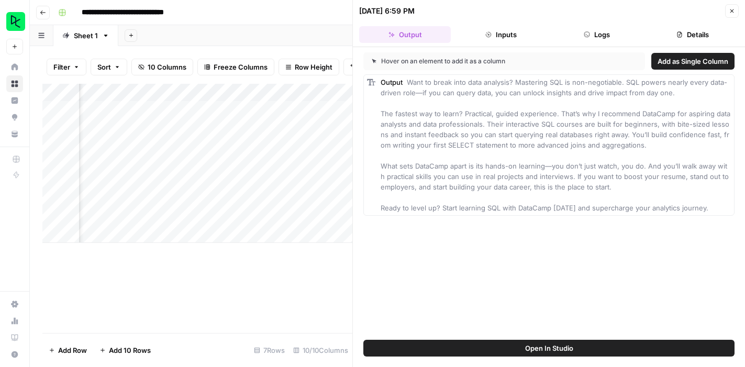
click at [729, 10] on icon "button" at bounding box center [732, 11] width 6 height 6
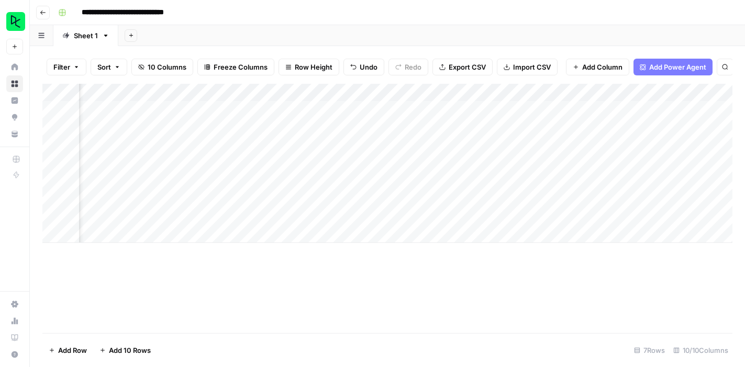
click at [624, 111] on div "Add Column" at bounding box center [387, 163] width 690 height 159
click at [624, 111] on textarea "**********" at bounding box center [655, 110] width 167 height 15
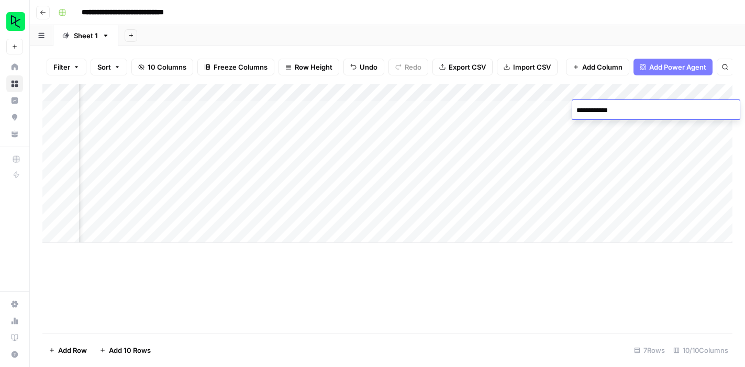
click at [615, 129] on div "Add Column" at bounding box center [387, 163] width 690 height 159
type textarea "**********"
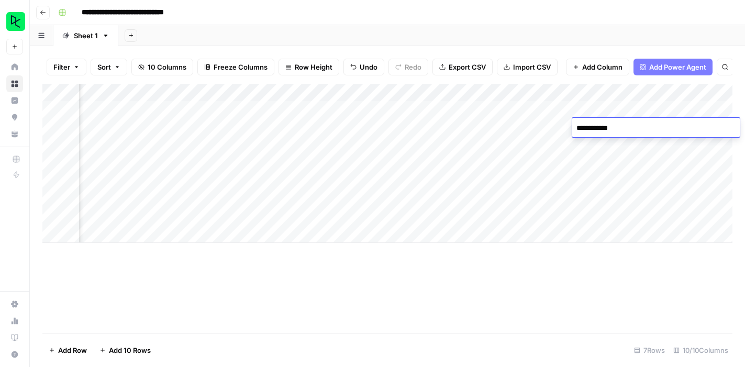
click at [592, 201] on div "Add Column" at bounding box center [387, 163] width 690 height 159
click at [497, 126] on div "Add Column" at bounding box center [387, 163] width 690 height 159
click at [626, 127] on div "Add Column" at bounding box center [387, 163] width 690 height 159
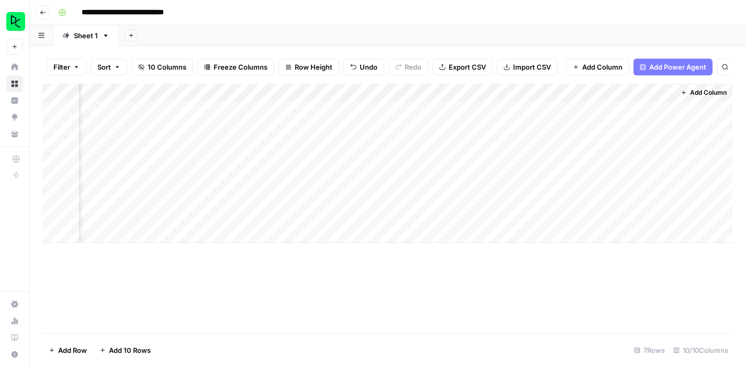
click at [626, 127] on div "Add Column" at bounding box center [387, 163] width 690 height 159
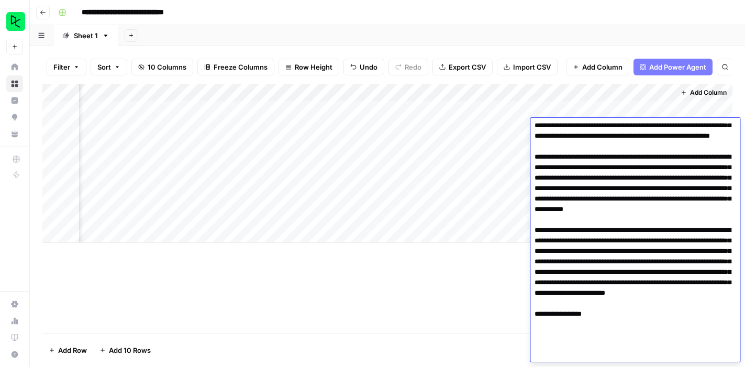
scroll to position [276, 0]
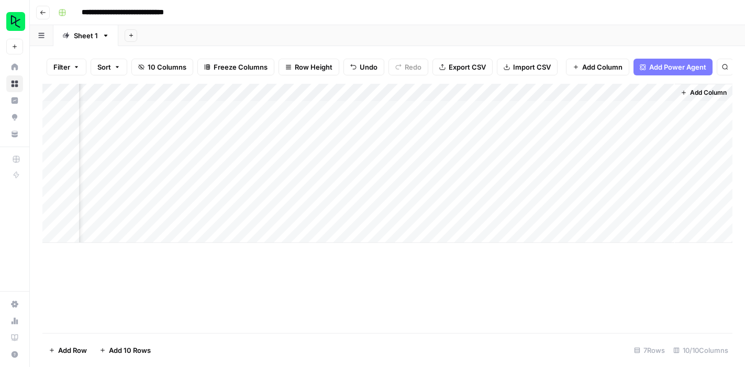
click at [396, 314] on div "Add Column" at bounding box center [387, 208] width 690 height 249
click at [612, 127] on div "Add Column" at bounding box center [387, 163] width 690 height 159
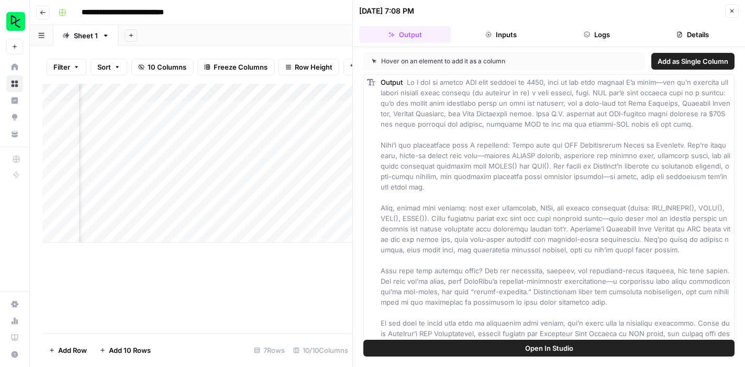
click at [586, 33] on icon "button" at bounding box center [587, 34] width 6 height 6
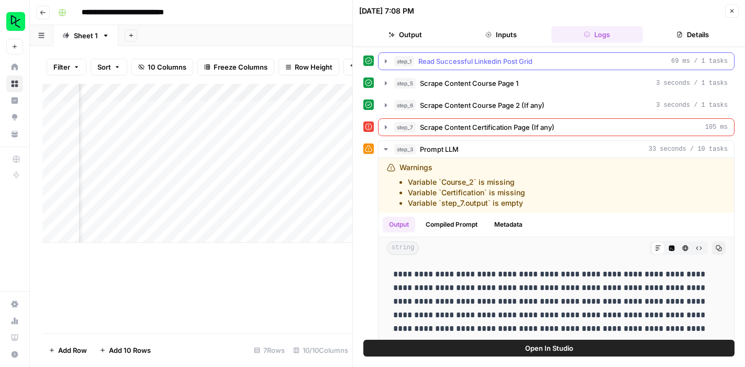
click at [385, 61] on icon "button" at bounding box center [386, 61] width 2 height 4
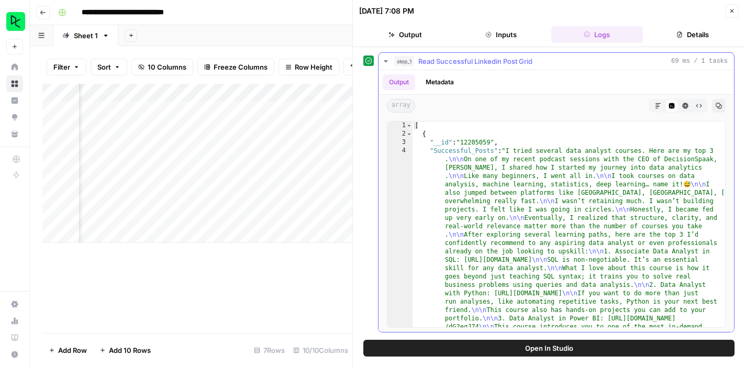
click at [385, 61] on icon "button" at bounding box center [386, 61] width 4 height 2
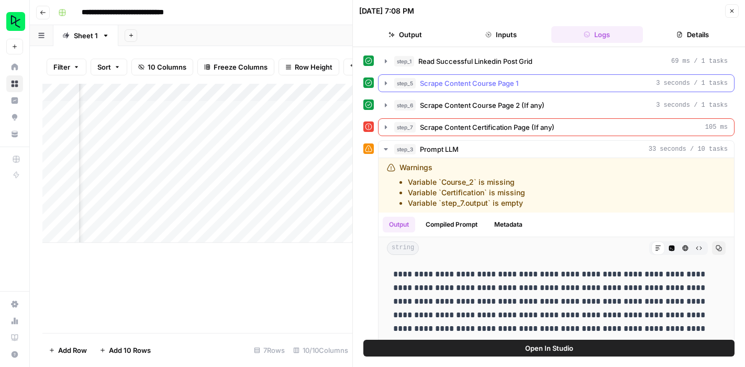
click at [385, 84] on icon "button" at bounding box center [386, 83] width 2 height 4
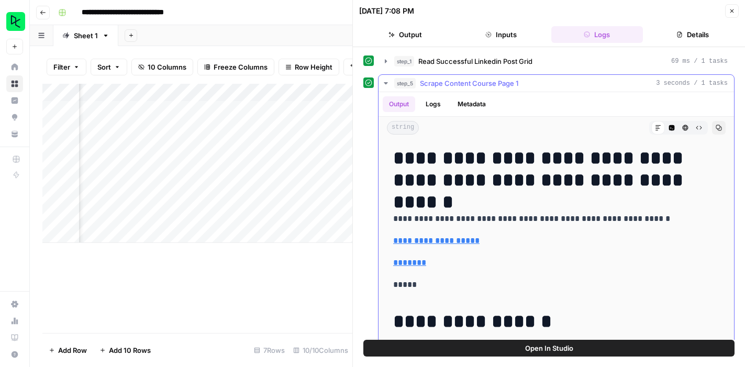
click at [384, 86] on icon "button" at bounding box center [386, 83] width 8 height 8
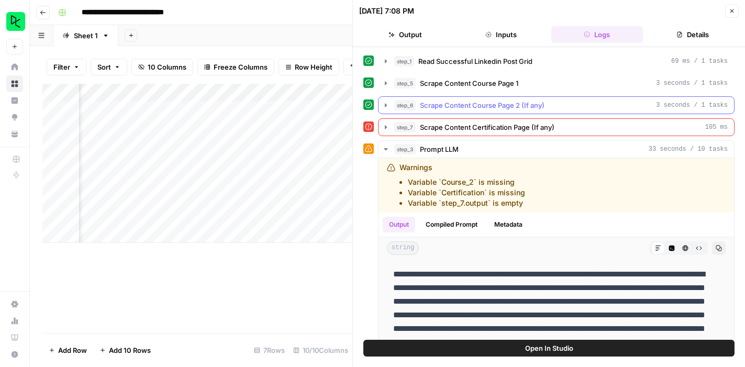
click at [385, 105] on icon "button" at bounding box center [386, 105] width 2 height 4
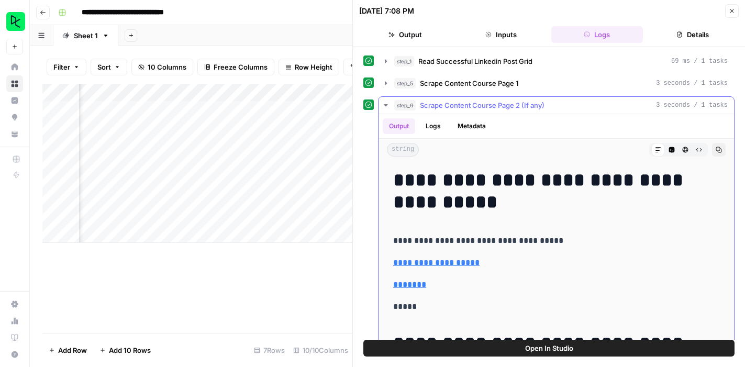
click at [385, 105] on icon "button" at bounding box center [386, 105] width 4 height 2
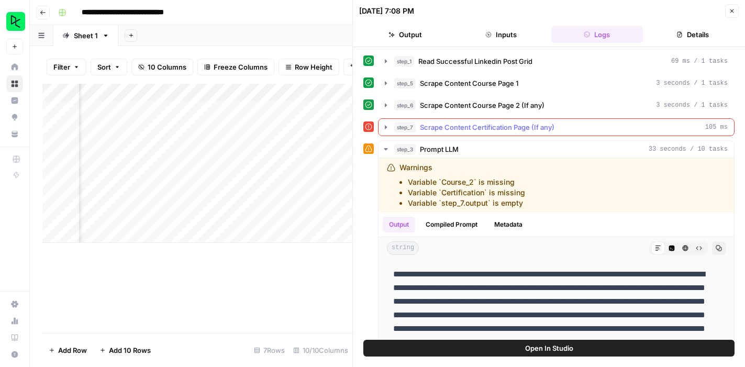
click at [384, 128] on icon "button" at bounding box center [386, 127] width 8 height 8
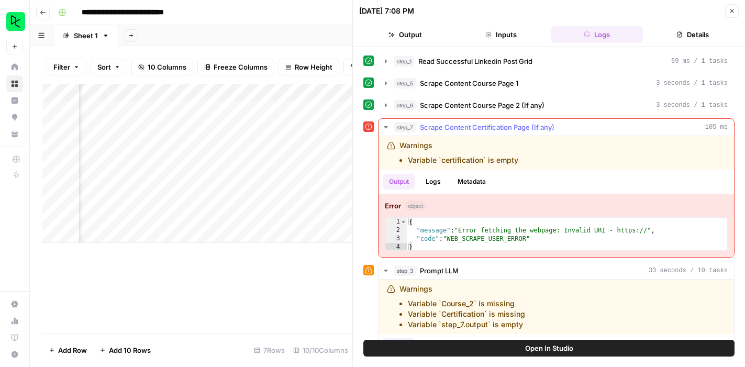
click at [384, 128] on icon "button" at bounding box center [386, 127] width 8 height 8
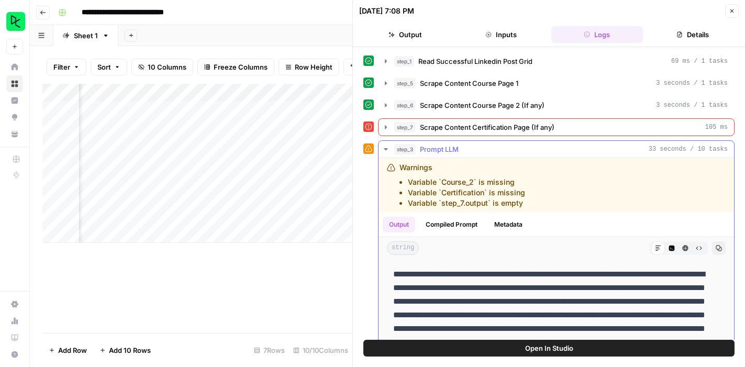
click at [386, 150] on icon "button" at bounding box center [386, 149] width 4 height 2
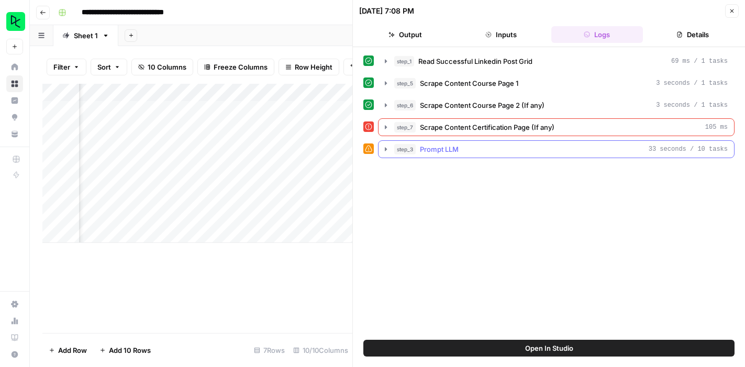
click at [386, 150] on icon "button" at bounding box center [386, 149] width 2 height 4
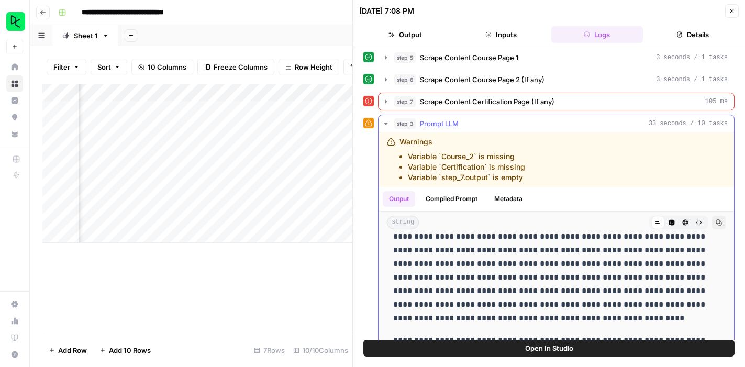
scroll to position [26, 0]
click at [729, 10] on icon "button" at bounding box center [732, 11] width 6 height 6
